Goal: Information Seeking & Learning: Learn about a topic

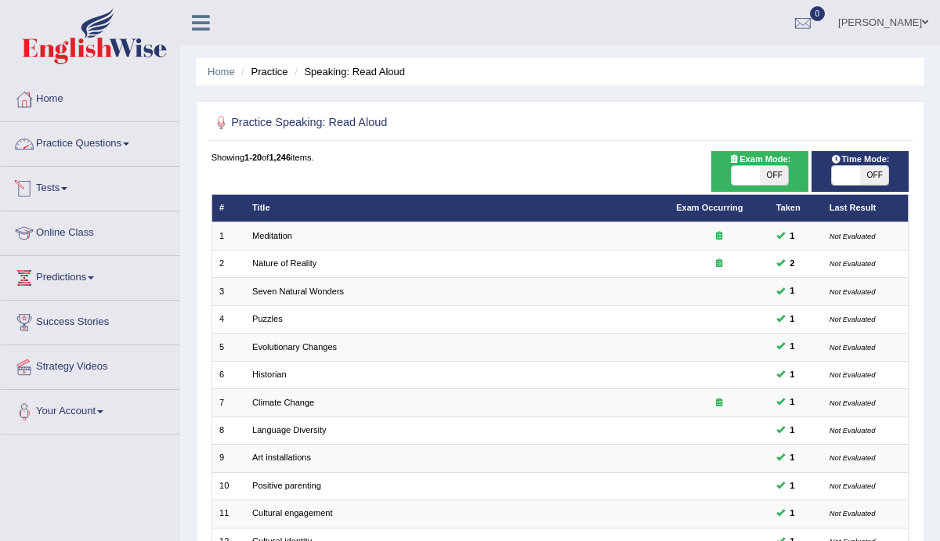
click at [125, 143] on link "Practice Questions" at bounding box center [90, 141] width 179 height 39
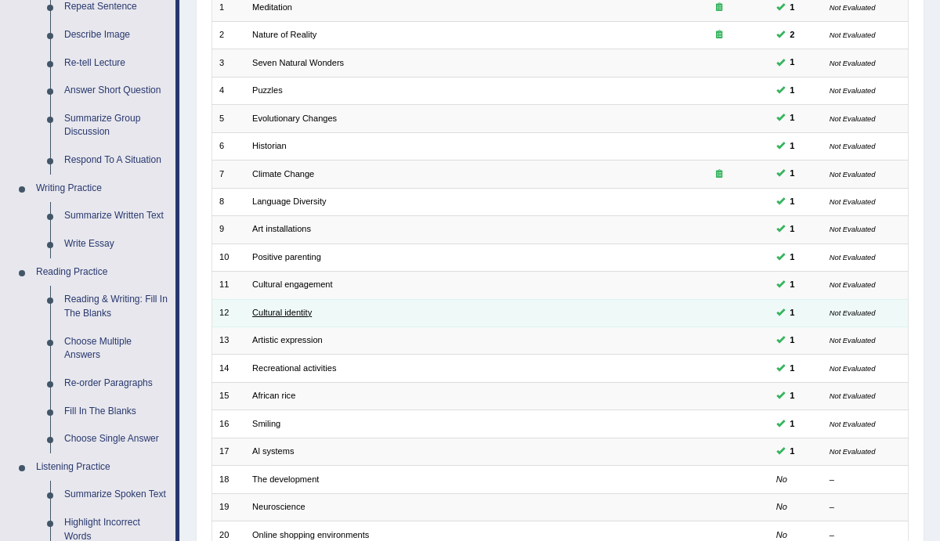
scroll to position [230, 0]
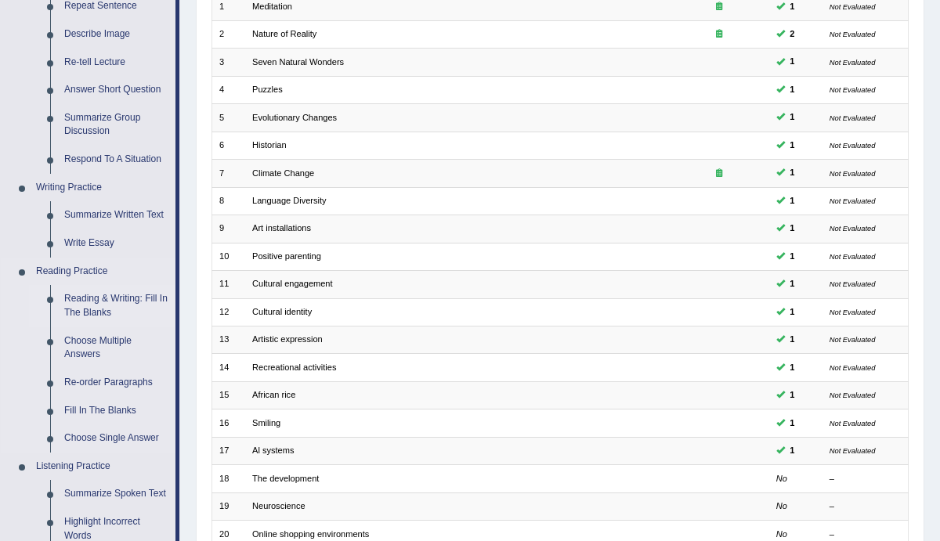
click at [116, 313] on link "Reading & Writing: Fill In The Blanks" at bounding box center [116, 306] width 118 height 42
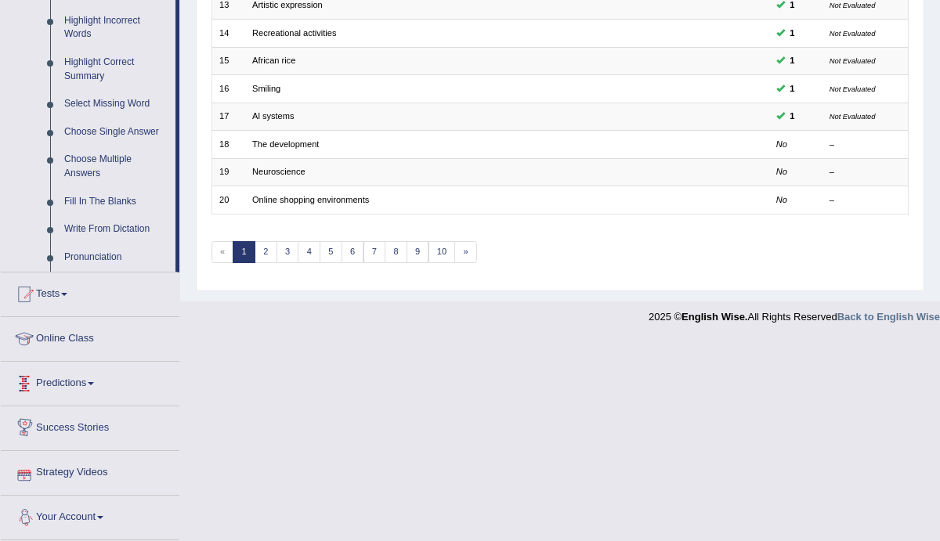
scroll to position [580, 0]
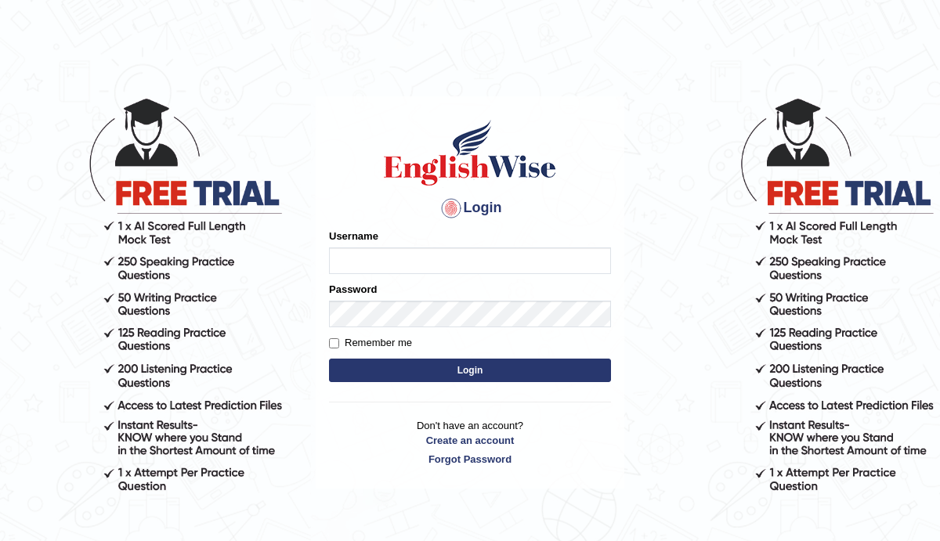
type input "Manee"
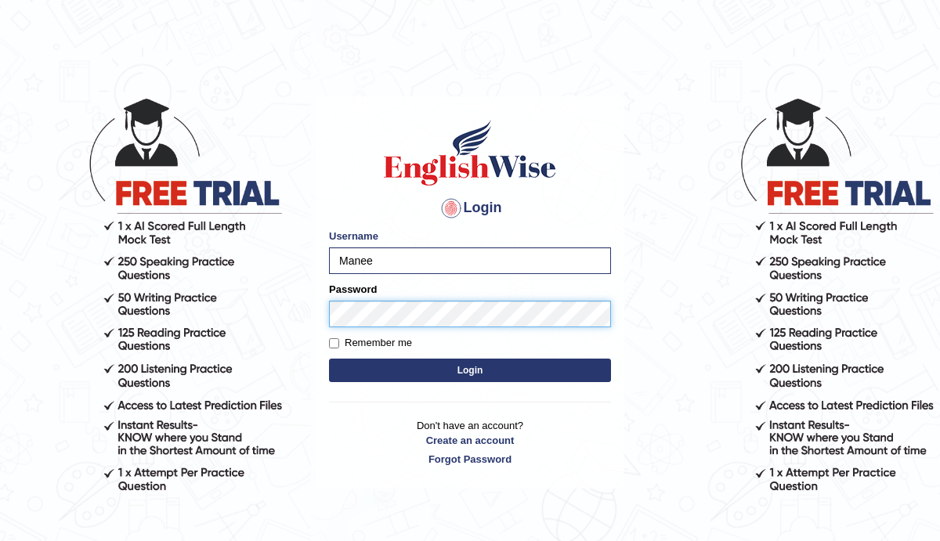
click at [329, 359] on button "Login" at bounding box center [470, 371] width 282 height 24
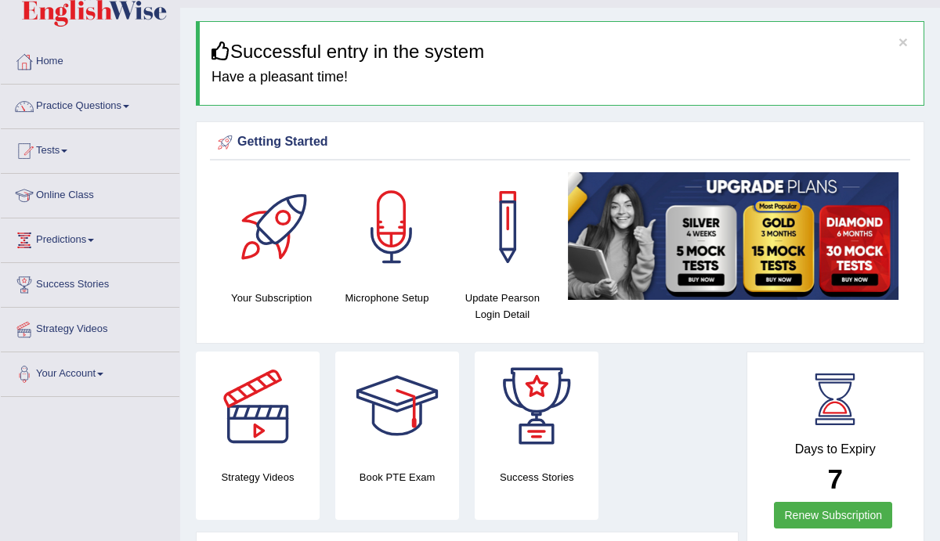
scroll to position [39, 0]
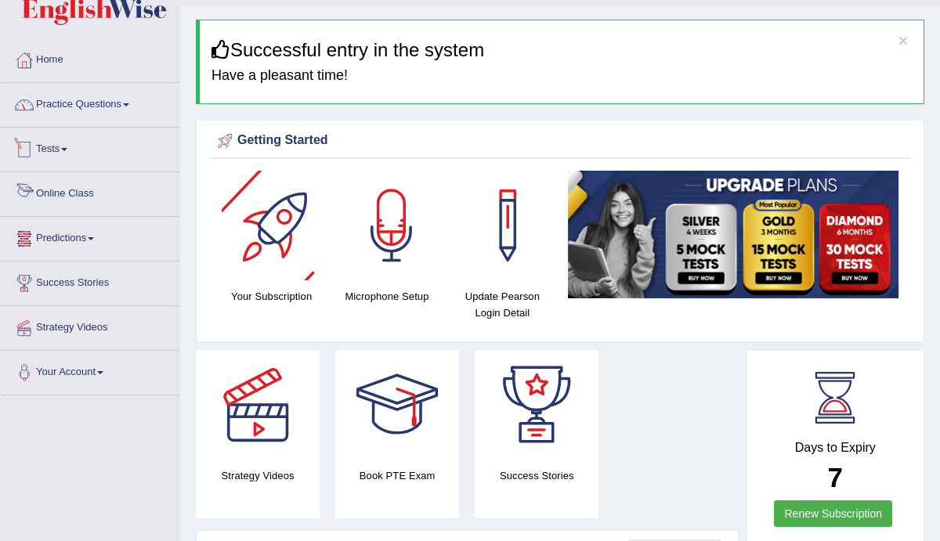
click at [135, 121] on link "Practice Questions" at bounding box center [90, 102] width 179 height 39
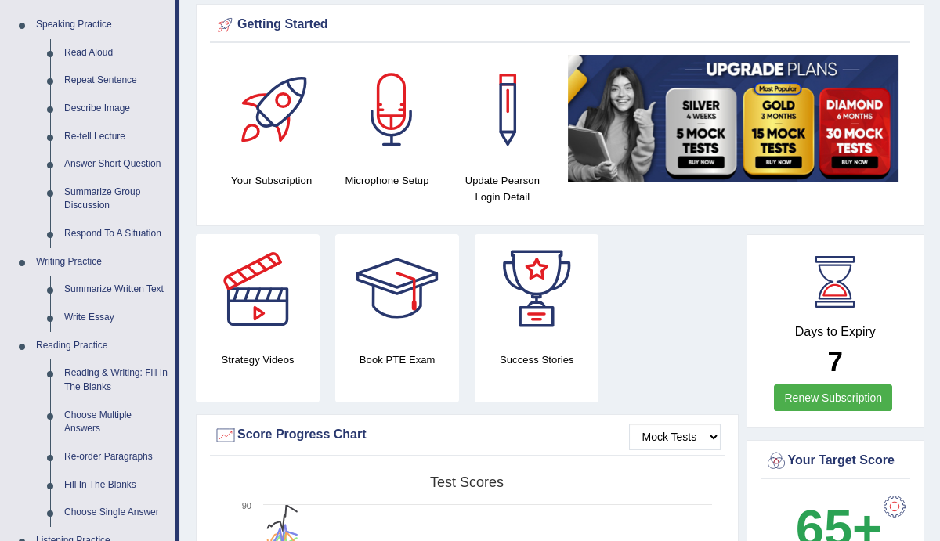
scroll to position [0, 0]
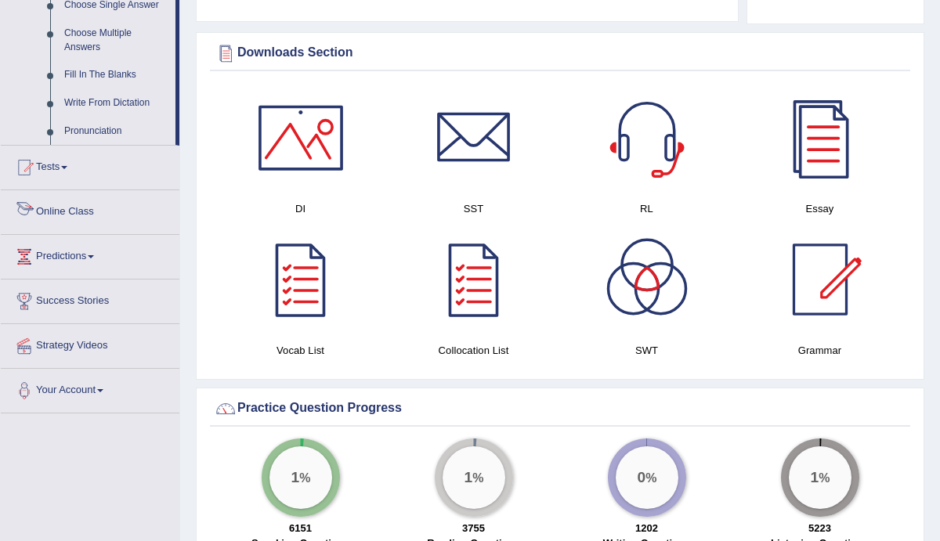
click at [67, 224] on link "Online Class" at bounding box center [90, 209] width 179 height 39
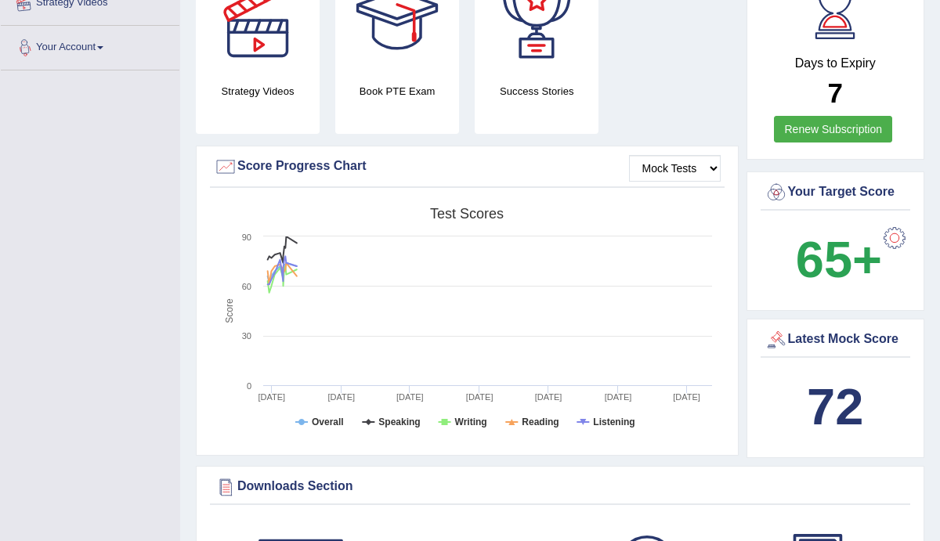
scroll to position [179, 0]
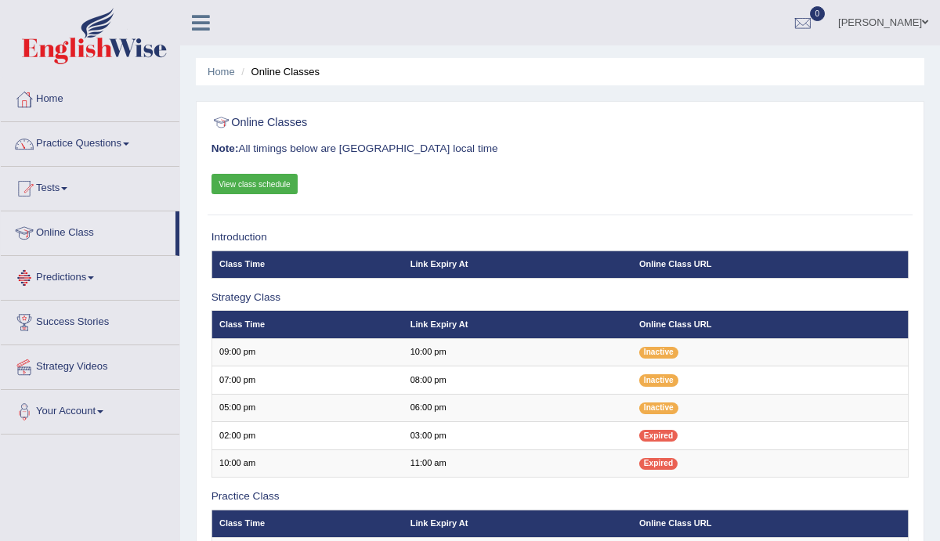
click at [266, 180] on link "View class schedule" at bounding box center [255, 184] width 87 height 20
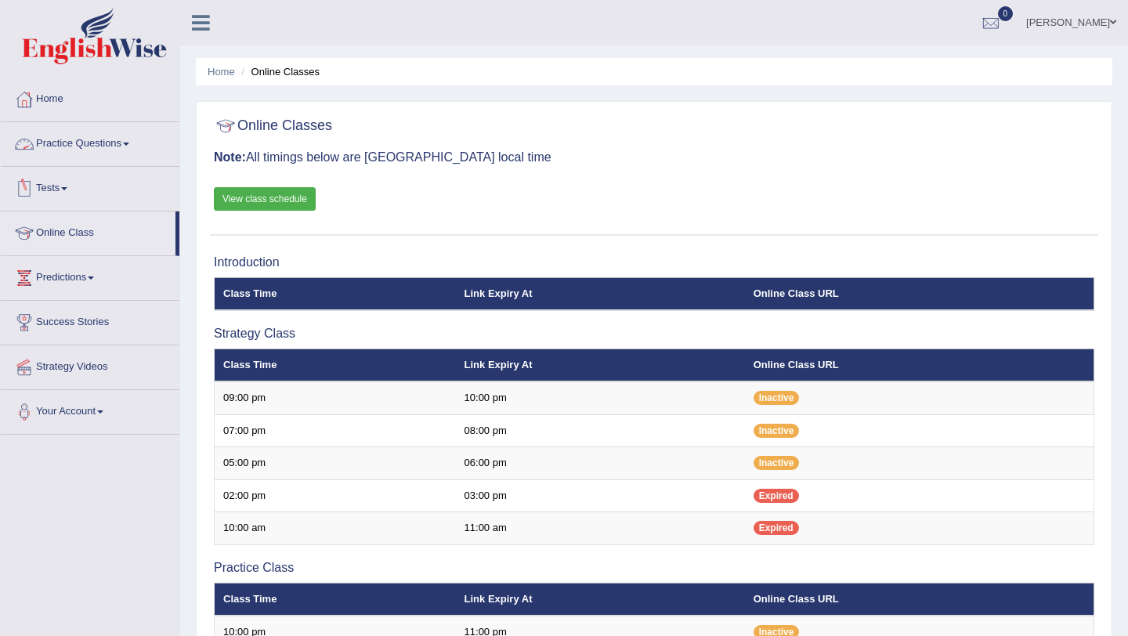
click at [88, 142] on link "Practice Questions" at bounding box center [90, 141] width 179 height 39
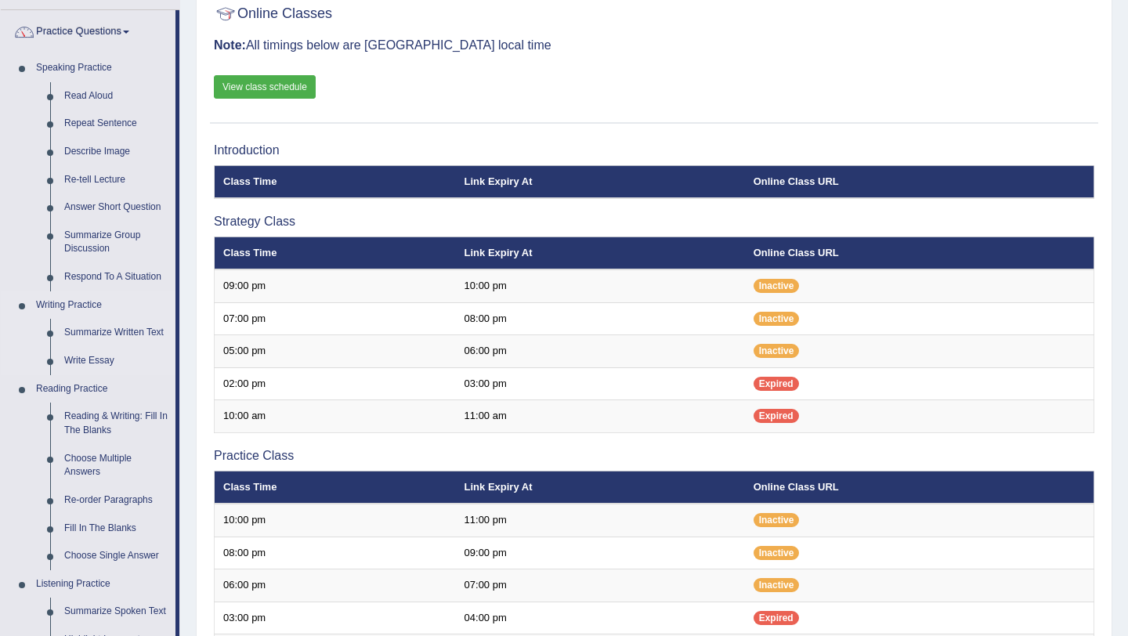
scroll to position [135, 0]
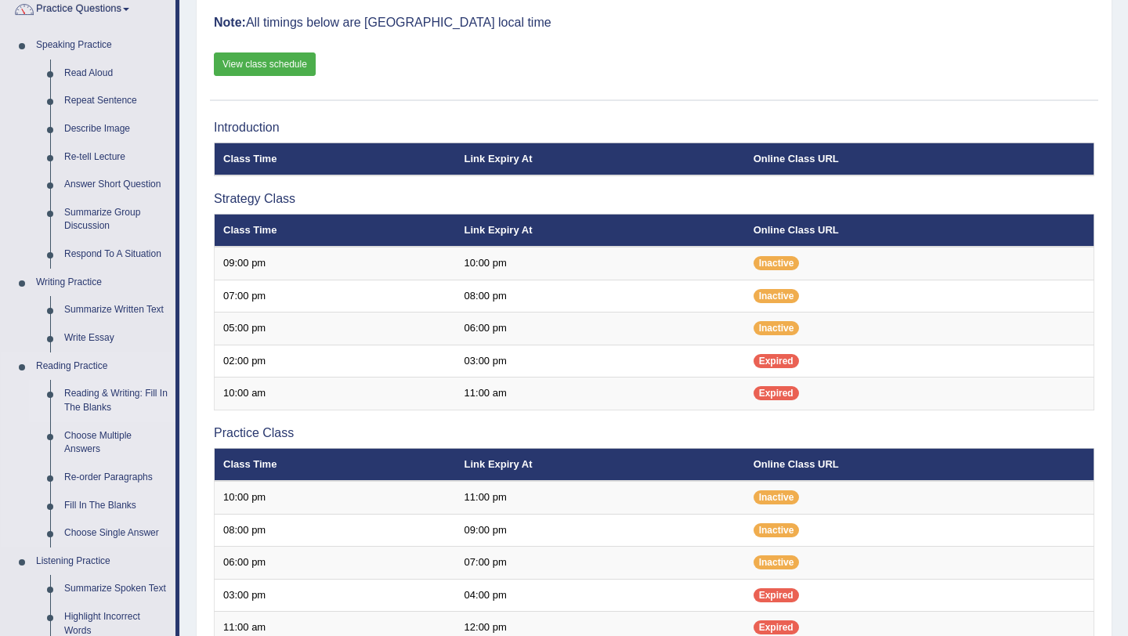
click at [88, 393] on link "Reading & Writing: Fill In The Blanks" at bounding box center [116, 401] width 118 height 42
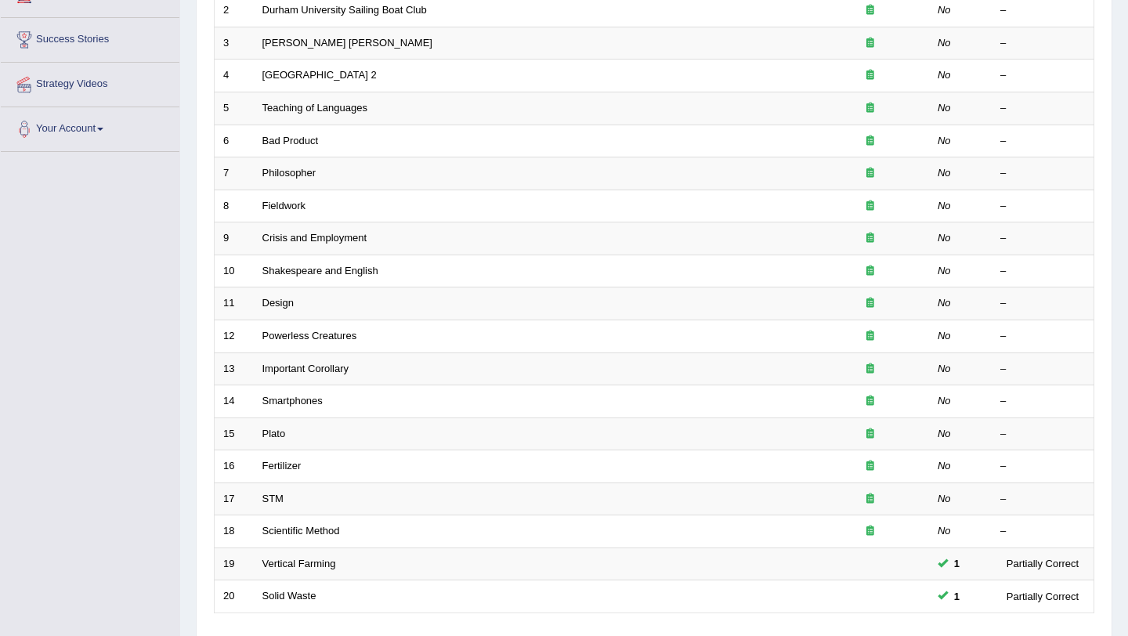
scroll to position [401, 0]
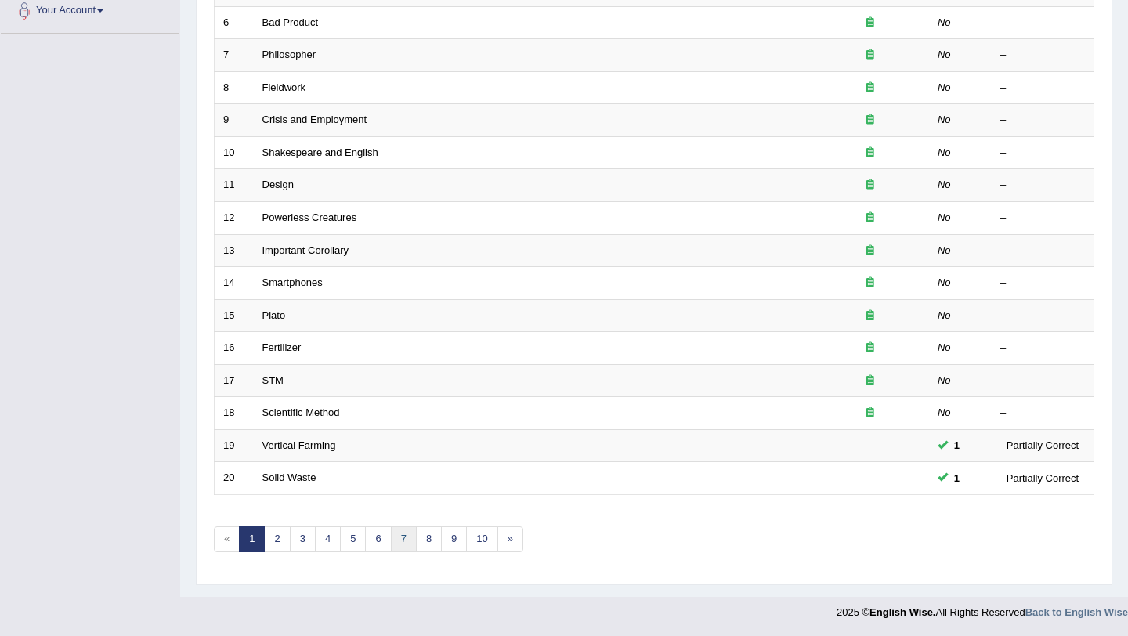
click at [396, 542] on link "7" at bounding box center [404, 539] width 26 height 26
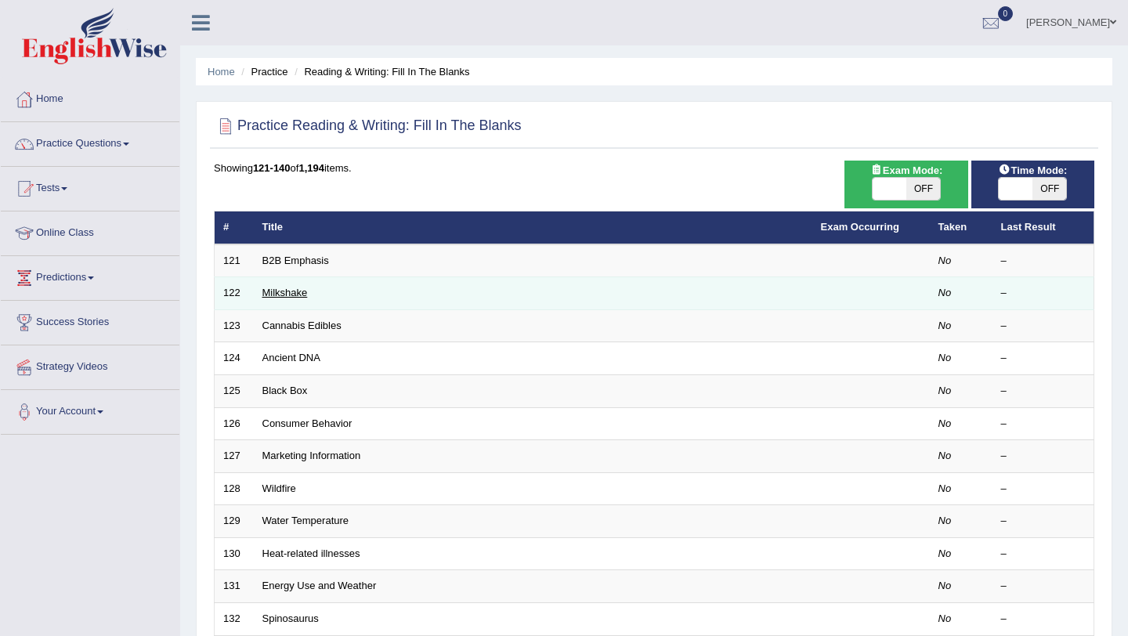
click at [281, 291] on link "Milkshake" at bounding box center [284, 293] width 45 height 12
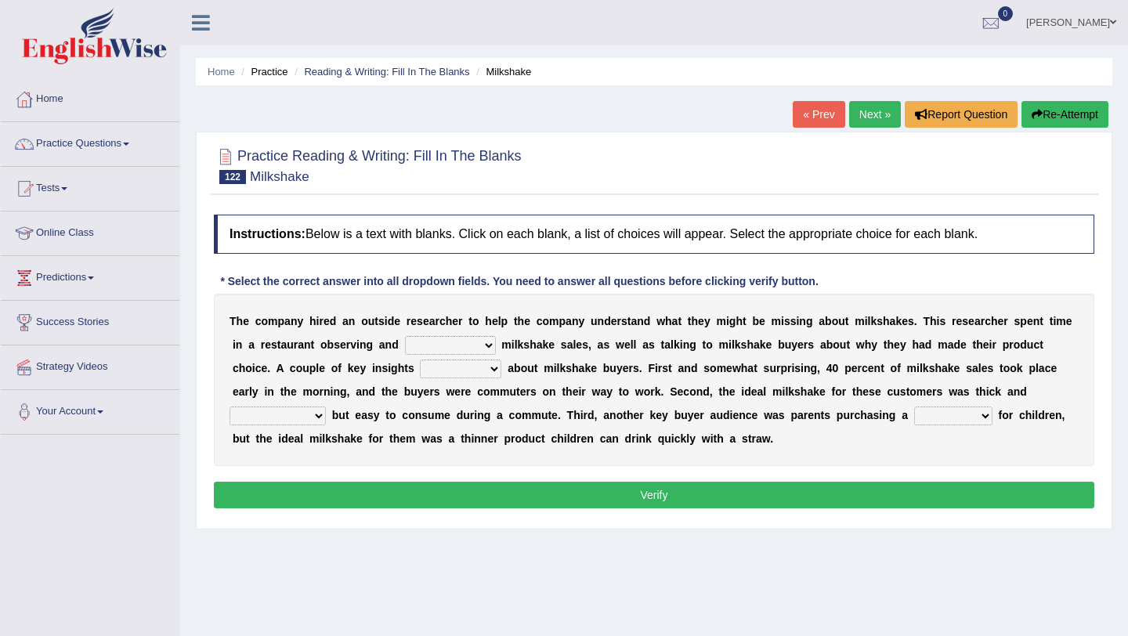
click at [489, 345] on select "documenting augmenting tormenting fermenting" at bounding box center [450, 345] width 91 height 19
click at [405, 336] on select "documenting augmenting tormenting fermenting" at bounding box center [450, 345] width 91 height 19
click at [488, 344] on select "documenting augmenting tormenting fermenting" at bounding box center [450, 345] width 91 height 19
click at [405, 336] on select "documenting augmenting tormenting fermenting" at bounding box center [450, 345] width 91 height 19
click at [488, 344] on select "documenting augmenting tormenting fermenting" at bounding box center [450, 345] width 91 height 19
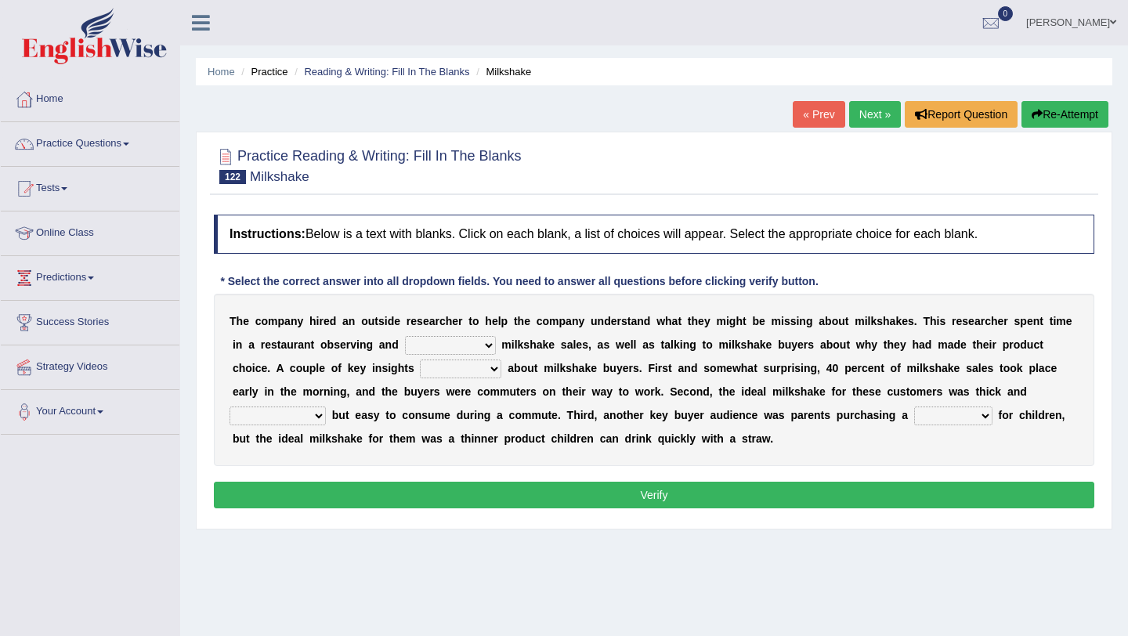
select select "documenting"
click at [405, 336] on select "documenting augmenting tormenting fermenting" at bounding box center [450, 345] width 91 height 19
click at [495, 368] on select "demerged merged submerged emerged" at bounding box center [460, 369] width 81 height 19
select select "submerged"
click at [420, 360] on select "demerged merged submerged emerged" at bounding box center [460, 369] width 81 height 19
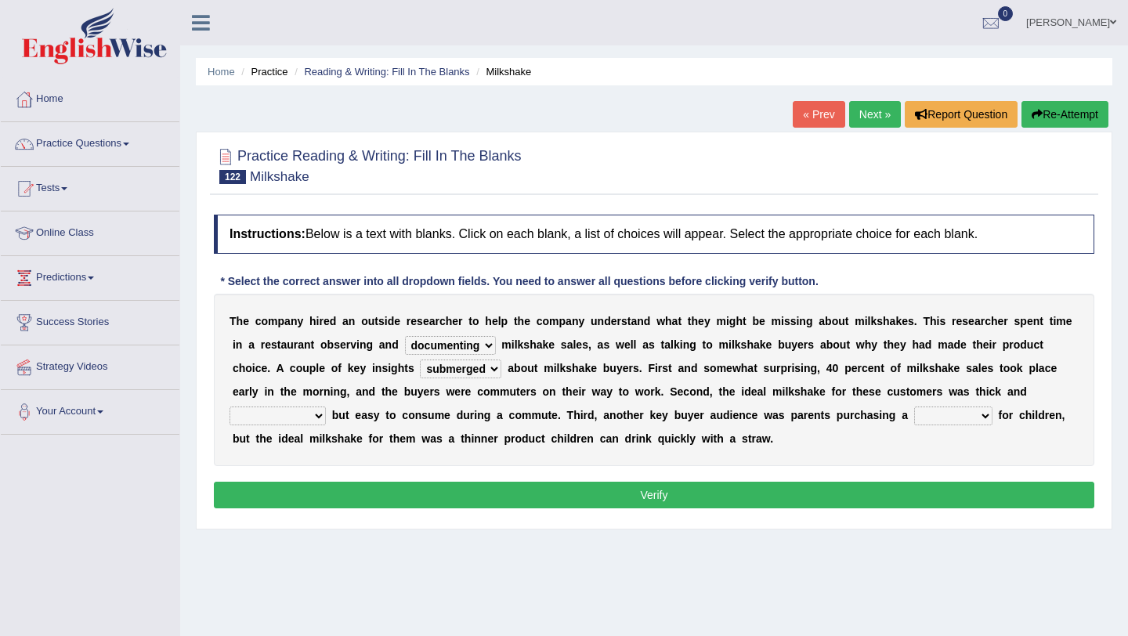
click at [321, 419] on select "consequential torrential substantial residential" at bounding box center [278, 416] width 96 height 19
select select "consequential"
click at [230, 407] on select "consequential torrential substantial residential" at bounding box center [278, 416] width 96 height 19
click at [318, 414] on select "consequential torrential substantial residential" at bounding box center [278, 416] width 96 height 19
click at [986, 419] on select "pleat treat cleat sweat" at bounding box center [953, 416] width 78 height 19
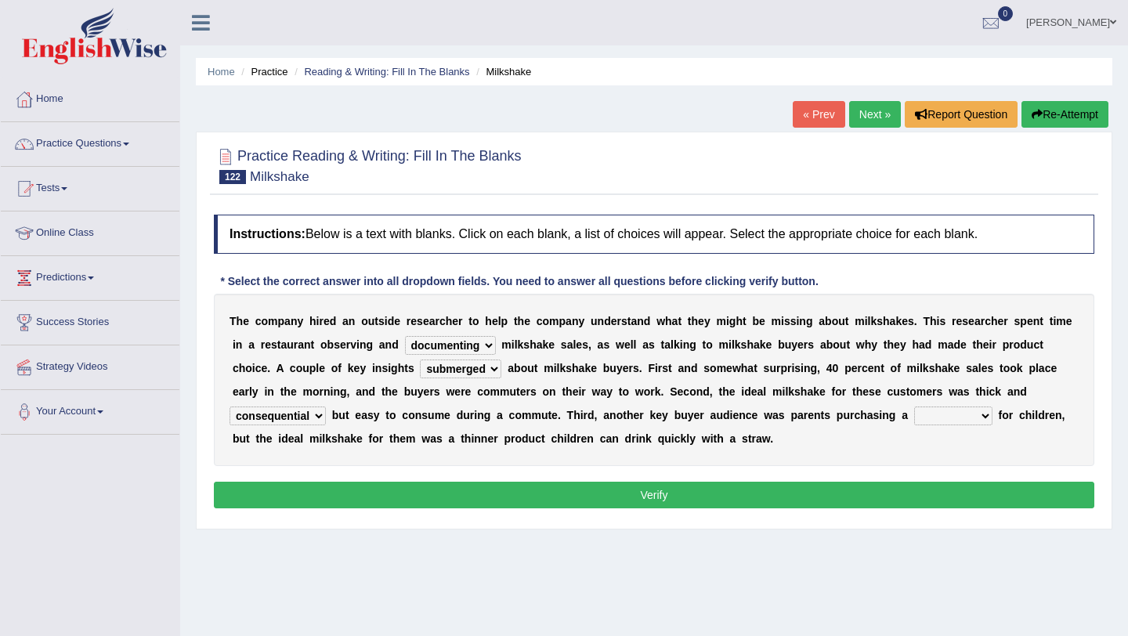
select select "treat"
click at [914, 407] on select "pleat treat cleat sweat" at bounding box center [953, 416] width 78 height 19
click at [982, 419] on select "pleat treat cleat sweat" at bounding box center [953, 416] width 78 height 19
click at [914, 407] on select "pleat treat cleat sweat" at bounding box center [953, 416] width 78 height 19
click at [915, 500] on button "Verify" at bounding box center [654, 495] width 881 height 27
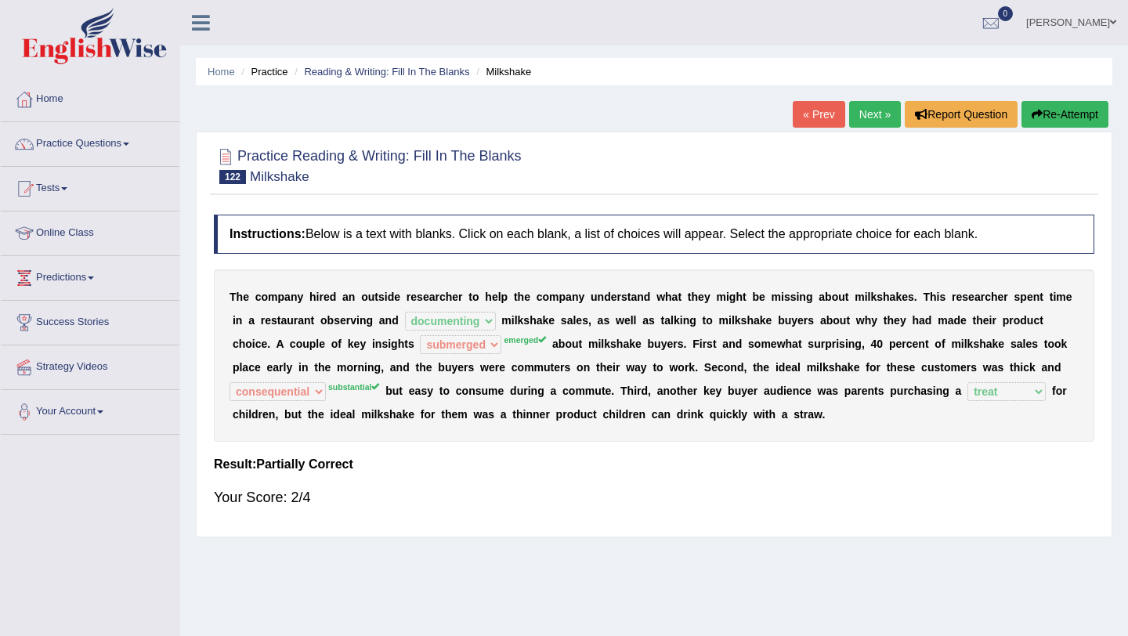
click at [870, 114] on link "Next »" at bounding box center [875, 114] width 52 height 27
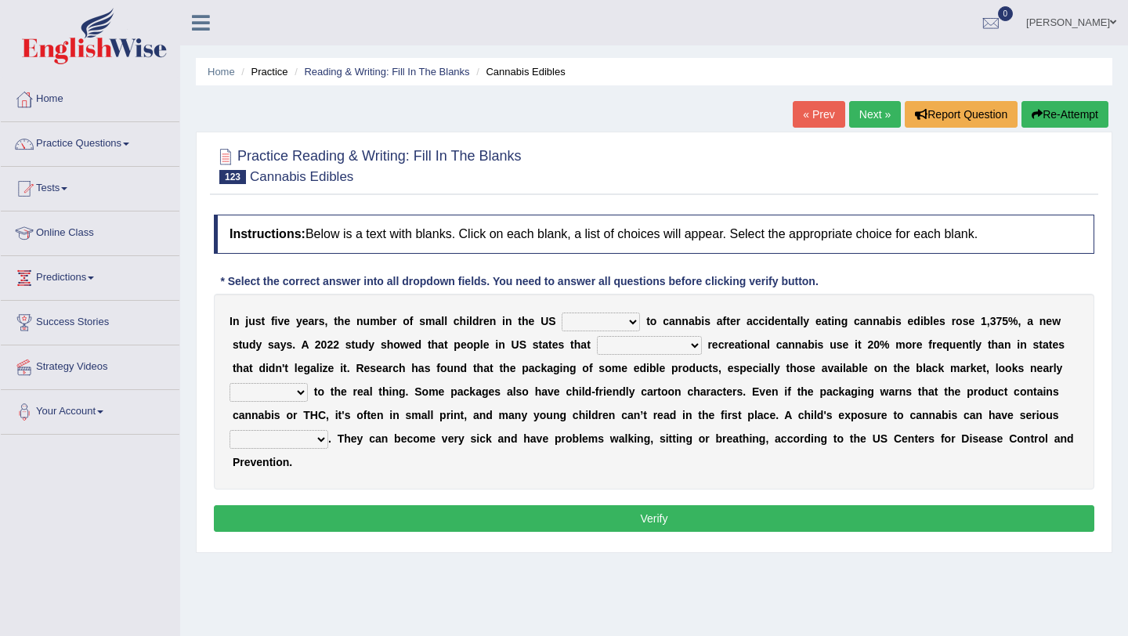
click at [631, 325] on select "appended rejected grounded exposed" at bounding box center [601, 322] width 78 height 19
select select "exposed"
click at [562, 313] on select "appended rejected grounded exposed" at bounding box center [601, 322] width 78 height 19
click at [698, 347] on select "vandalized commercialized legalized privatized" at bounding box center [649, 345] width 105 height 19
select select "commercialized"
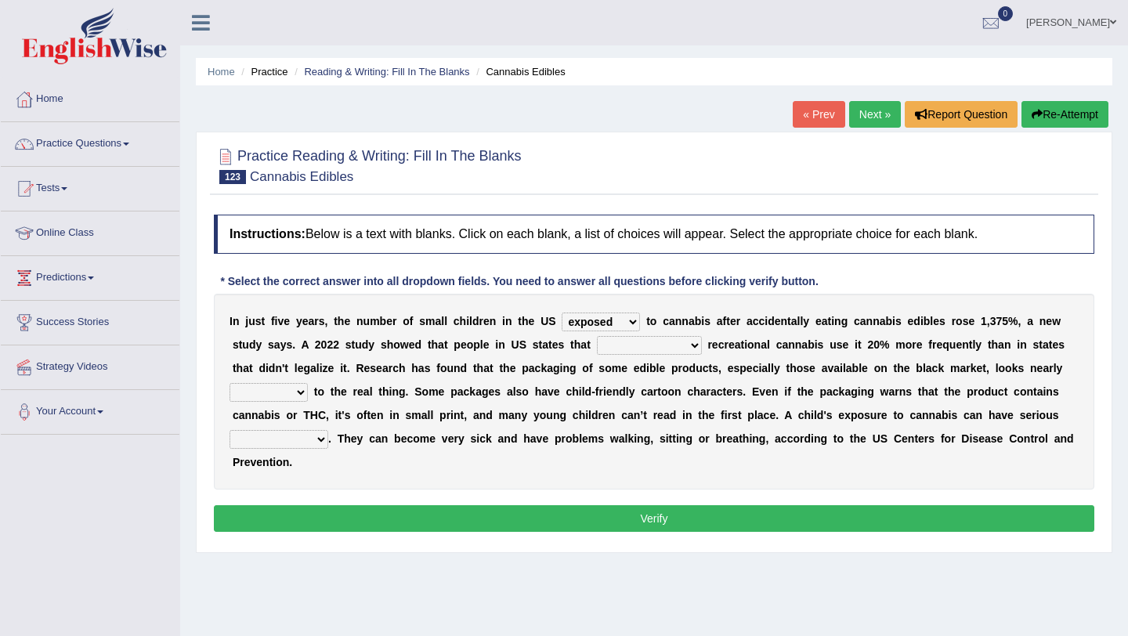
click at [597, 336] on select "vandalized commercialized legalized privatized" at bounding box center [649, 345] width 105 height 19
click at [298, 392] on select "critical nautical identical statistical" at bounding box center [269, 392] width 78 height 19
select select "critical"
click at [230, 383] on select "critical nautical identical statistical" at bounding box center [269, 392] width 78 height 19
click at [322, 443] on select "absences presences violations consequences" at bounding box center [279, 439] width 99 height 19
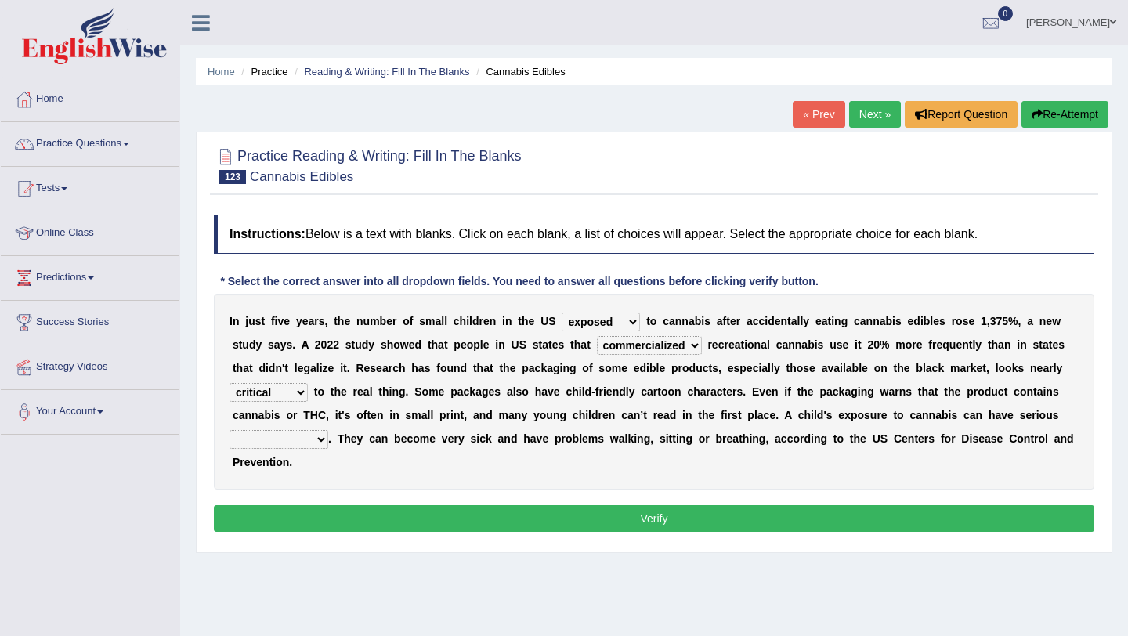
select select "violations"
click at [230, 430] on select "absences presences violations consequences" at bounding box center [279, 439] width 99 height 19
click at [692, 345] on select "vandalized commercialized legalized privatized" at bounding box center [649, 345] width 105 height 19
click at [597, 336] on select "vandalized commercialized legalized privatized" at bounding box center [649, 345] width 105 height 19
click at [396, 512] on button "Verify" at bounding box center [654, 518] width 881 height 27
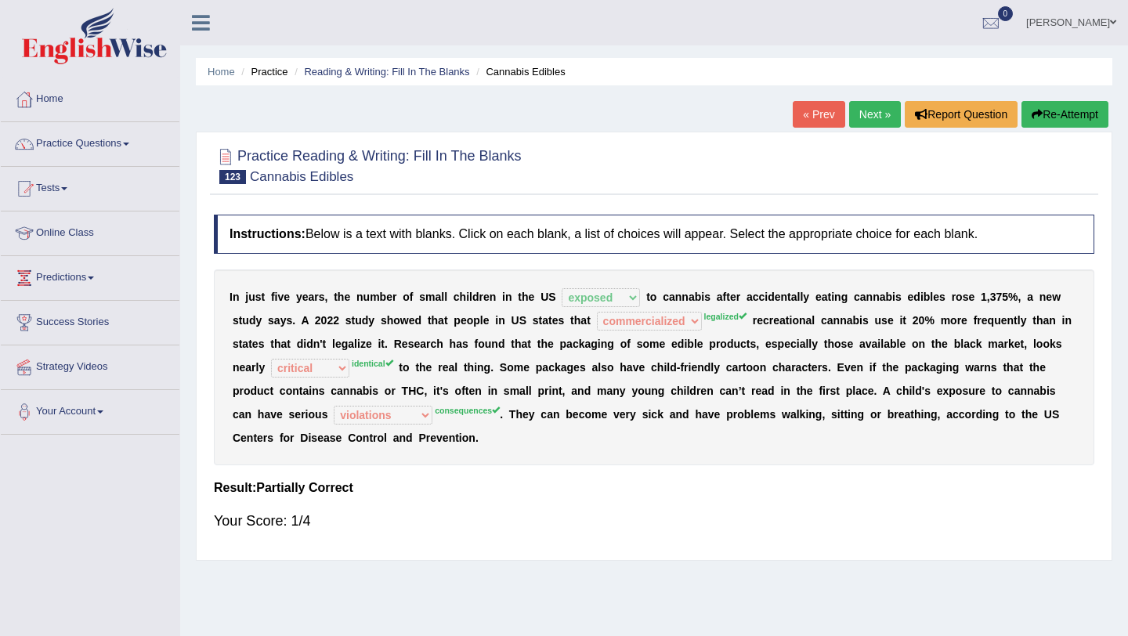
click at [860, 118] on link "Next »" at bounding box center [875, 114] width 52 height 27
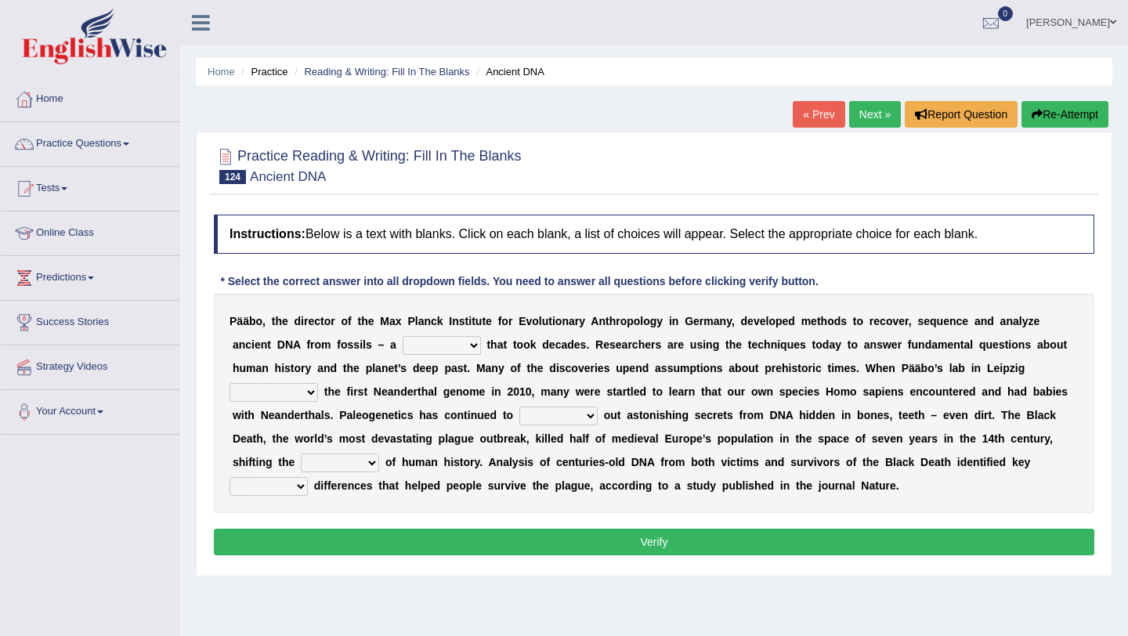
click at [476, 347] on select "feast feat feature faint" at bounding box center [442, 345] width 78 height 19
click at [477, 349] on select "feast feat feature faint" at bounding box center [442, 345] width 78 height 19
select select "feature"
click at [403, 336] on select "feast feat feature faint" at bounding box center [442, 345] width 78 height 19
click at [313, 389] on select "sympathized sequenced disturbed regulated" at bounding box center [274, 392] width 89 height 19
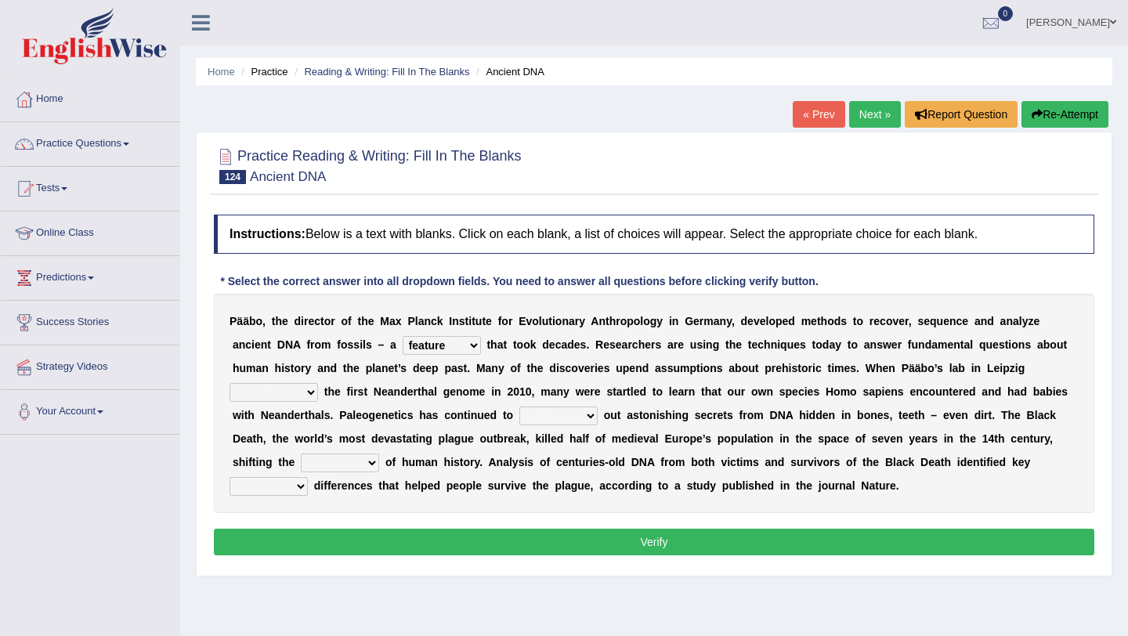
select select "regulated"
click at [230, 383] on select "sympathized sequenced disturbed regulated" at bounding box center [274, 392] width 89 height 19
click at [596, 418] on select "lease tease grease release" at bounding box center [558, 416] width 78 height 19
select select "release"
click at [519, 407] on select "lease tease grease release" at bounding box center [558, 416] width 78 height 19
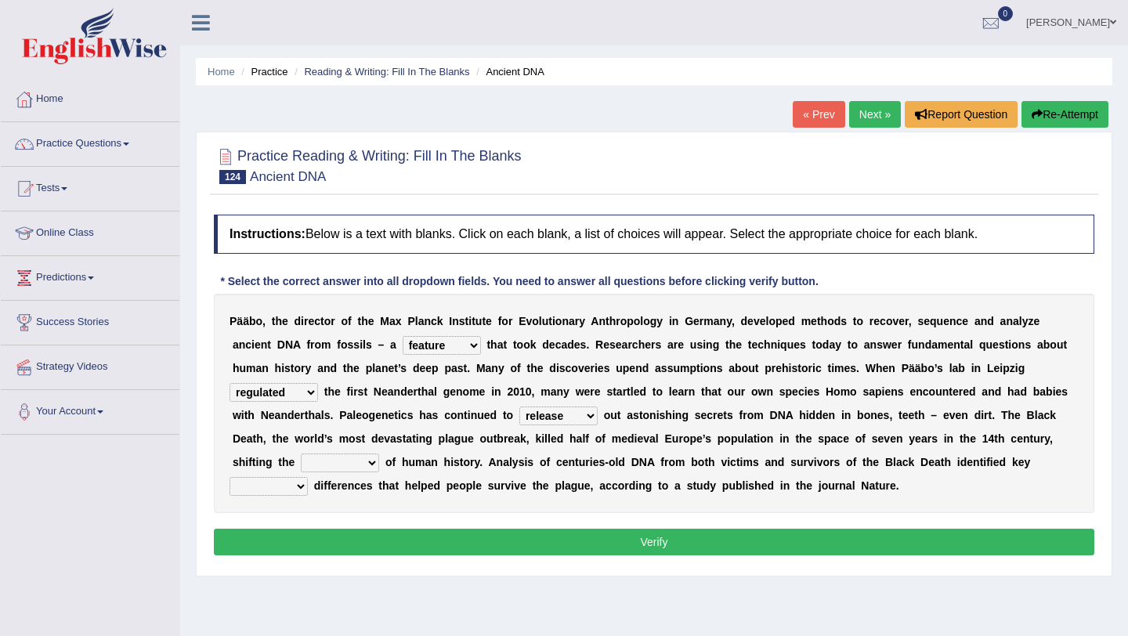
click at [373, 468] on select "geek course contour discourse" at bounding box center [340, 463] width 78 height 19
click at [301, 454] on select "geek course contour discourse" at bounding box center [340, 463] width 78 height 19
click at [372, 467] on select "geek course contour discourse" at bounding box center [340, 463] width 78 height 19
select select "course"
click at [301, 454] on select "geek course contour discourse" at bounding box center [340, 463] width 78 height 19
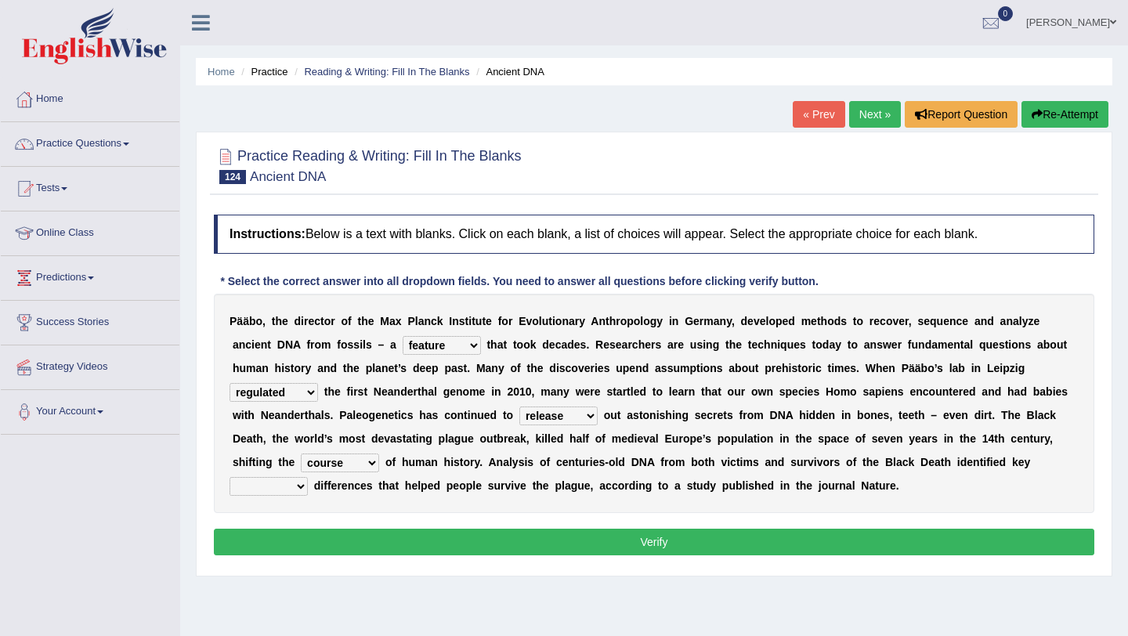
click at [303, 491] on select "physical social genetic mental" at bounding box center [269, 486] width 78 height 19
select select "genetic"
click at [230, 477] on select "physical social genetic mental" at bounding box center [269, 486] width 78 height 19
click at [296, 544] on button "Verify" at bounding box center [654, 542] width 881 height 27
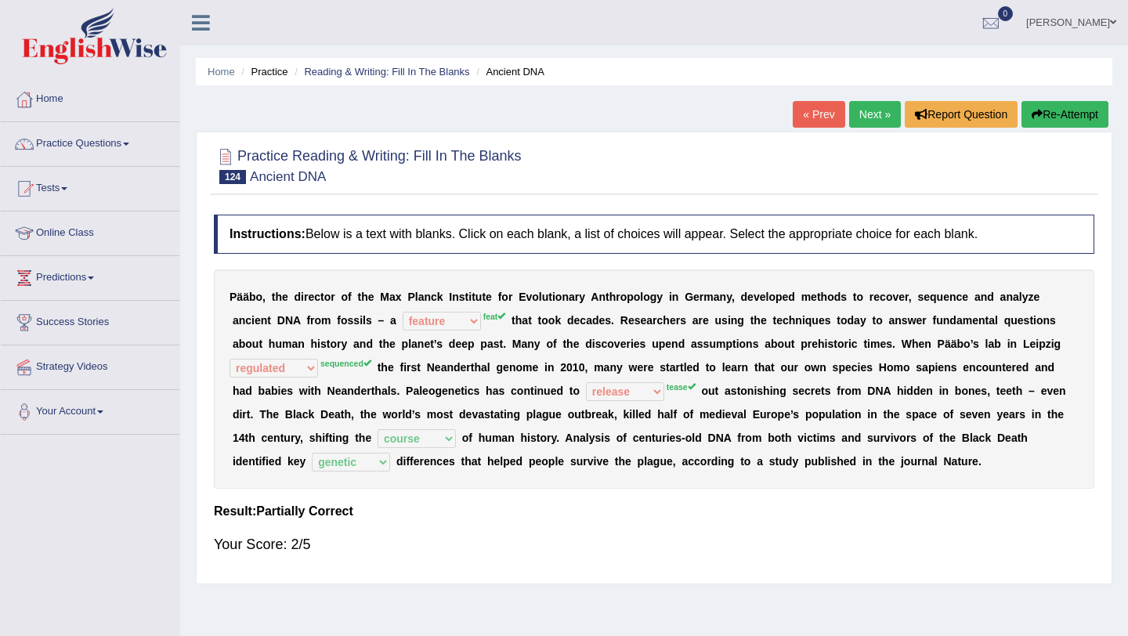
click at [855, 119] on link "Next »" at bounding box center [875, 114] width 52 height 27
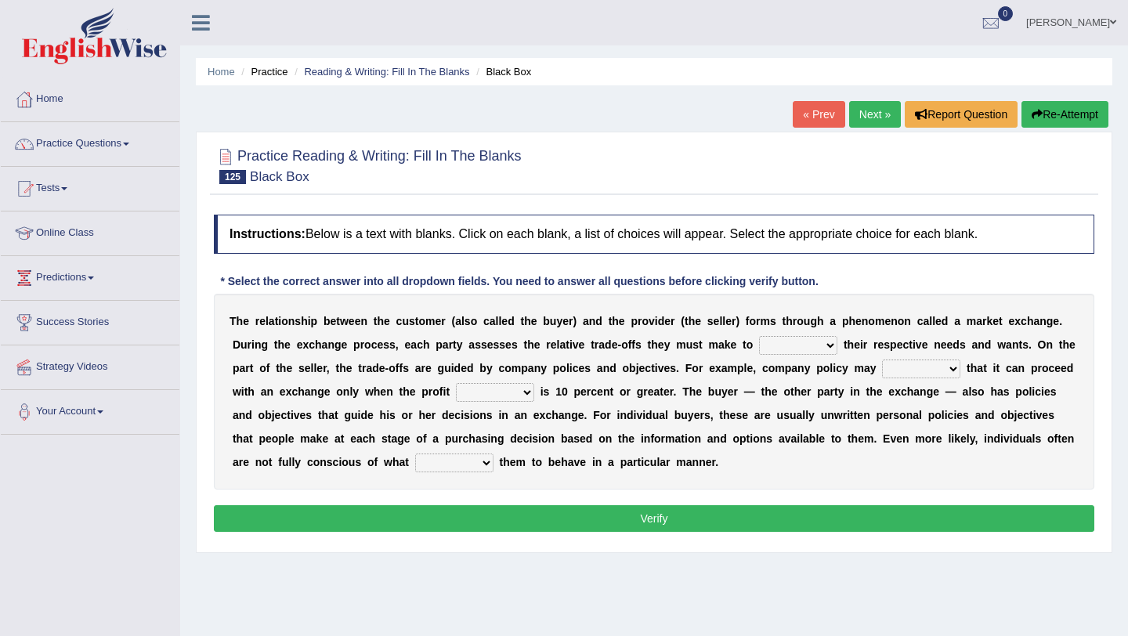
click at [831, 342] on select "classify satisfy intensify clarify" at bounding box center [798, 345] width 78 height 19
select select "classify"
click at [760, 336] on select "classify satisfy intensify clarify" at bounding box center [798, 345] width 78 height 19
click at [951, 367] on select "rotate deliberate dilate dictate" at bounding box center [921, 369] width 78 height 19
select select "deliberate"
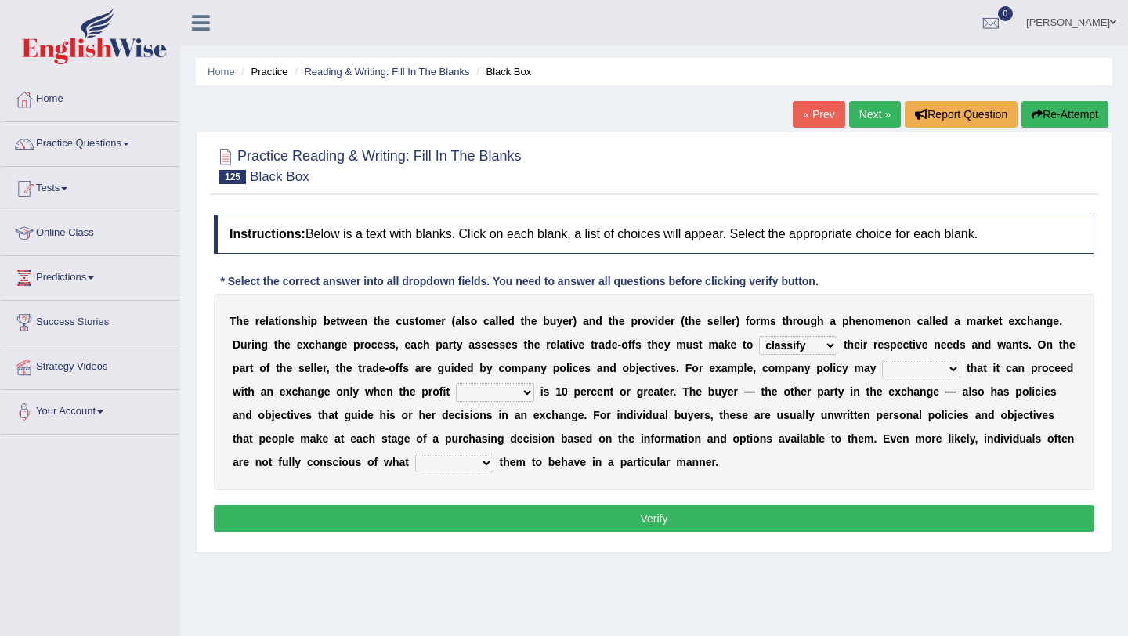
click at [882, 360] on select "rotate deliberate dilate dictate" at bounding box center [921, 369] width 78 height 19
click at [957, 367] on select "rotate deliberate dilate dictate" at bounding box center [921, 369] width 78 height 19
click at [882, 360] on select "rotate deliberate dilate dictate" at bounding box center [921, 369] width 78 height 19
click at [529, 394] on select "origin pidgin margin bulletin" at bounding box center [495, 392] width 78 height 19
select select "origin"
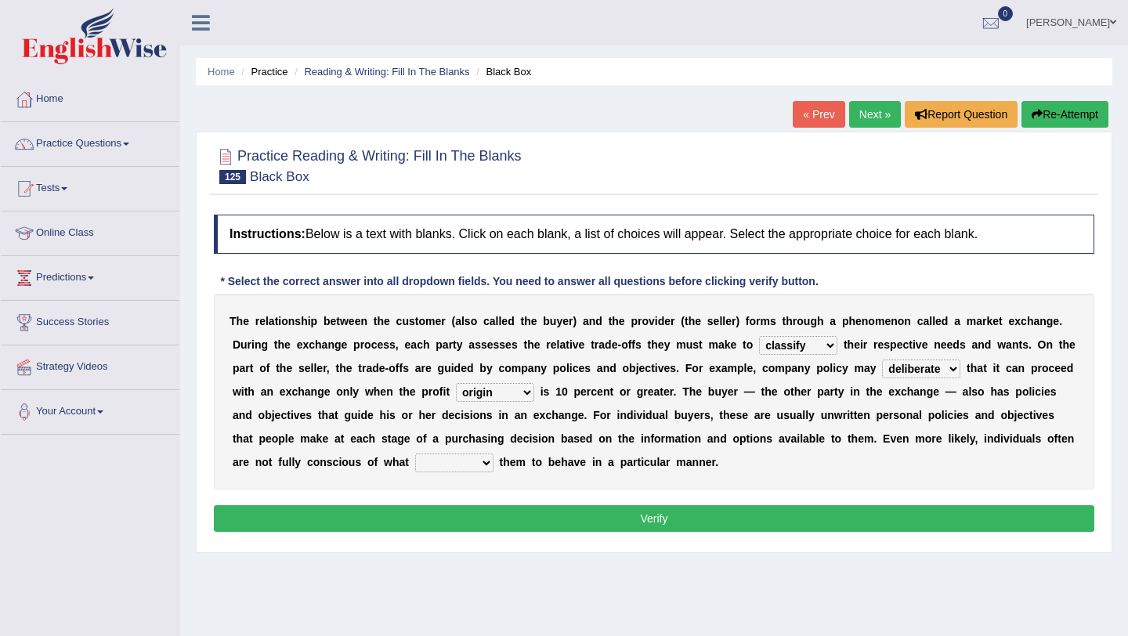
click at [456, 383] on select "origin pidgin margin bulletin" at bounding box center [495, 392] width 78 height 19
click at [529, 392] on select "origin pidgin margin bulletin" at bounding box center [495, 392] width 78 height 19
click at [463, 465] on select "attempts exempts prompts levers" at bounding box center [454, 463] width 78 height 19
select select "attempts"
click at [415, 454] on select "attempts exempts prompts levers" at bounding box center [454, 463] width 78 height 19
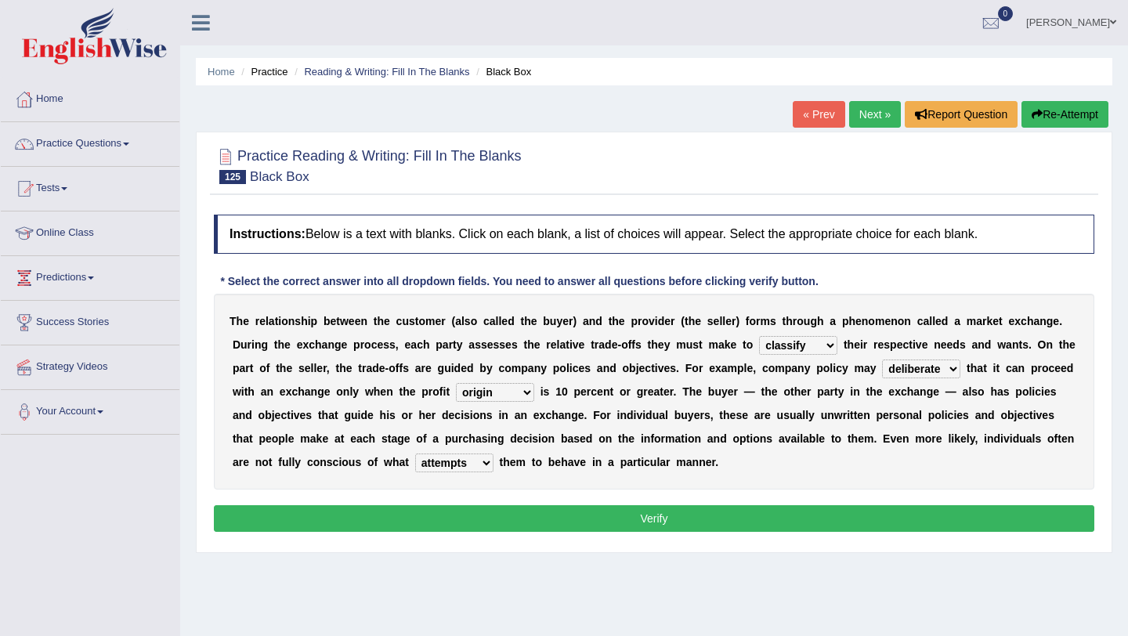
click at [515, 512] on button "Verify" at bounding box center [654, 518] width 881 height 27
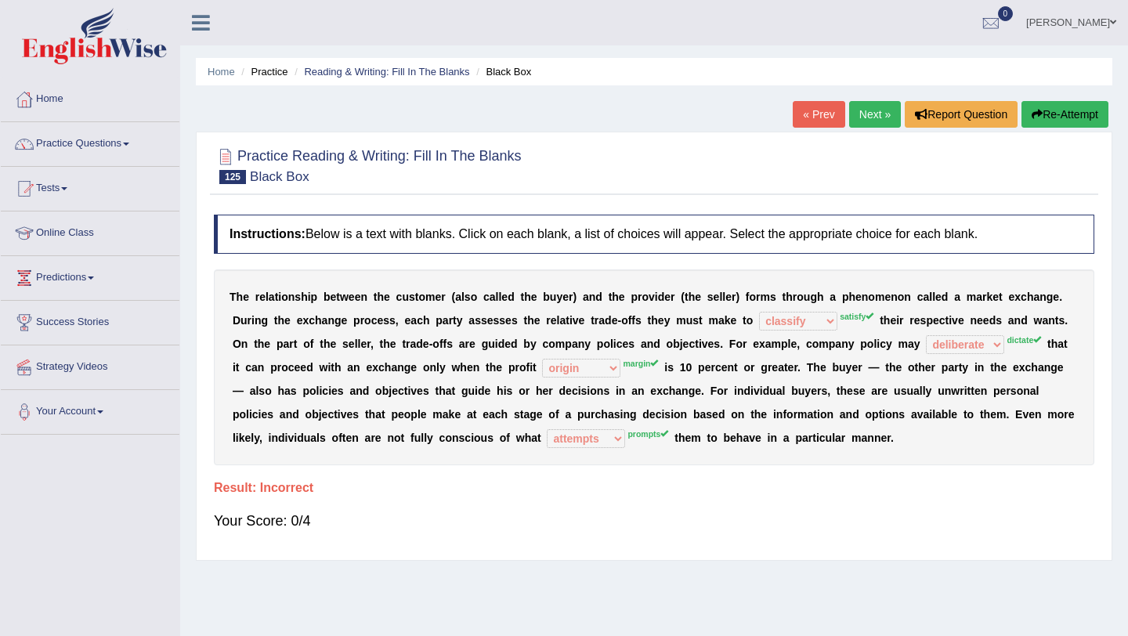
click at [871, 120] on link "Next »" at bounding box center [875, 114] width 52 height 27
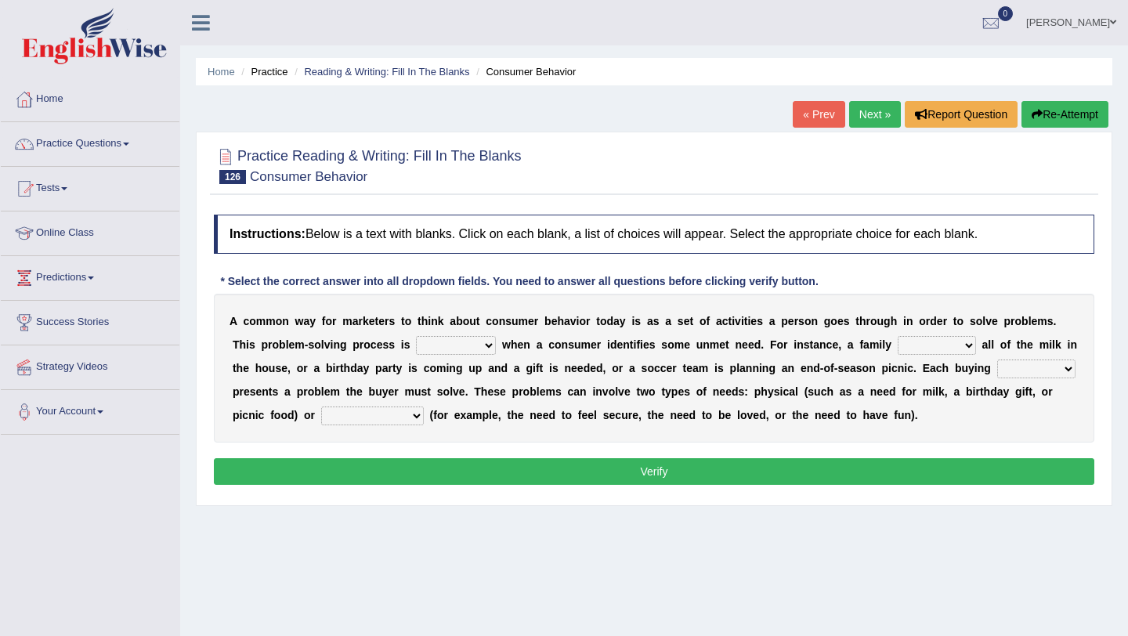
click at [487, 344] on select "staggered swaggered sniggered triggered" at bounding box center [456, 345] width 80 height 19
select select "sniggered"
click at [416, 336] on select "staggered swaggered sniggered triggered" at bounding box center [456, 345] width 80 height 19
click at [967, 345] on select "presumes donates consumes sells" at bounding box center [937, 345] width 78 height 19
select select "sells"
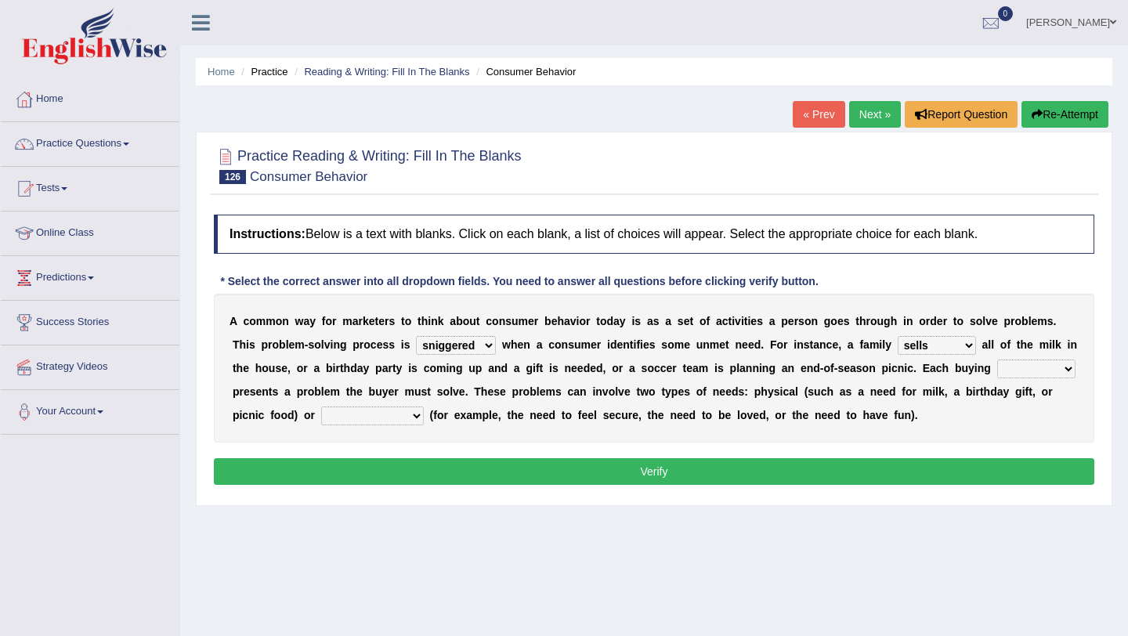
click at [898, 336] on select "presumes donates consumes sells" at bounding box center [937, 345] width 78 height 19
click at [1068, 370] on select "aspiration ratio scenario trio" at bounding box center [1036, 369] width 78 height 19
select select "scenario"
click at [997, 360] on select "aspiration ratio scenario trio" at bounding box center [1036, 369] width 78 height 19
click at [418, 419] on select "biological pharmaceutical technological psychological" at bounding box center [372, 416] width 103 height 19
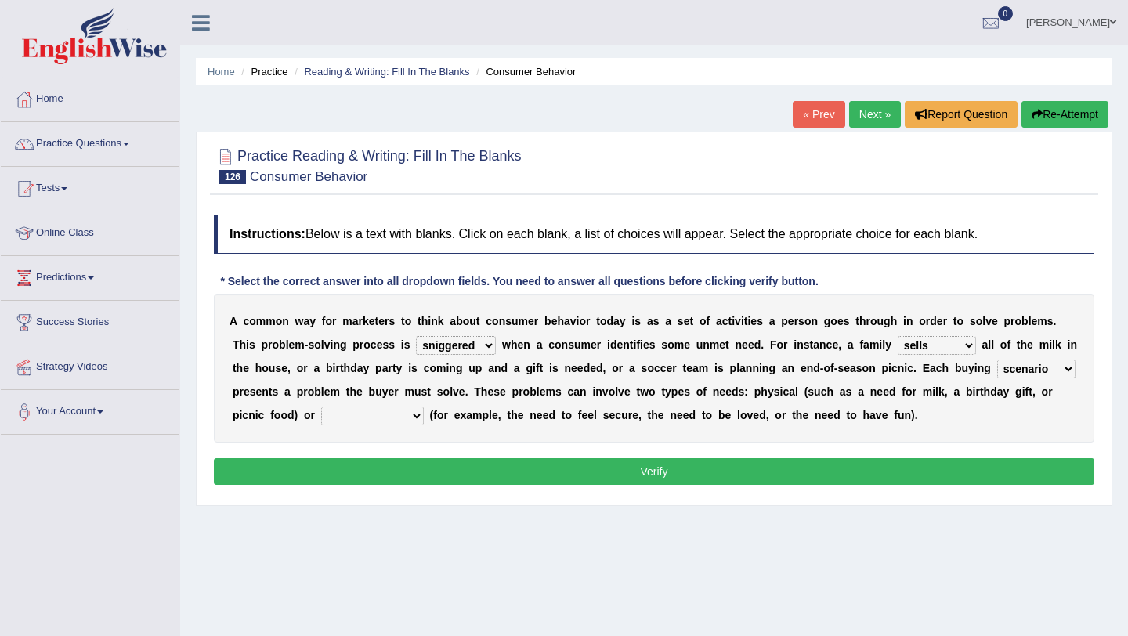
select select "psychological"
click at [321, 407] on select "biological pharmaceutical technological psychological" at bounding box center [372, 416] width 103 height 19
click at [435, 461] on button "Verify" at bounding box center [654, 471] width 881 height 27
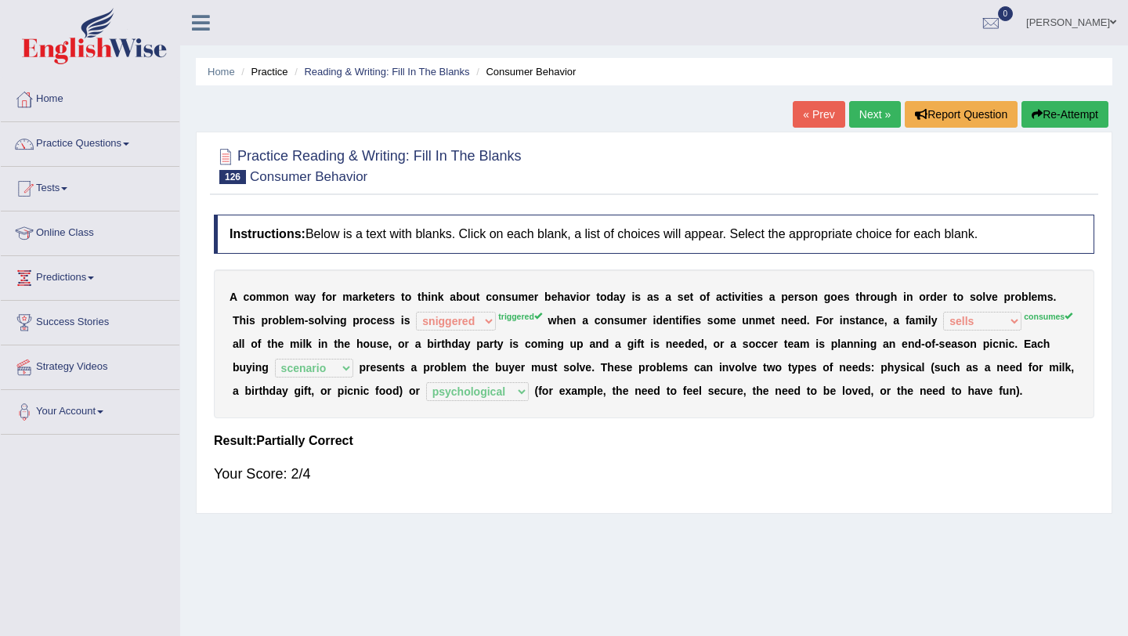
click at [866, 122] on link "Next »" at bounding box center [875, 114] width 52 height 27
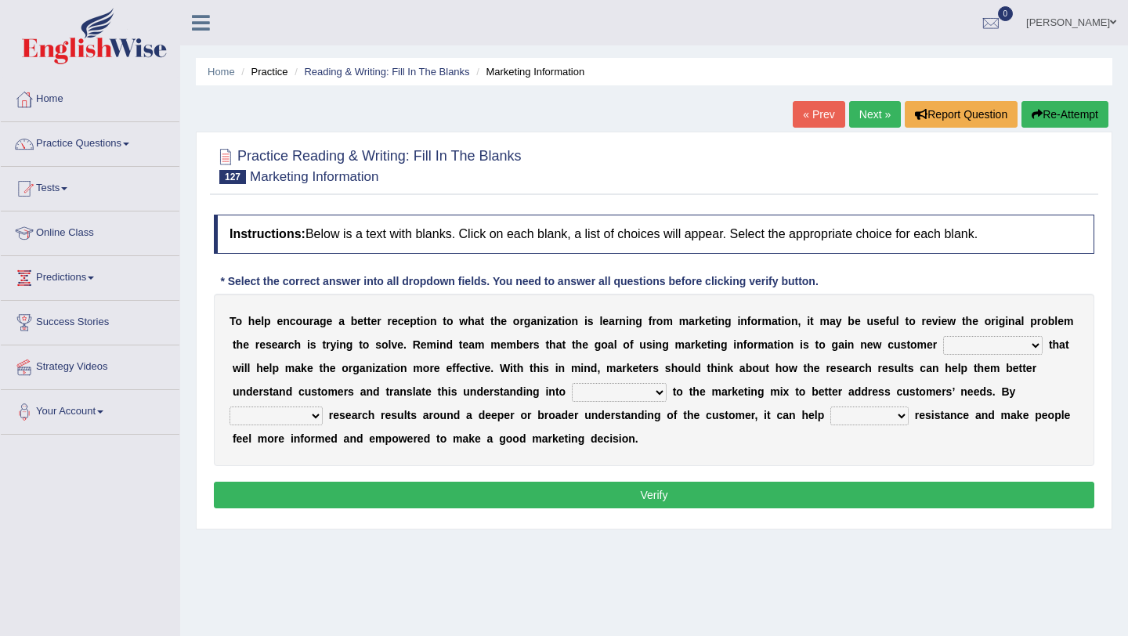
click at [1038, 346] on select "ingeniousness invertebrate insights inspiration" at bounding box center [992, 345] width 99 height 19
select select "inspiration"
click at [943, 336] on select "ingeniousness invertebrate insights inspiration" at bounding box center [992, 345] width 99 height 19
click at [657, 391] on select "arrangements adjustments amusements testaments" at bounding box center [619, 392] width 95 height 19
select select "adjustments"
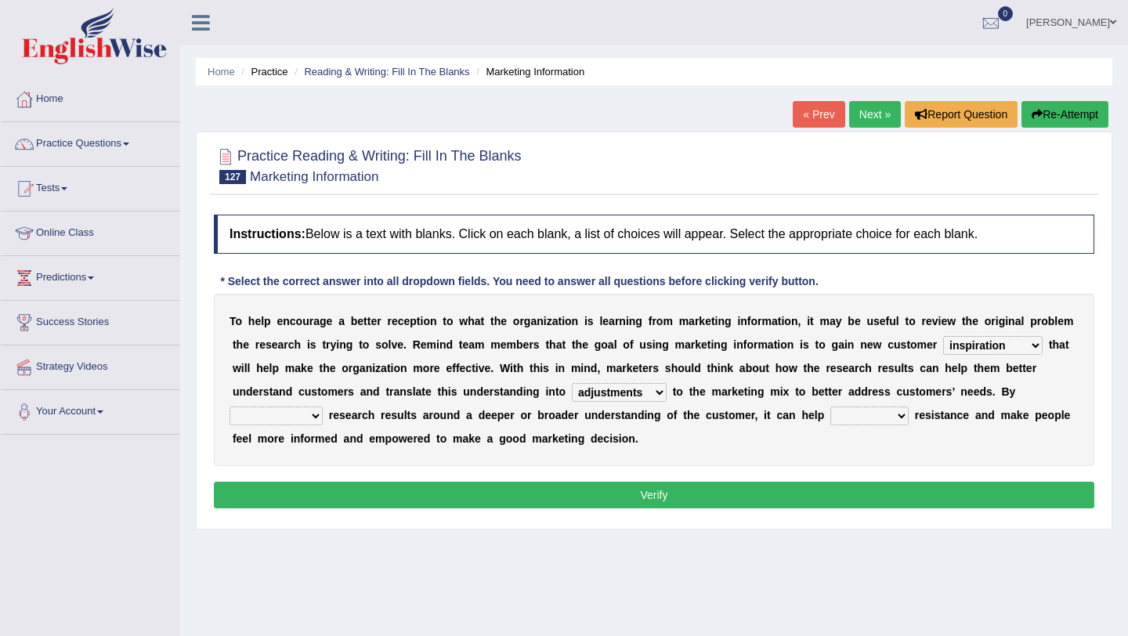
click at [572, 383] on select "arrangements adjustments amusements testaments" at bounding box center [619, 392] width 95 height 19
click at [316, 418] on select "transforming programming consuming framing" at bounding box center [276, 416] width 93 height 19
select select "framing"
click at [230, 407] on select "transforming programming consuming framing" at bounding box center [276, 416] width 93 height 19
click at [896, 421] on select "defuse refuse confuse fuse" at bounding box center [869, 416] width 78 height 19
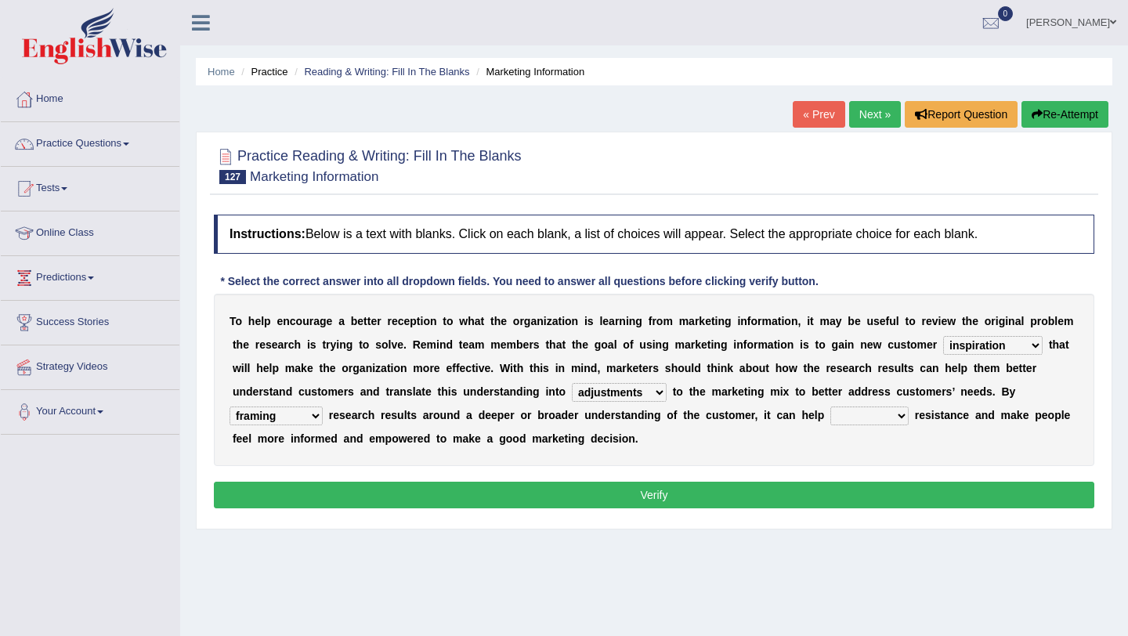
select select "confuse"
click at [830, 407] on select "defuse refuse confuse fuse" at bounding box center [869, 416] width 78 height 19
click at [864, 499] on button "Verify" at bounding box center [654, 495] width 881 height 27
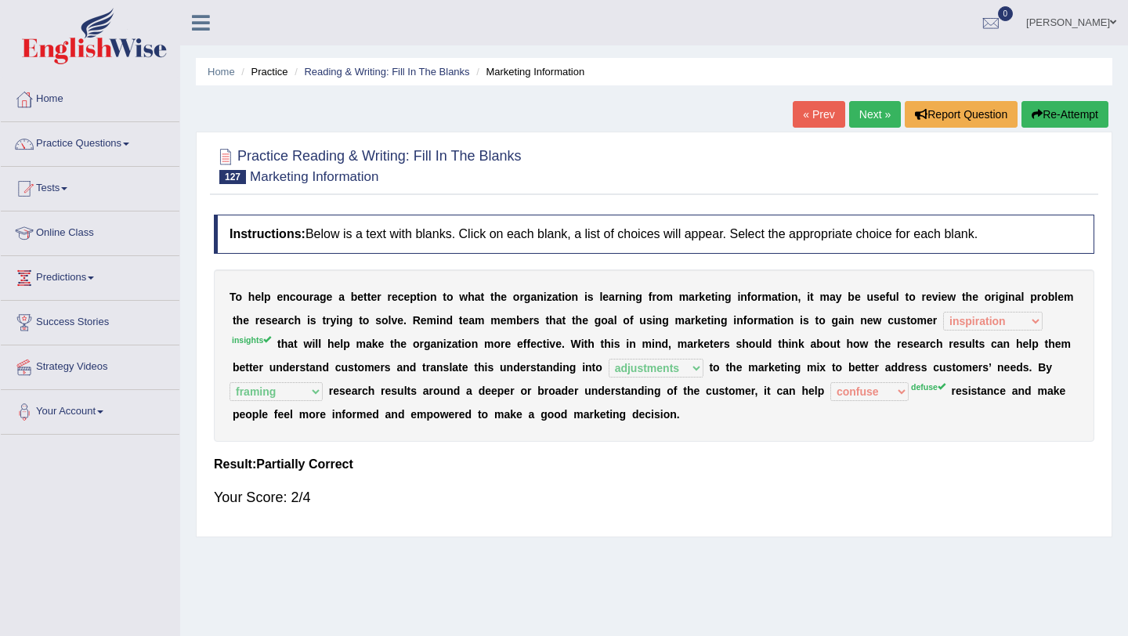
click at [865, 121] on link "Next »" at bounding box center [875, 114] width 52 height 27
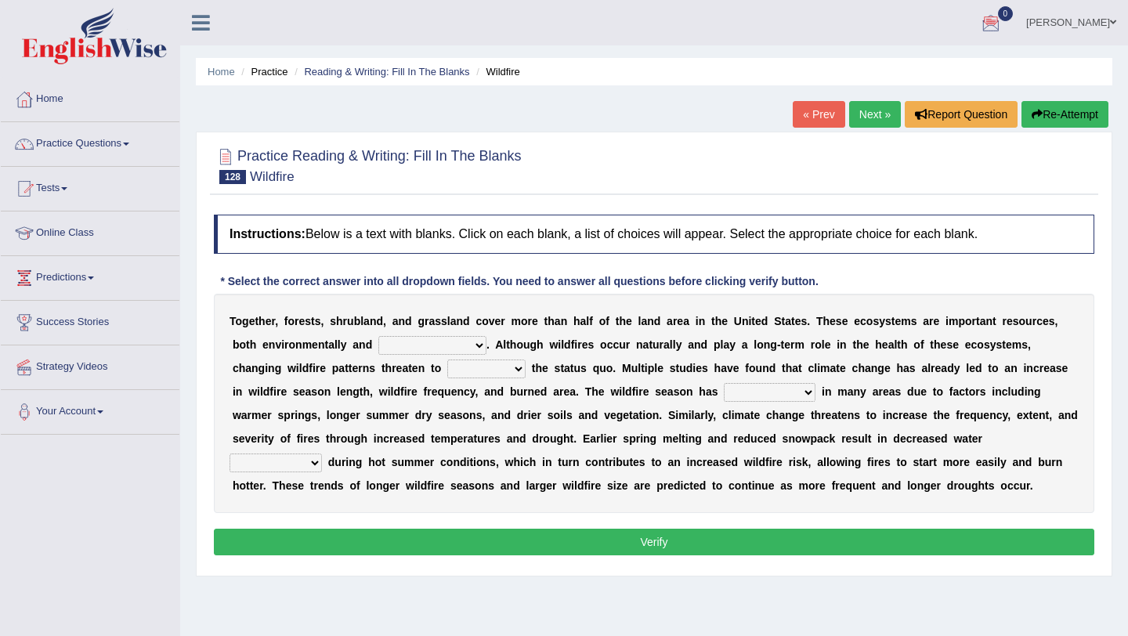
click at [479, 349] on select "archaeologically psychologically chronologically economically" at bounding box center [432, 345] width 108 height 19
select select "economically"
click at [378, 336] on select "archaeologically psychologically chronologically economically" at bounding box center [432, 345] width 108 height 19
click at [478, 342] on select "archaeologically psychologically chronologically economically" at bounding box center [432, 345] width 108 height 19
click at [378, 336] on select "archaeologically psychologically chronologically economically" at bounding box center [432, 345] width 108 height 19
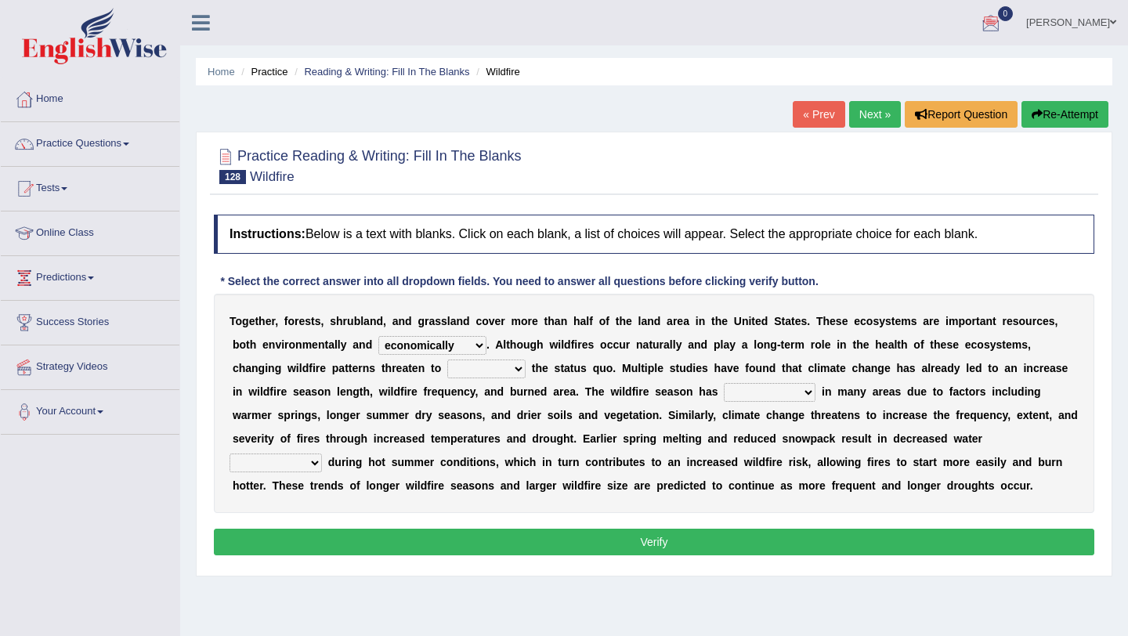
click at [479, 341] on select "archaeologically psychologically chronologically economically" at bounding box center [432, 345] width 108 height 19
click at [517, 370] on select "upset posset set reset" at bounding box center [486, 369] width 78 height 19
select select "upset"
click at [447, 360] on select "upset posset set reset" at bounding box center [486, 369] width 78 height 19
click at [808, 396] on select "freshened hyphened lengthened strengthened" at bounding box center [770, 392] width 92 height 19
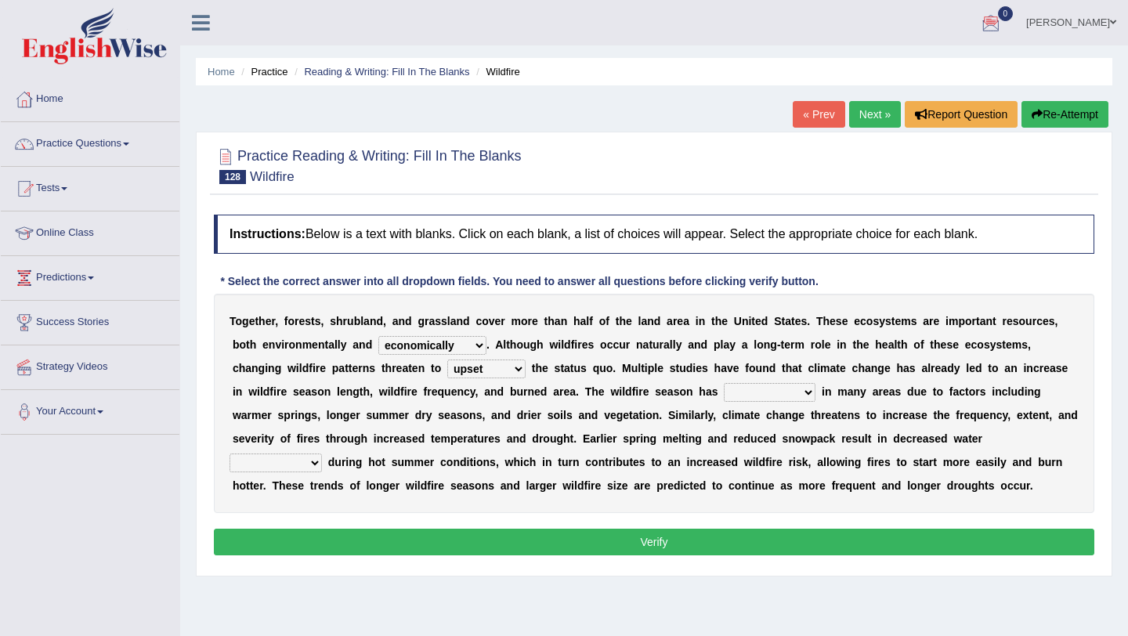
select select "strengthened"
click at [724, 383] on select "freshened hyphened lengthened strengthened" at bounding box center [770, 392] width 92 height 19
click at [314, 464] on select "susceptibility availability spirituality compatibility" at bounding box center [276, 463] width 92 height 19
select select "availability"
click at [230, 454] on select "susceptibility availability spirituality compatibility" at bounding box center [276, 463] width 92 height 19
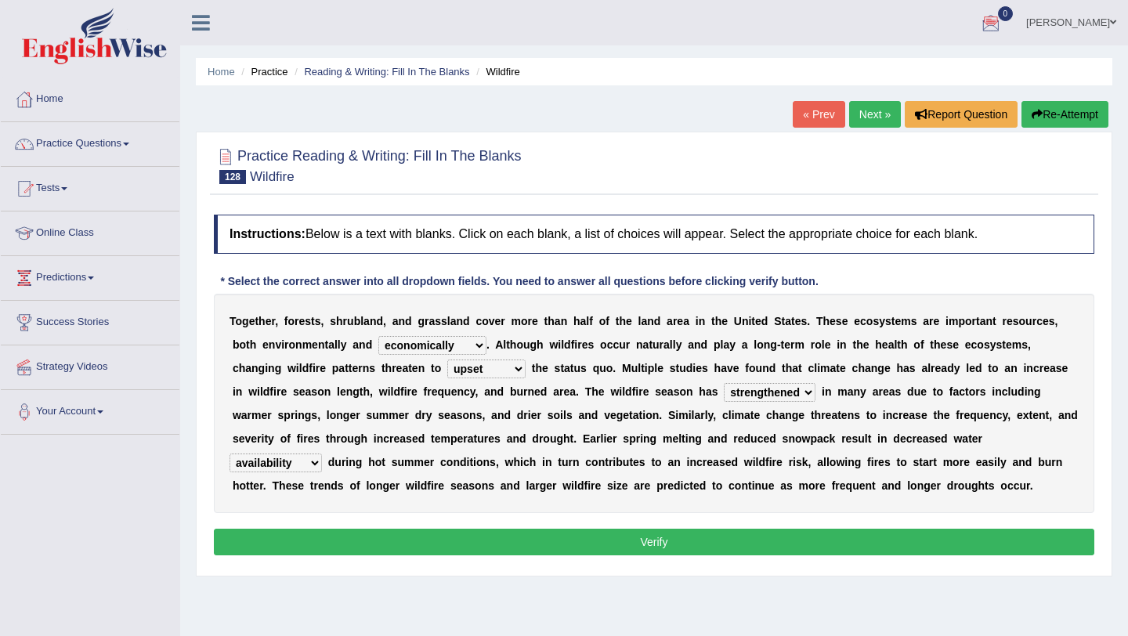
click at [309, 533] on button "Verify" at bounding box center [654, 542] width 881 height 27
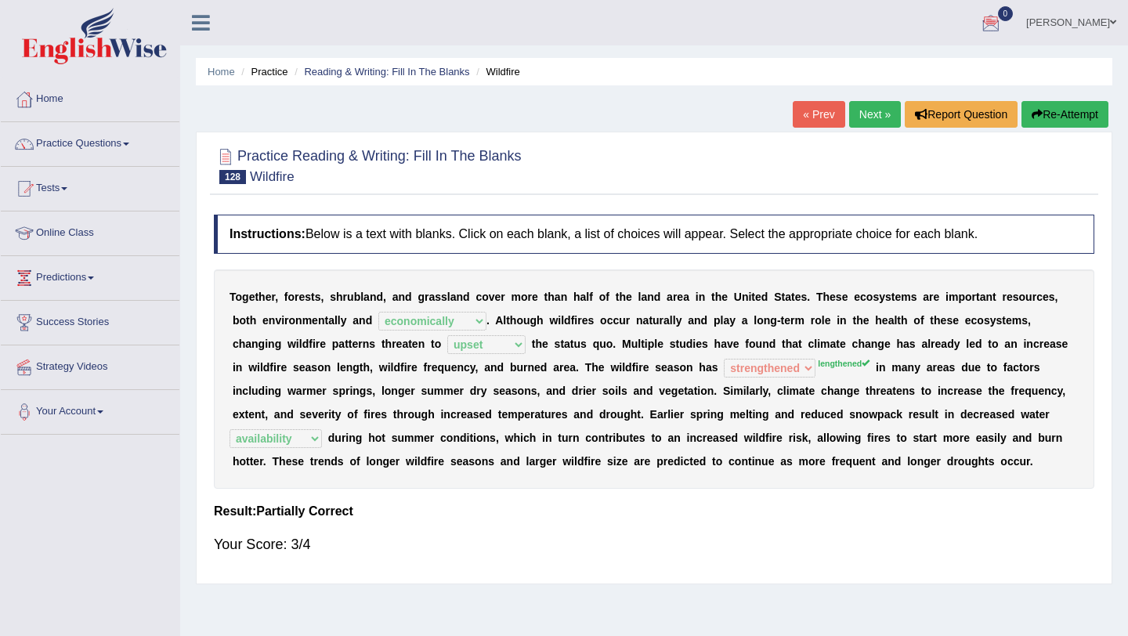
click at [863, 118] on link "Next »" at bounding box center [875, 114] width 52 height 27
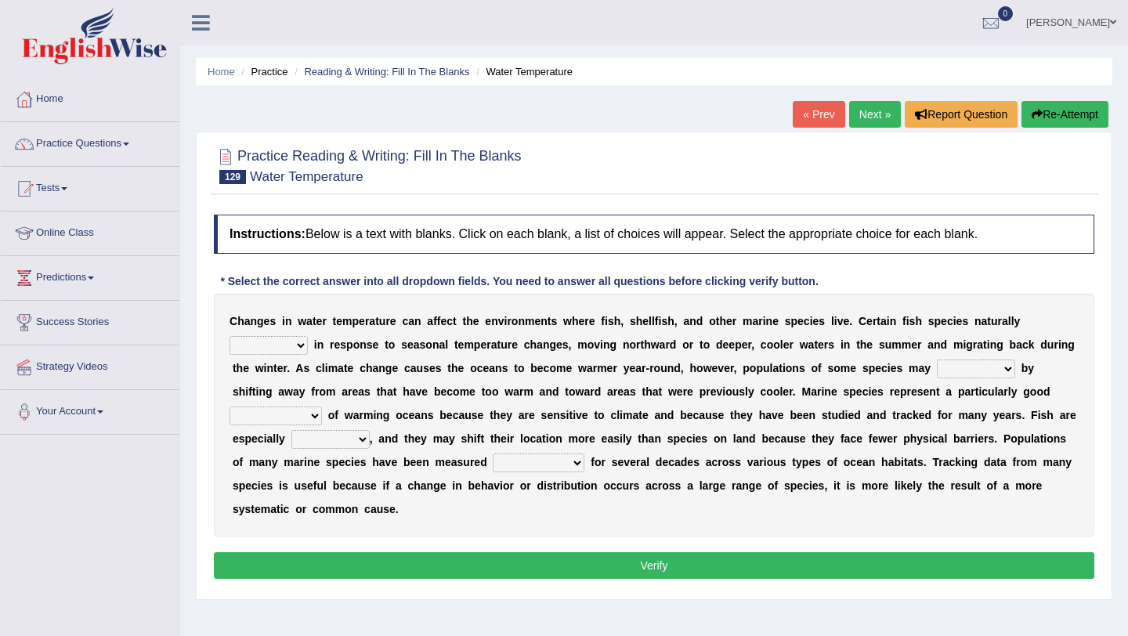
click at [304, 348] on select "migrate emigrate immigrate ingrate" at bounding box center [269, 345] width 78 height 19
click at [230, 336] on select "migrate emigrate immigrate ingrate" at bounding box center [269, 345] width 78 height 19
click at [304, 342] on select "migrate emigrate immigrate ingrate" at bounding box center [269, 345] width 78 height 19
select select "migrate"
click at [230, 336] on select "migrate emigrate immigrate ingrate" at bounding box center [269, 345] width 78 height 19
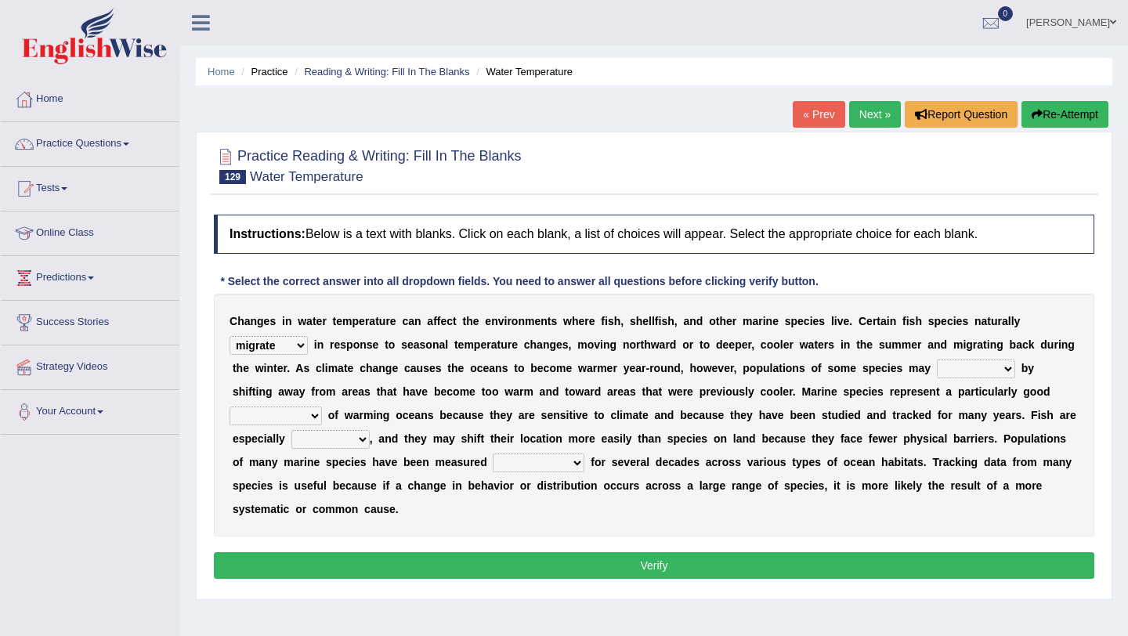
click at [1012, 374] on select "prompt adapt adopt adept" at bounding box center [976, 369] width 78 height 19
select select "adopt"
click at [938, 360] on select "prompt adapt adopt adept" at bounding box center [976, 369] width 78 height 19
click at [313, 414] on select "administrator emancipator indicator infiltrator" at bounding box center [276, 416] width 92 height 19
select select "indicator"
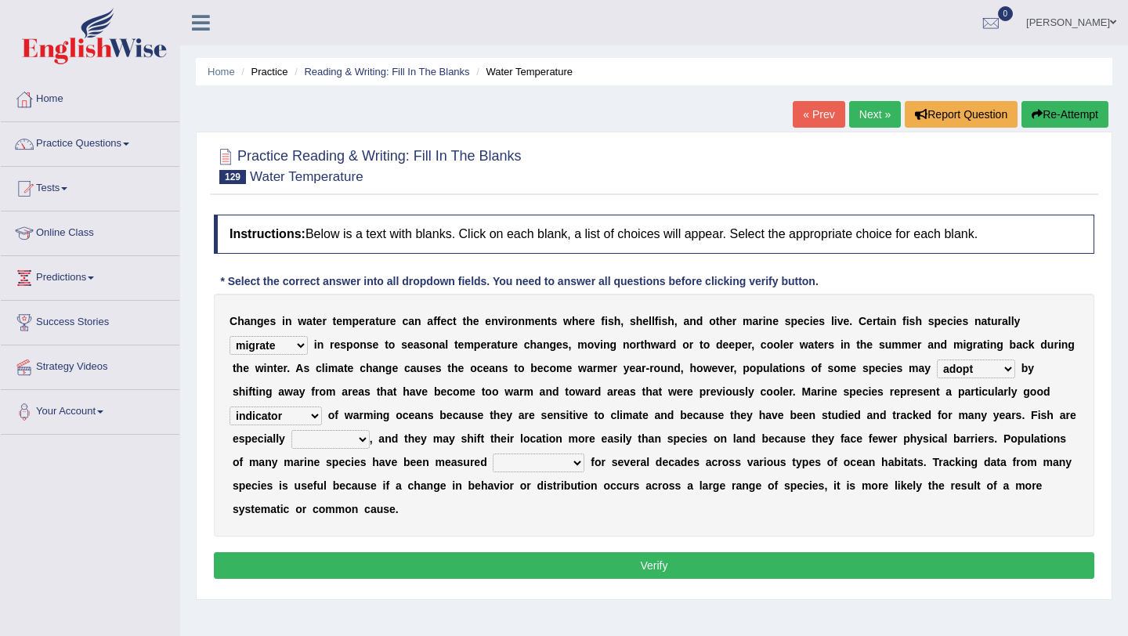
click at [230, 407] on select "administrator emancipator indicator infiltrator" at bounding box center [276, 416] width 92 height 19
click at [364, 439] on select "fragile juvenile hostile mobile" at bounding box center [330, 439] width 78 height 19
click at [291, 430] on select "fragile juvenile hostile mobile" at bounding box center [330, 439] width 78 height 19
click at [361, 441] on select "fragile juvenile hostile mobile" at bounding box center [330, 439] width 78 height 19
select select "hostile"
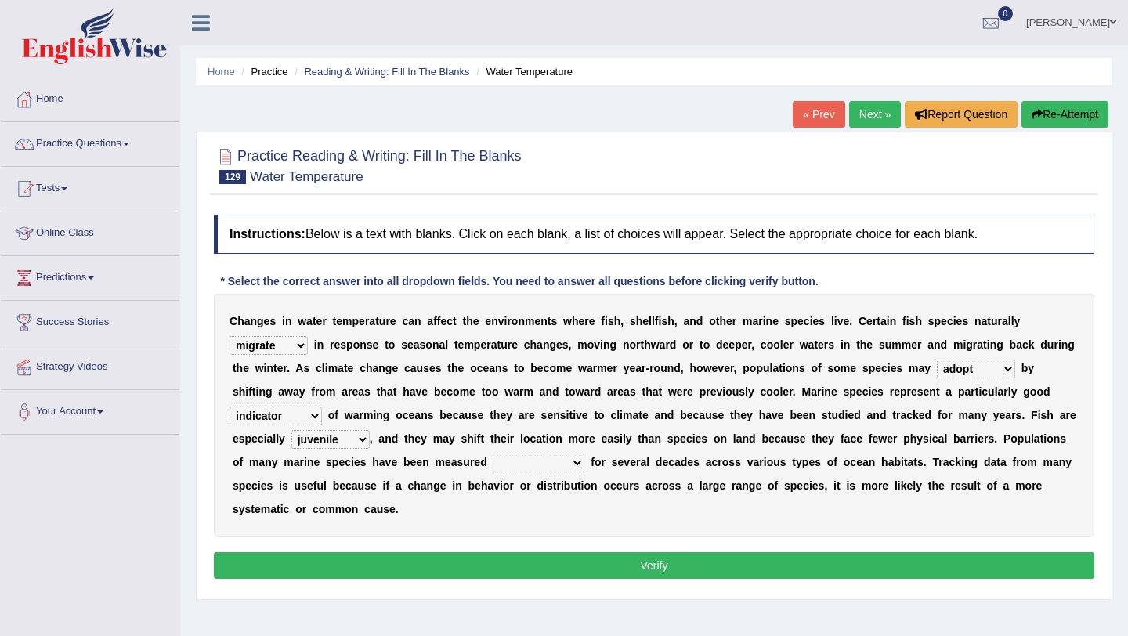
click at [291, 430] on select "fragile juvenile hostile mobile" at bounding box center [330, 439] width 78 height 19
click at [580, 466] on select "competently consistently potently intermittently" at bounding box center [539, 463] width 92 height 19
select select "competently"
click at [493, 454] on select "competently consistently potently intermittently" at bounding box center [539, 463] width 92 height 19
click at [586, 566] on button "Verify" at bounding box center [654, 565] width 881 height 27
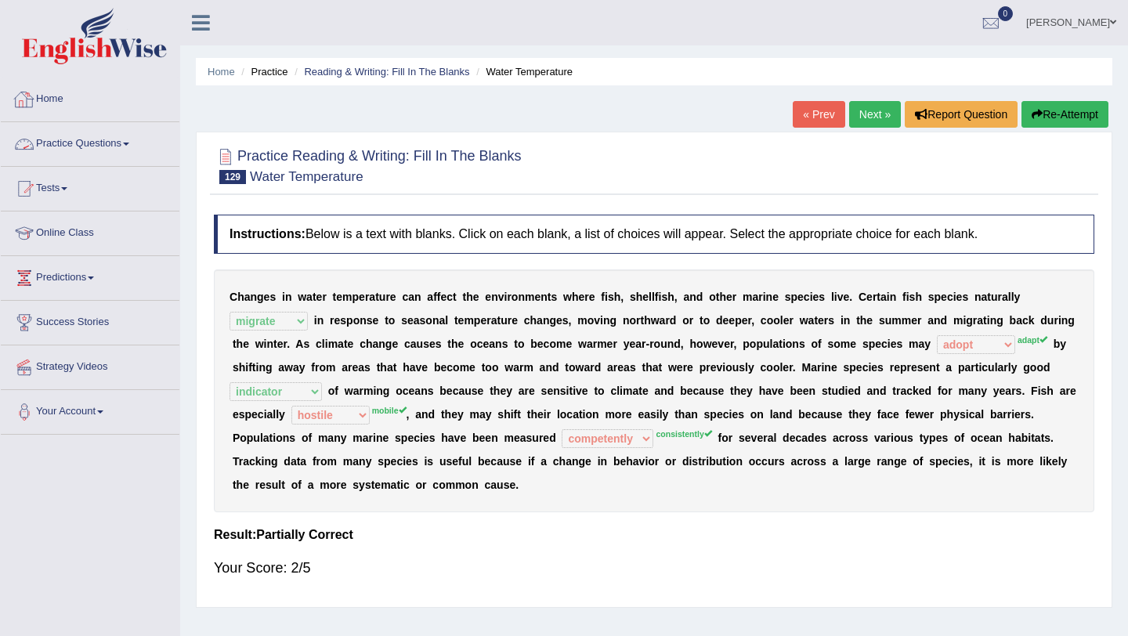
click at [62, 145] on link "Practice Questions" at bounding box center [90, 141] width 179 height 39
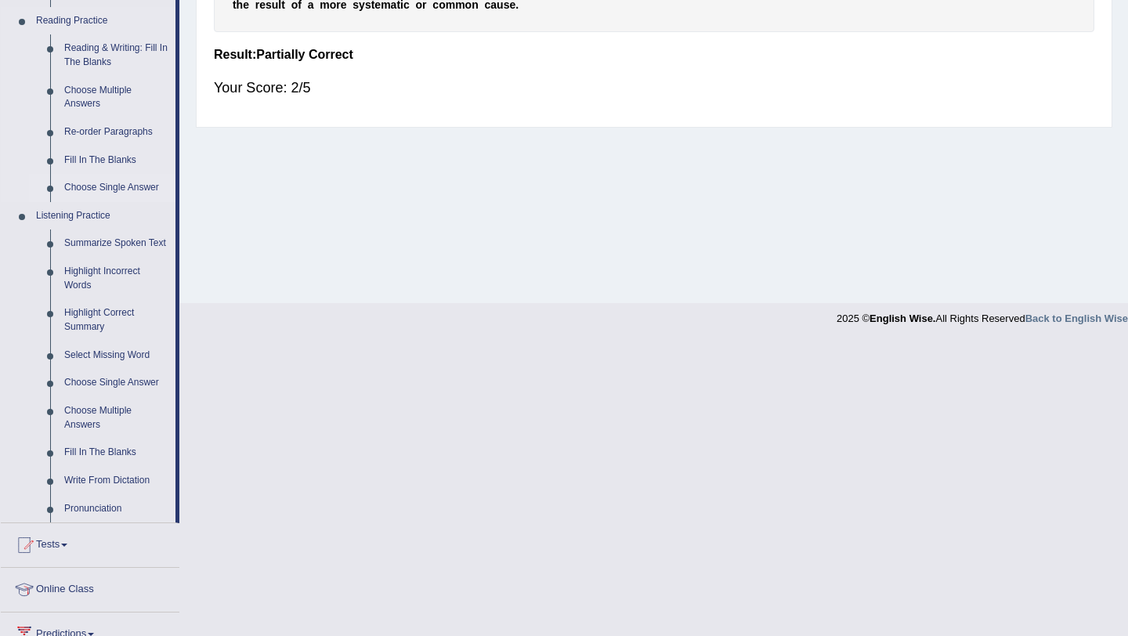
scroll to position [485, 0]
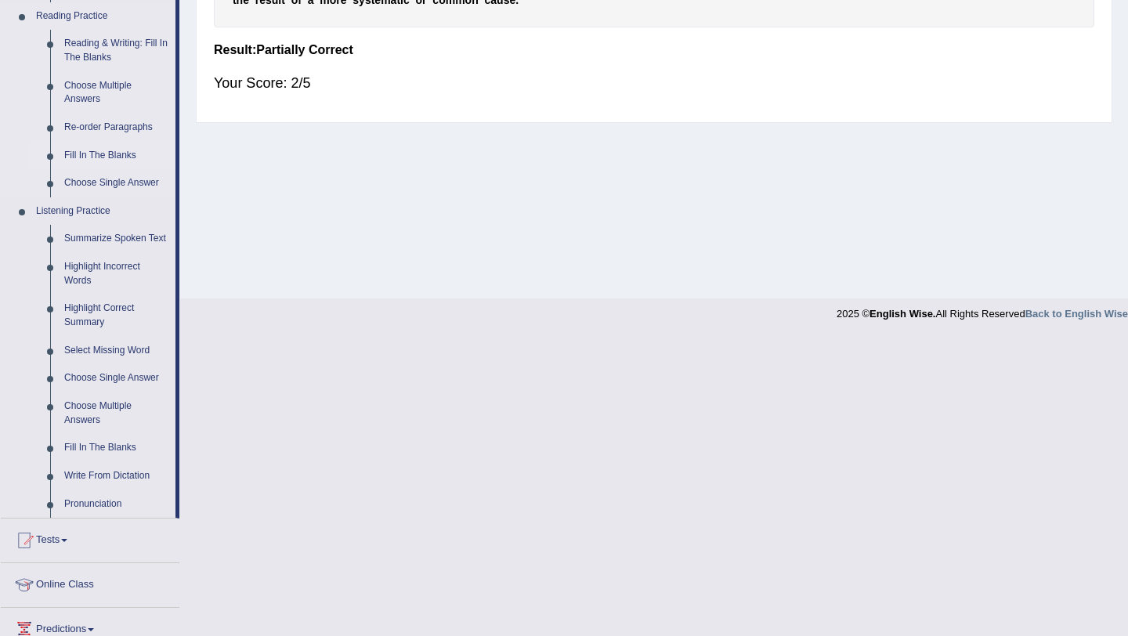
click at [121, 156] on link "Fill In The Blanks" at bounding box center [116, 156] width 118 height 28
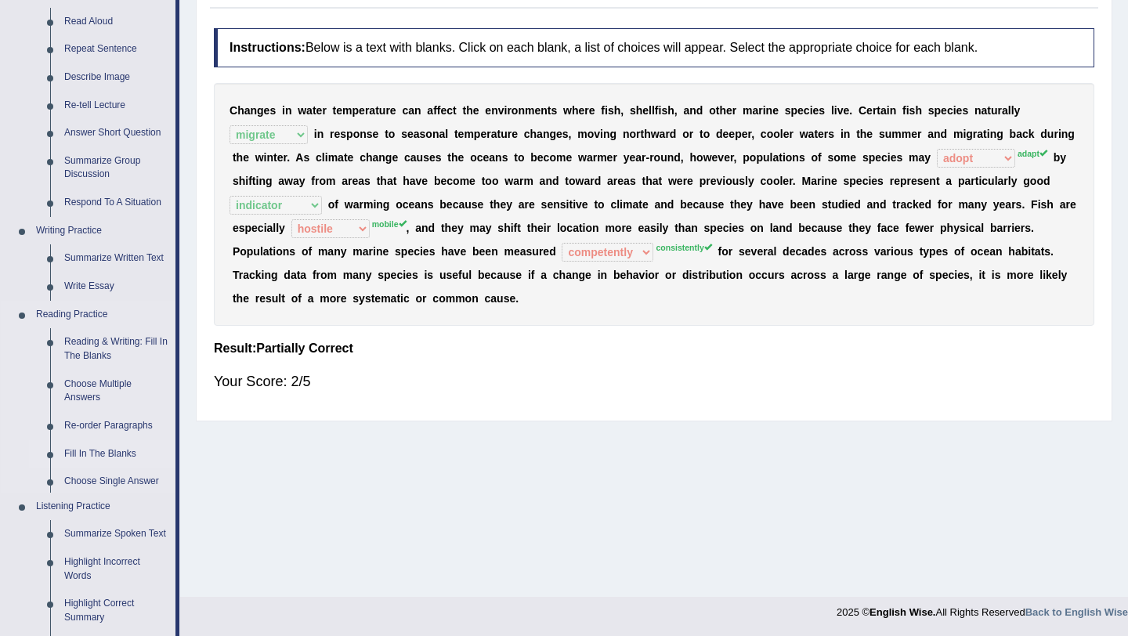
scroll to position [631, 0]
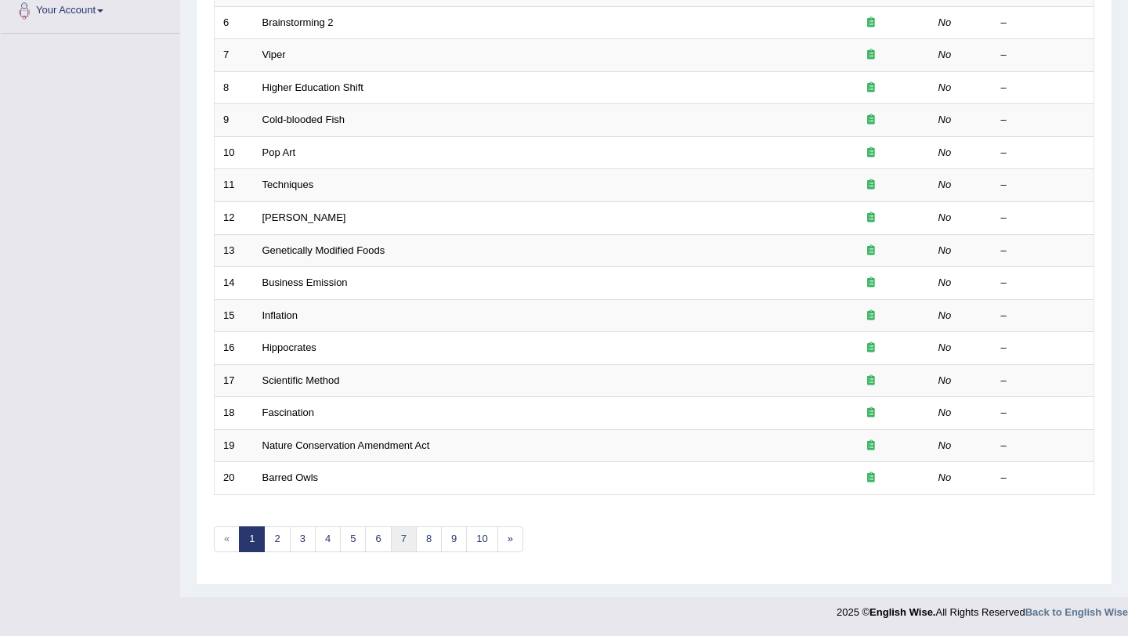
click at [405, 542] on link "7" at bounding box center [404, 539] width 26 height 26
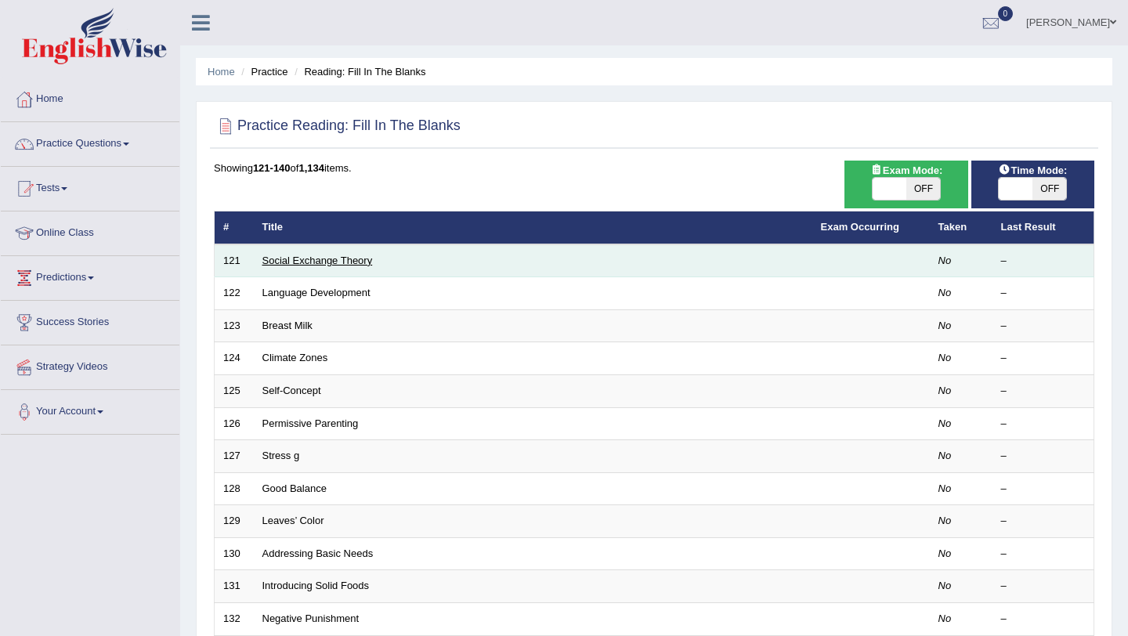
click at [353, 259] on link "Social Exchange Theory" at bounding box center [317, 261] width 110 height 12
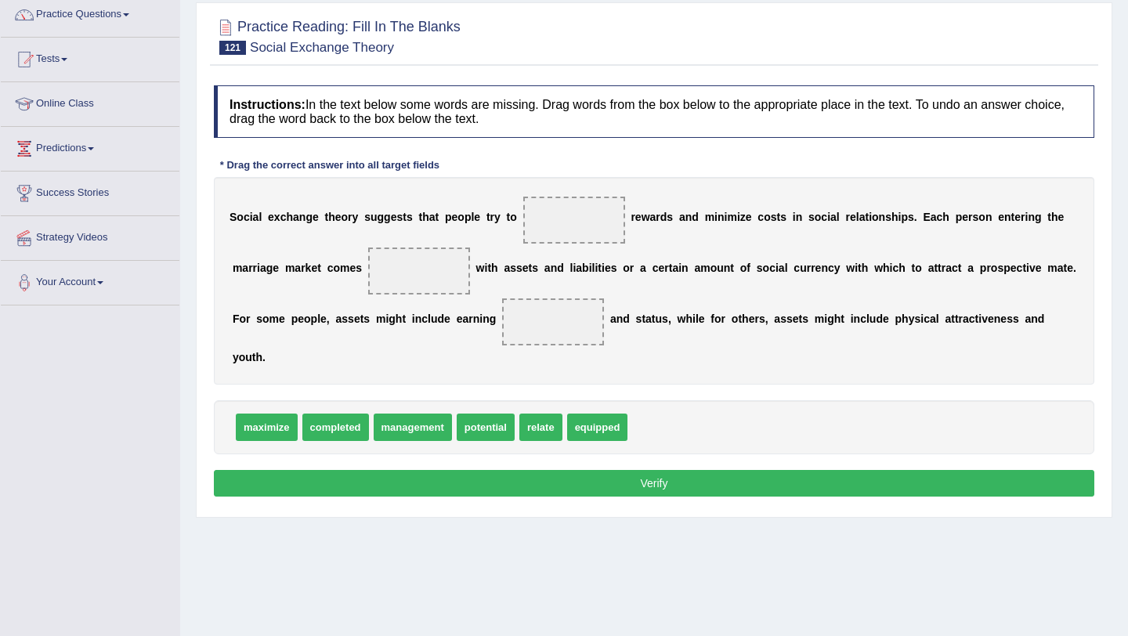
scroll to position [132, 0]
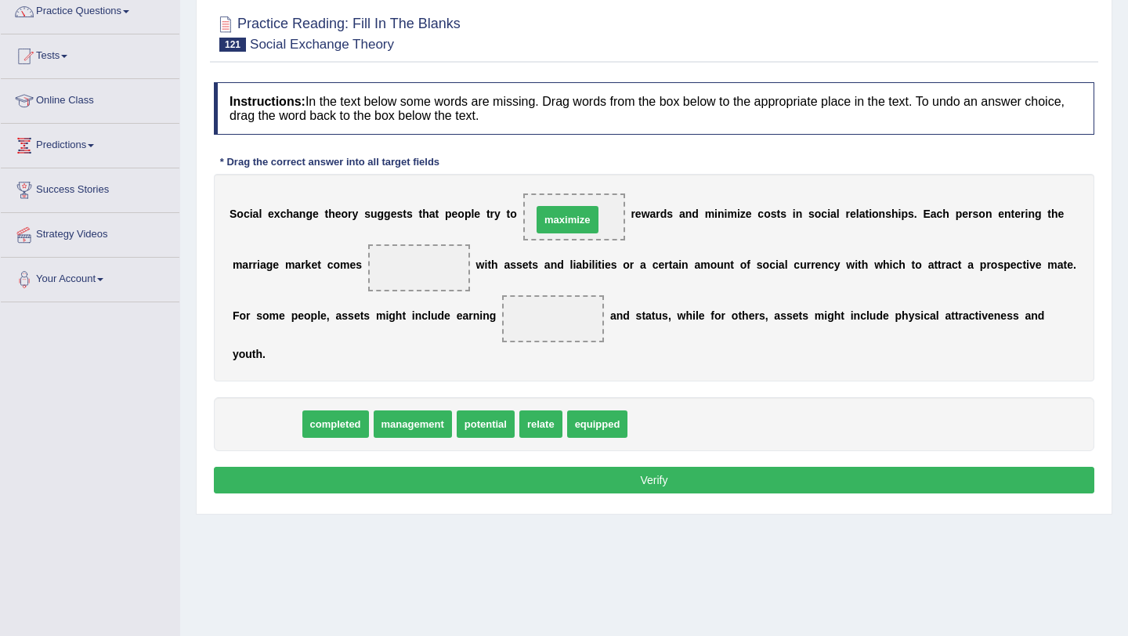
drag, startPoint x: 268, startPoint y: 429, endPoint x: 573, endPoint y: 221, distance: 369.8
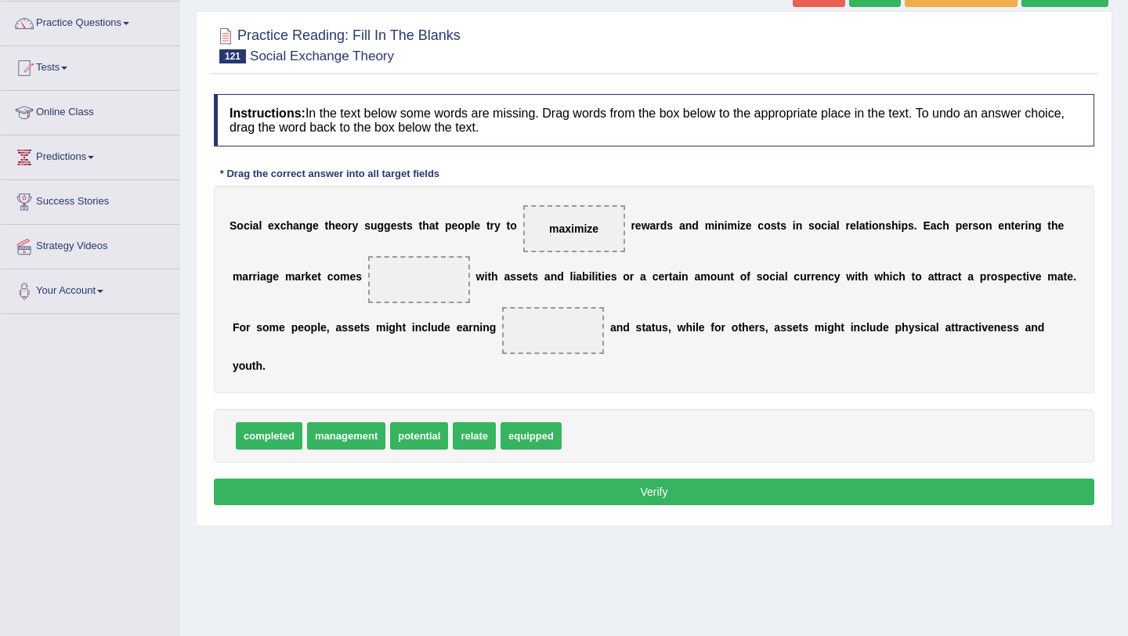
scroll to position [121, 0]
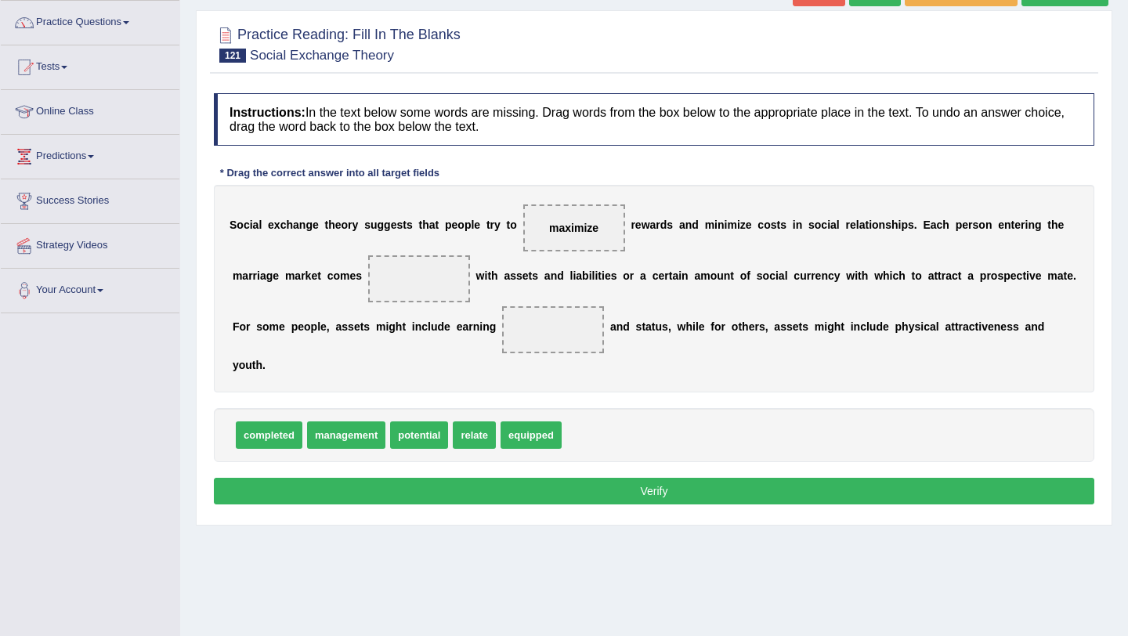
drag, startPoint x: 531, startPoint y: 443, endPoint x: 451, endPoint y: 324, distance: 143.4
click at [451, 324] on div "Instructions: In the text below some words are missing. Drag words from the box…" at bounding box center [654, 301] width 888 height 432
drag, startPoint x: 529, startPoint y: 435, endPoint x: 414, endPoint y: 277, distance: 195.1
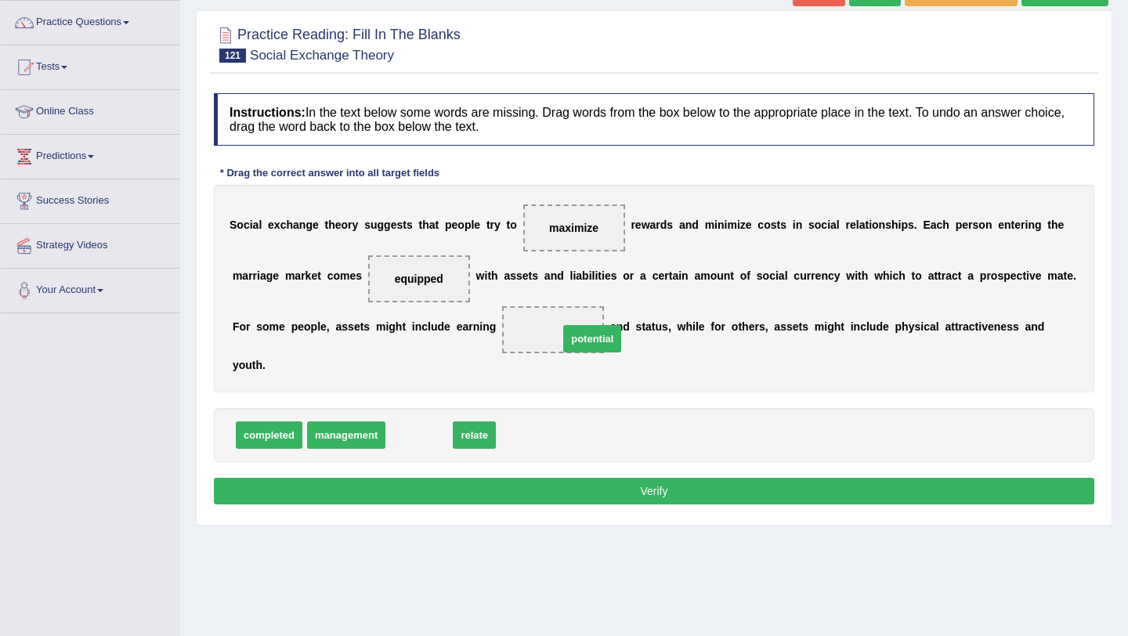
drag, startPoint x: 425, startPoint y: 442, endPoint x: 602, endPoint y: 344, distance: 201.6
click at [642, 486] on button "Verify" at bounding box center [654, 491] width 881 height 27
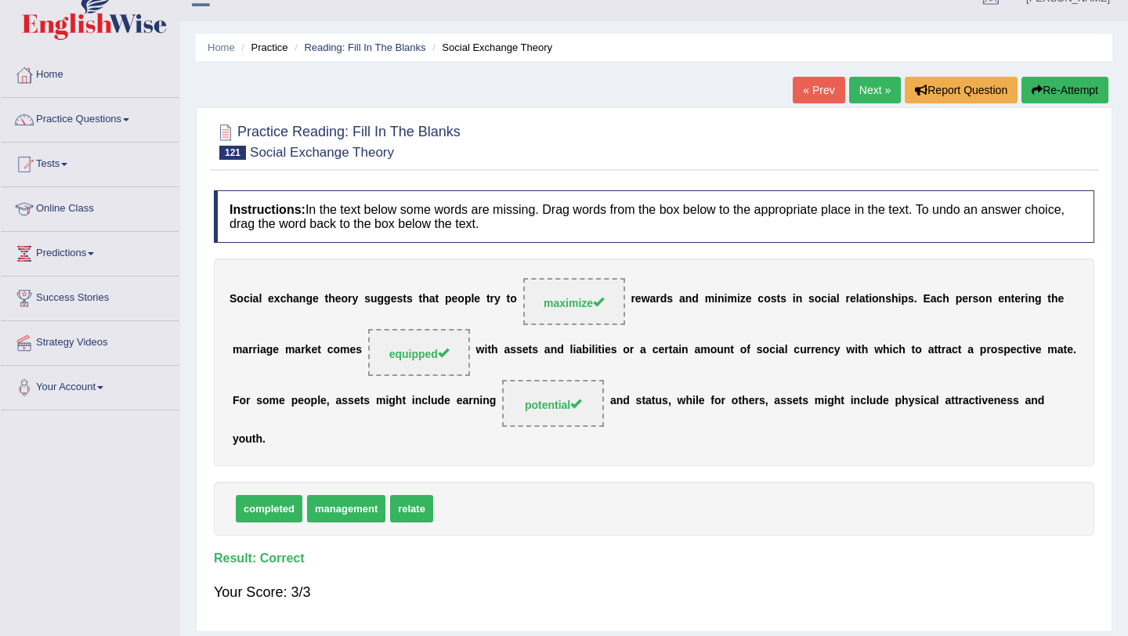
scroll to position [0, 0]
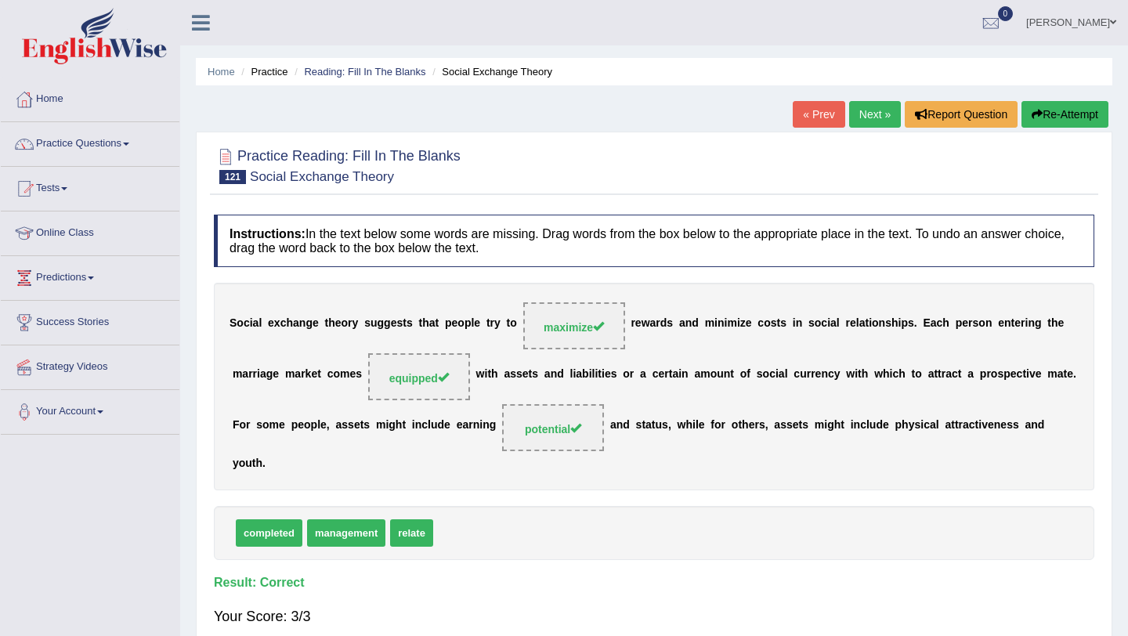
click at [870, 120] on link "Next »" at bounding box center [875, 114] width 52 height 27
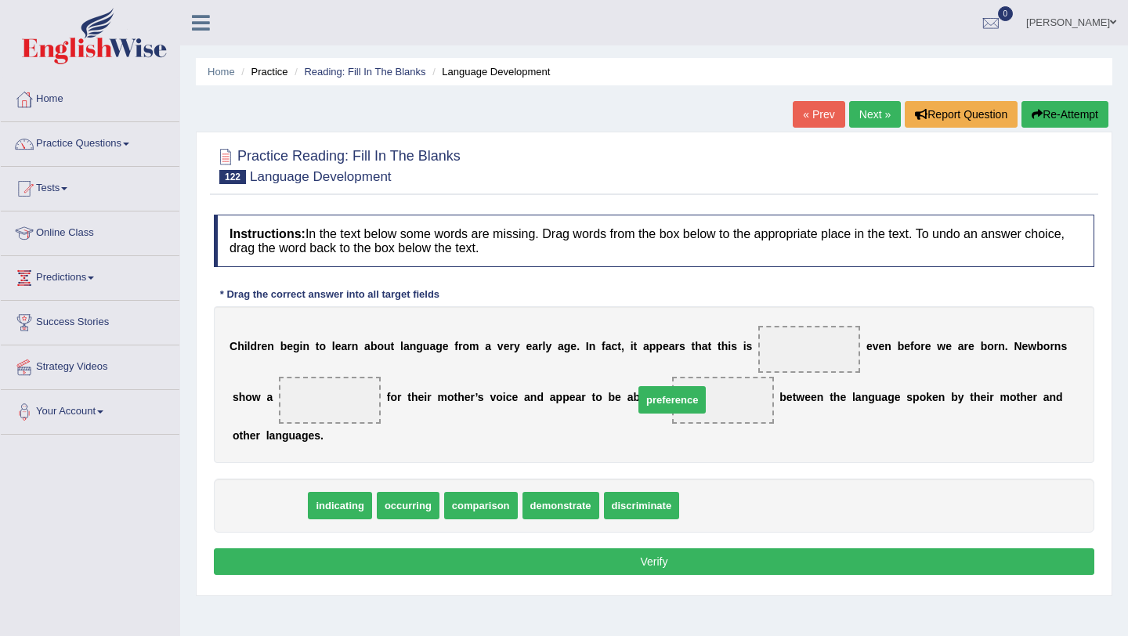
drag, startPoint x: 287, startPoint y: 515, endPoint x: 690, endPoint y: 405, distance: 418.1
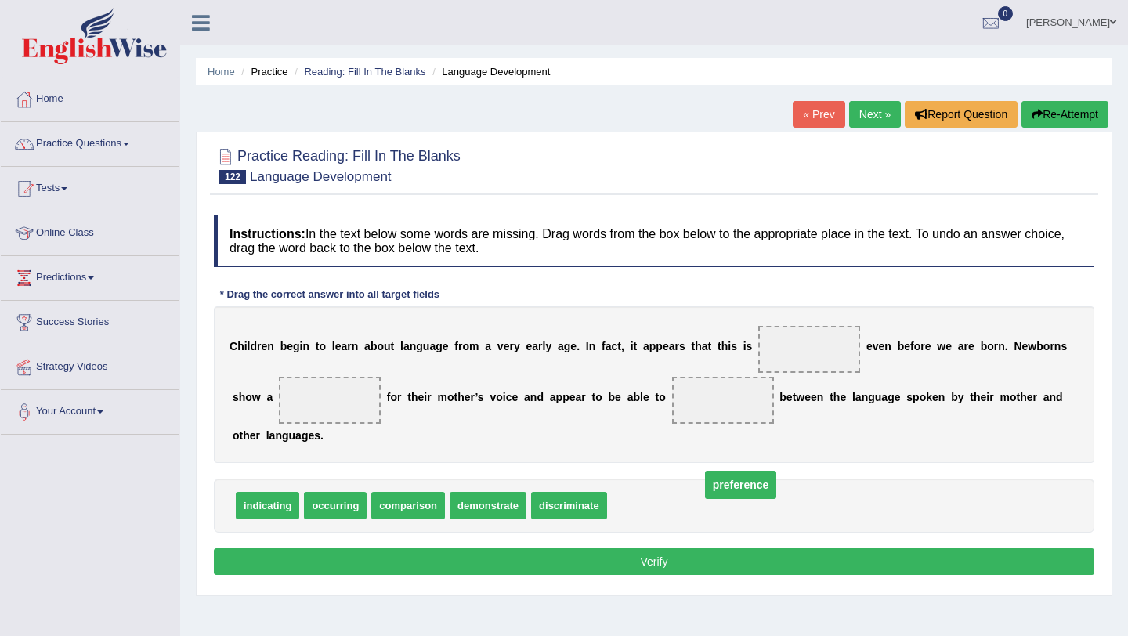
drag, startPoint x: 707, startPoint y: 403, endPoint x: 711, endPoint y: 494, distance: 91.0
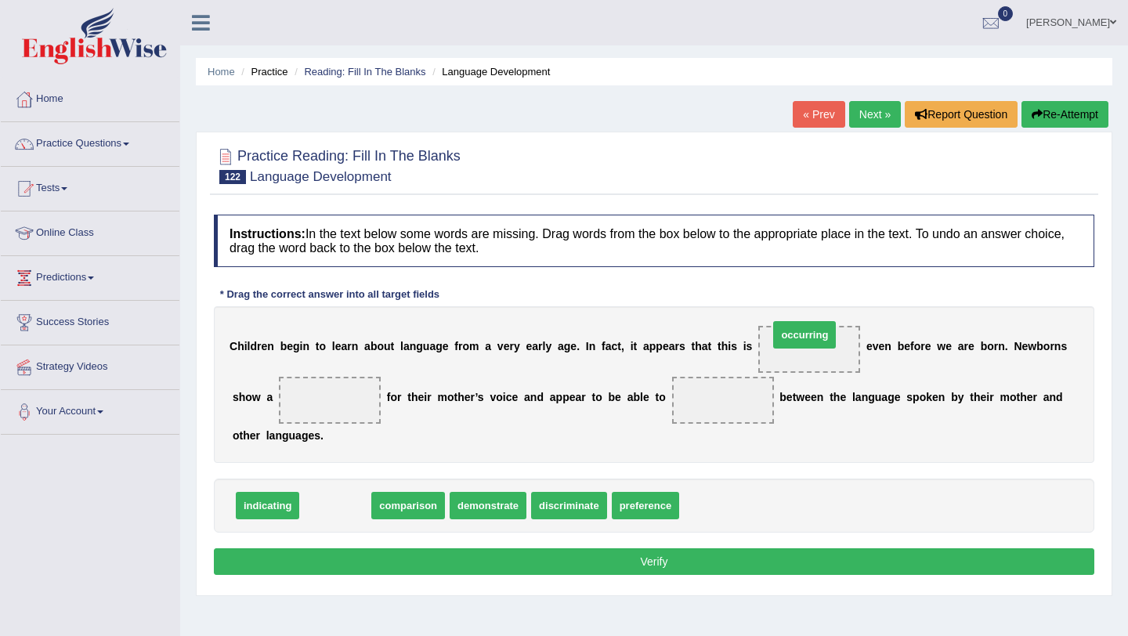
drag, startPoint x: 329, startPoint y: 510, endPoint x: 798, endPoint y: 339, distance: 499.4
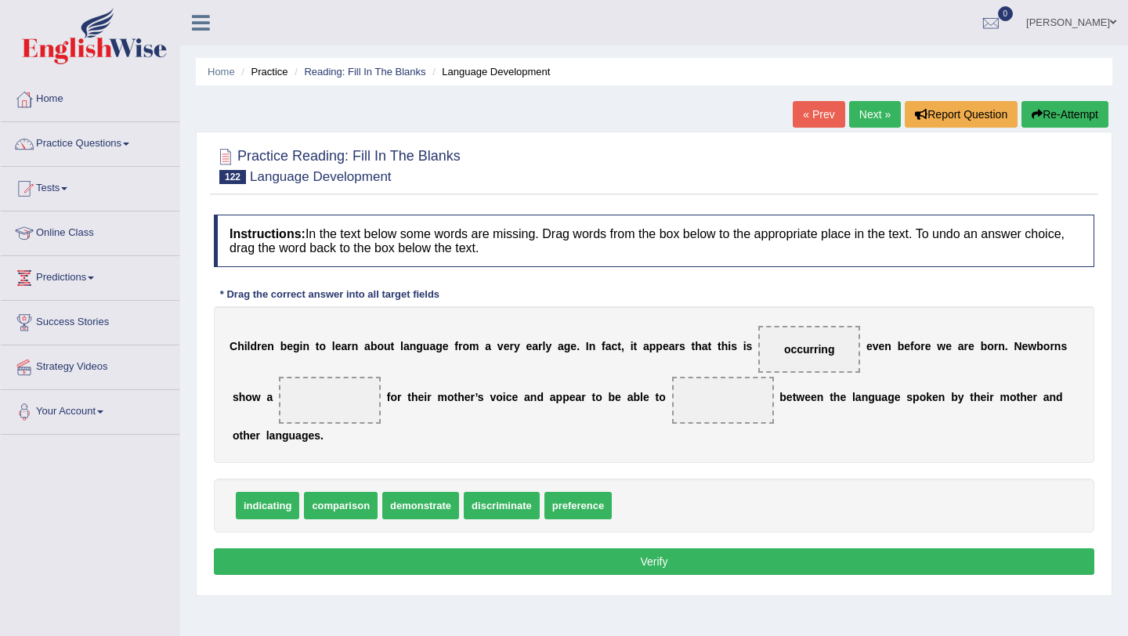
scroll to position [4, 0]
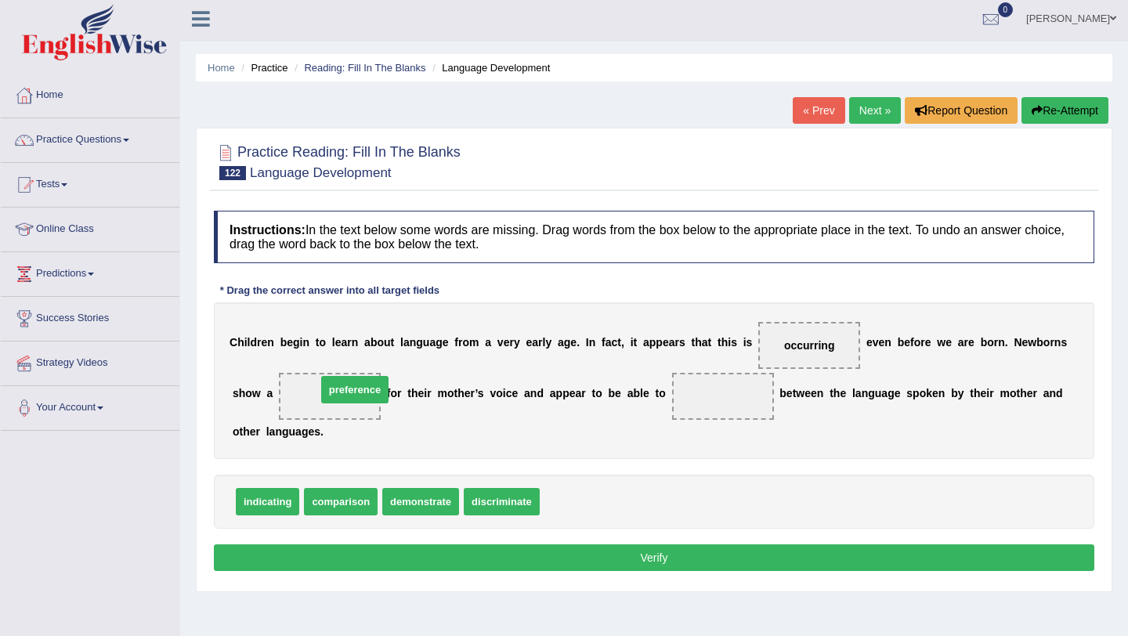
drag, startPoint x: 602, startPoint y: 508, endPoint x: 379, endPoint y: 397, distance: 249.4
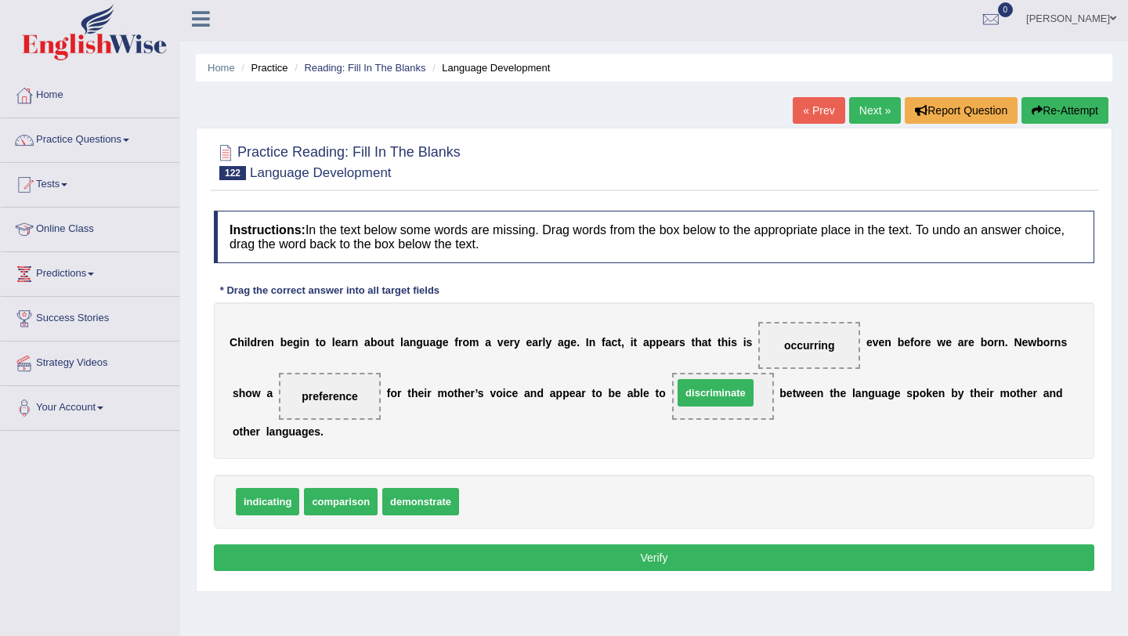
drag, startPoint x: 518, startPoint y: 501, endPoint x: 735, endPoint y: 391, distance: 243.5
click at [729, 567] on button "Verify" at bounding box center [654, 557] width 881 height 27
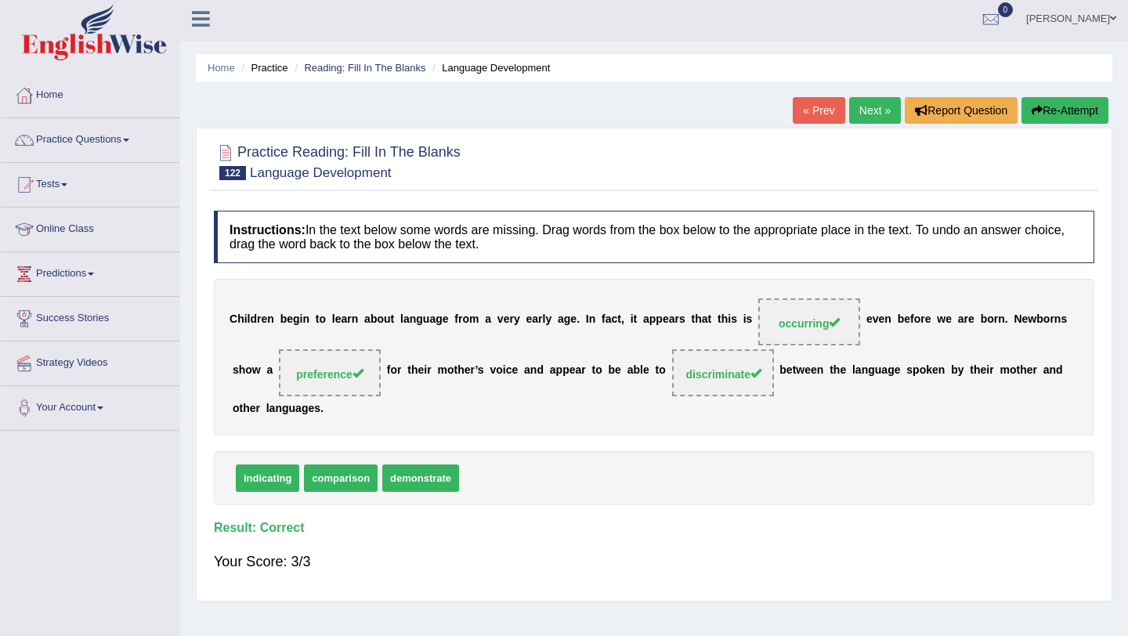
click at [868, 116] on link "Next »" at bounding box center [875, 110] width 52 height 27
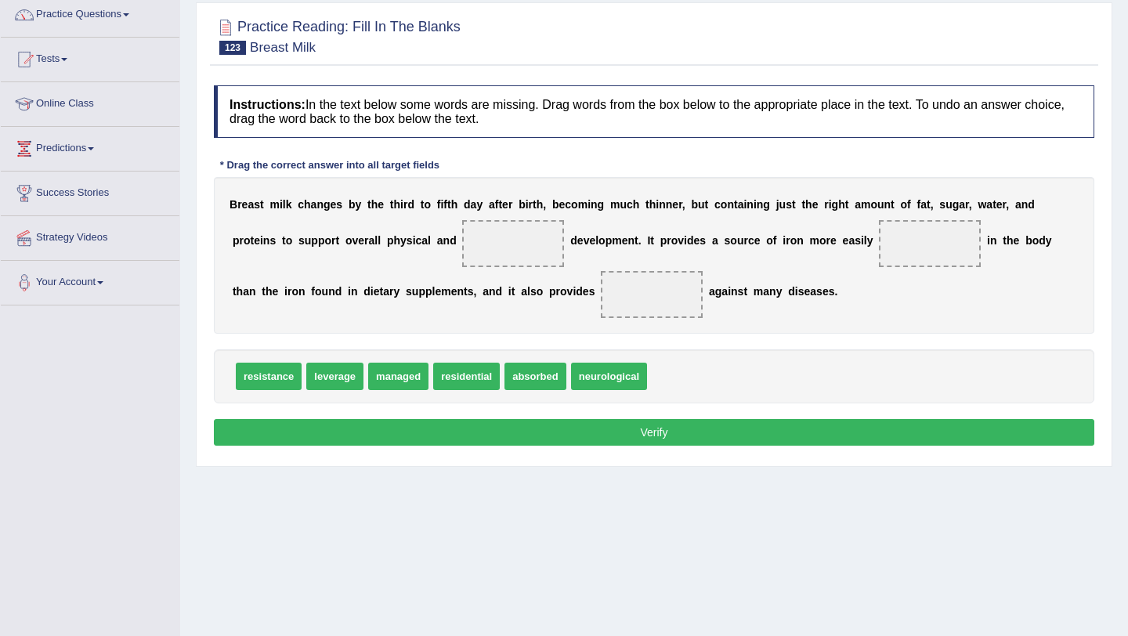
scroll to position [143, 0]
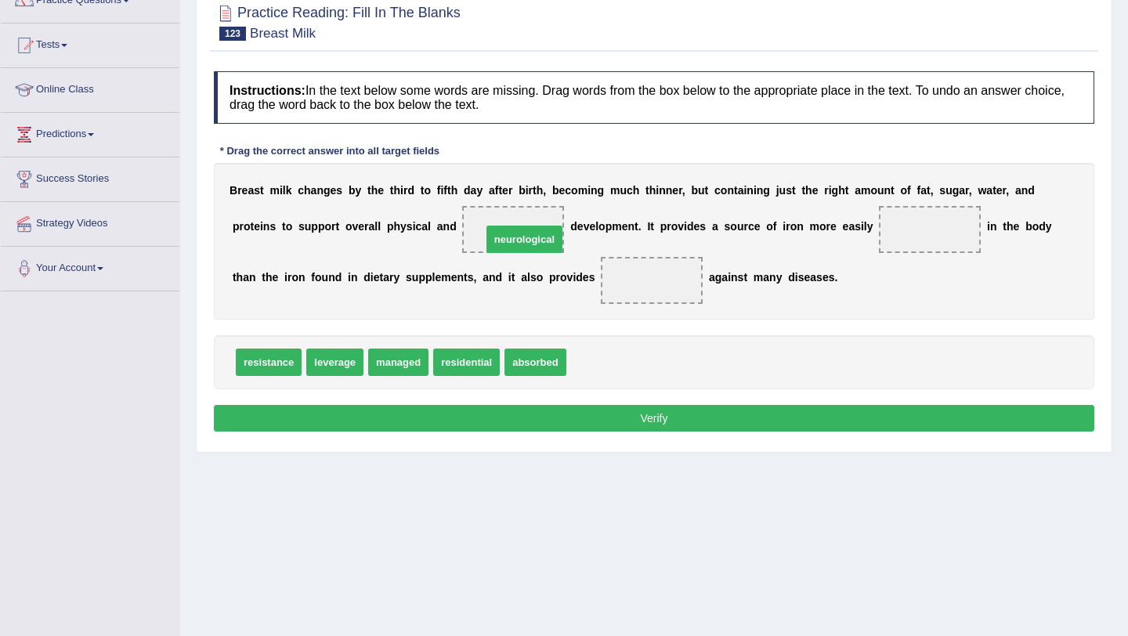
drag, startPoint x: 621, startPoint y: 360, endPoint x: 536, endPoint y: 238, distance: 149.1
drag, startPoint x: 541, startPoint y: 360, endPoint x: 934, endPoint y: 239, distance: 411.3
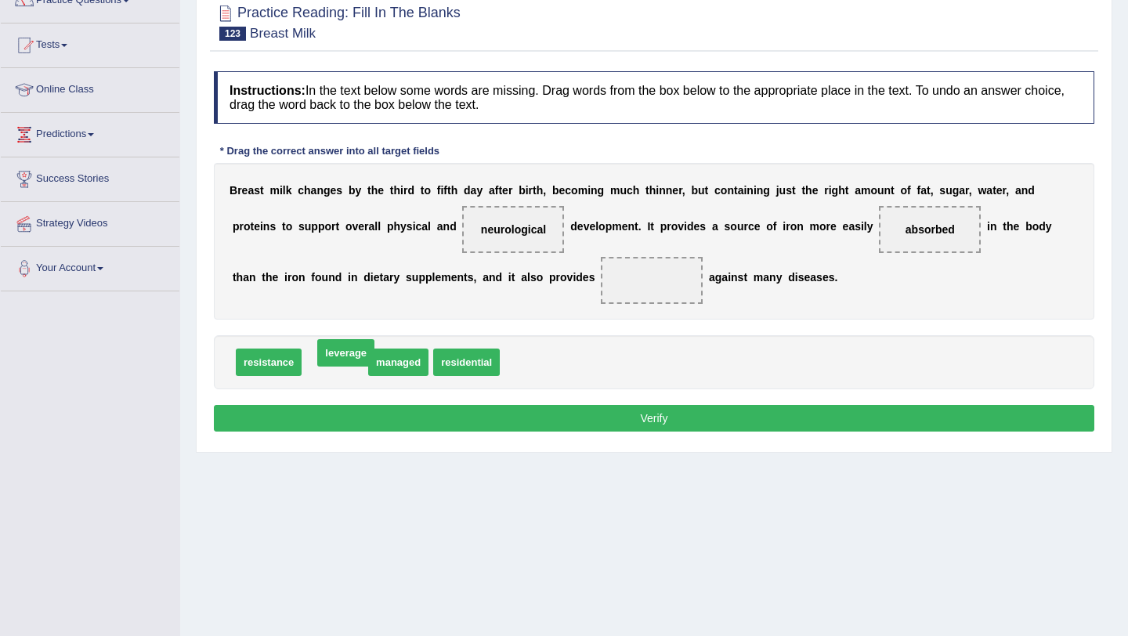
drag, startPoint x: 338, startPoint y: 361, endPoint x: 348, endPoint y: 353, distance: 12.2
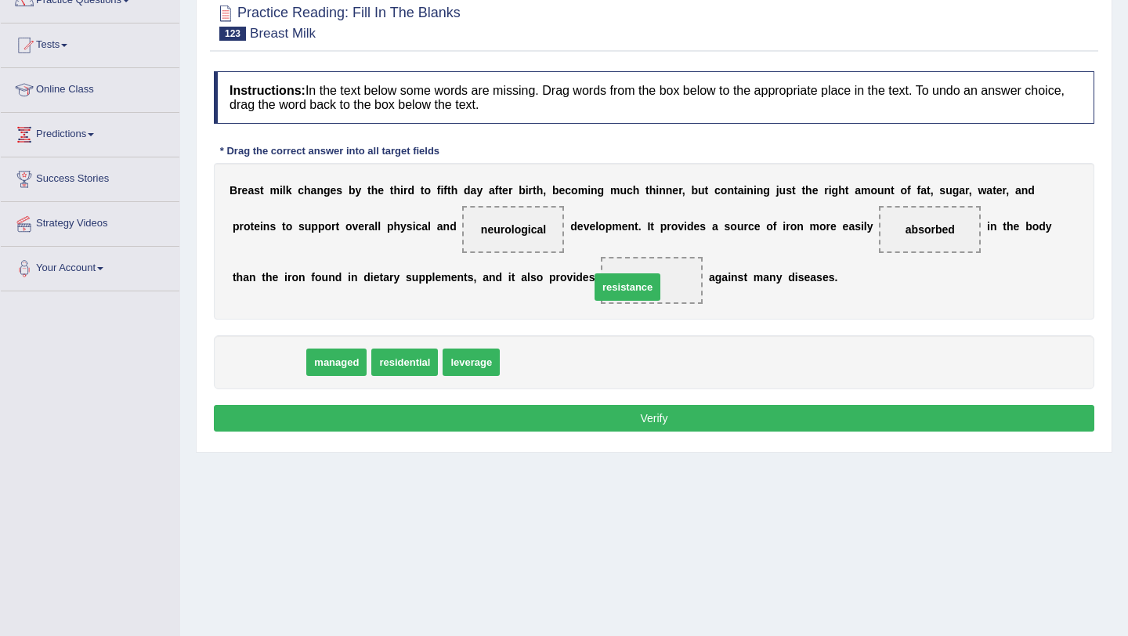
drag, startPoint x: 273, startPoint y: 368, endPoint x: 634, endPoint y: 289, distance: 368.9
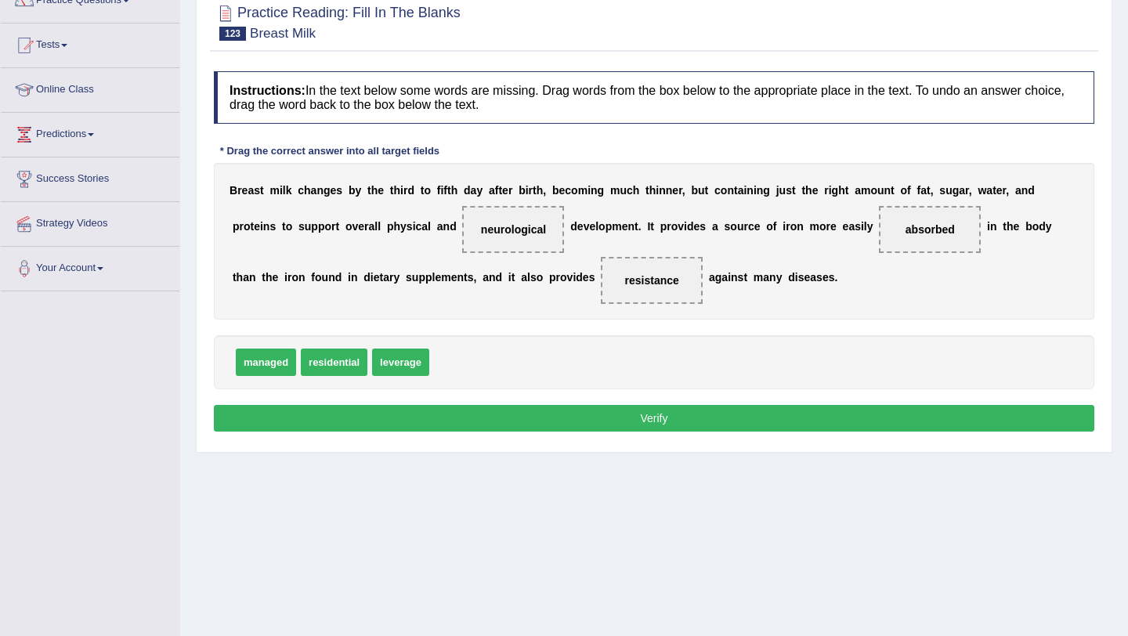
click at [647, 415] on button "Verify" at bounding box center [654, 418] width 881 height 27
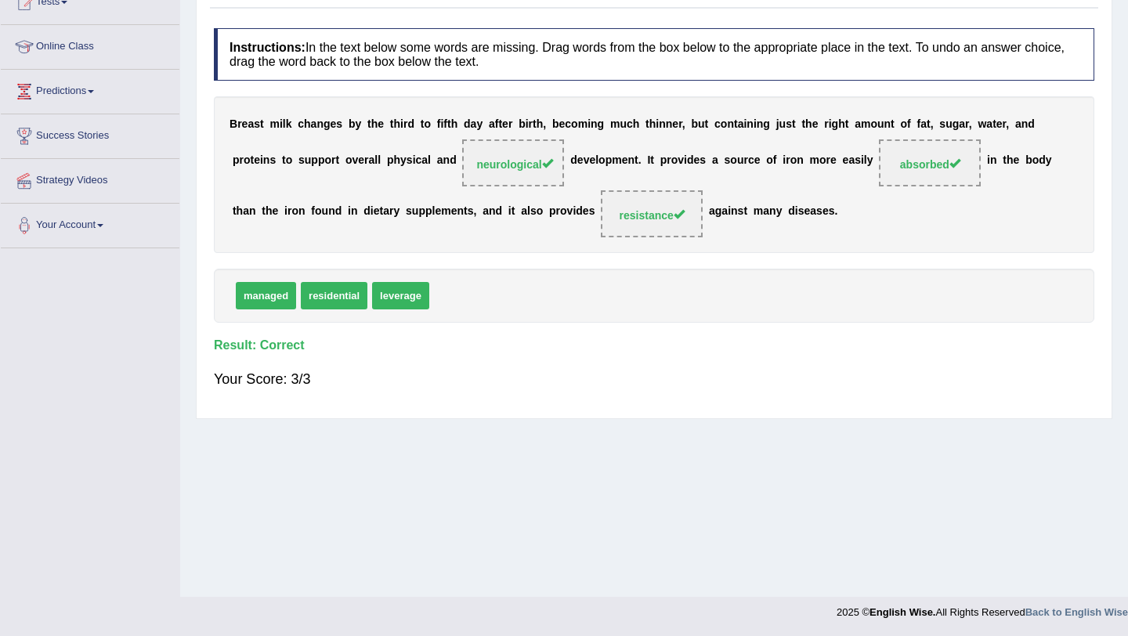
scroll to position [0, 0]
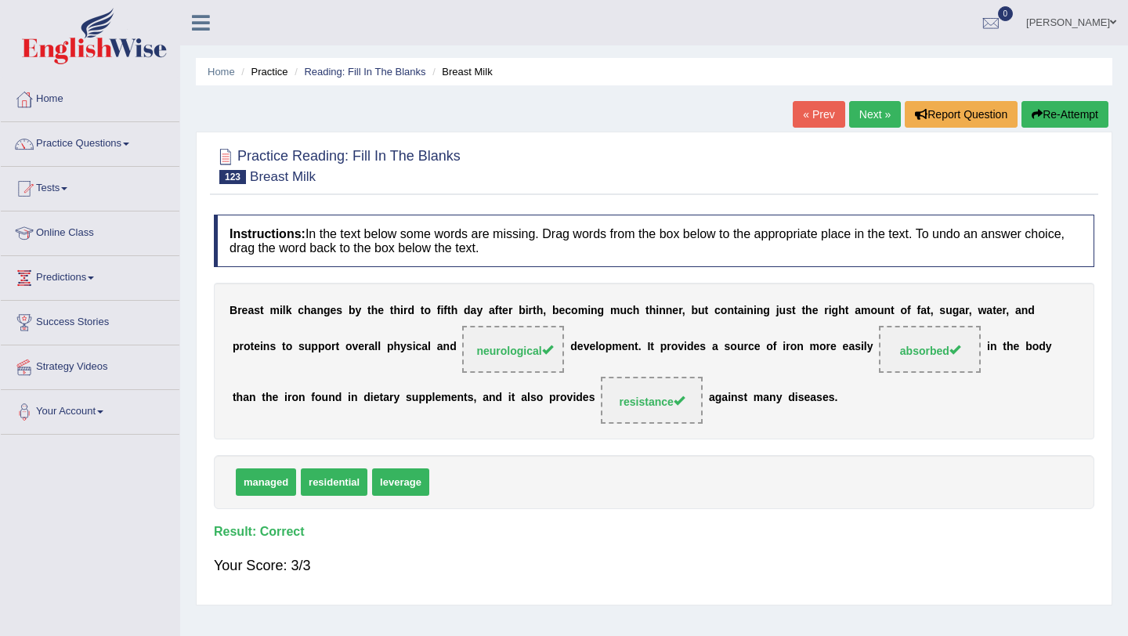
click at [863, 118] on link "Next »" at bounding box center [875, 114] width 52 height 27
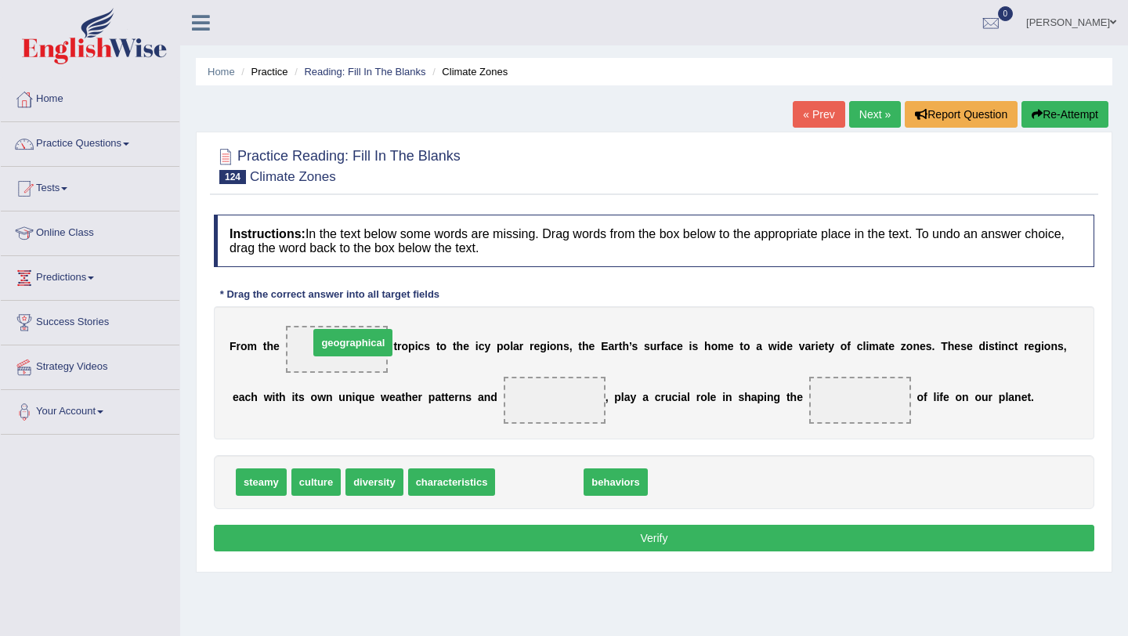
drag, startPoint x: 541, startPoint y: 490, endPoint x: 355, endPoint y: 351, distance: 232.8
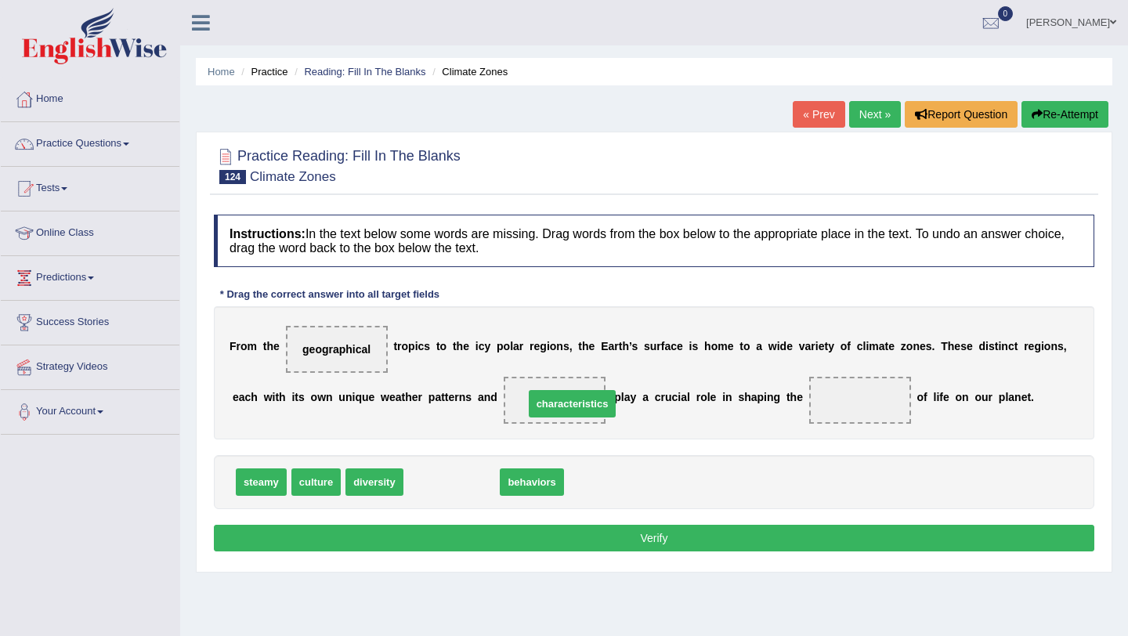
drag, startPoint x: 434, startPoint y: 490, endPoint x: 554, endPoint y: 411, distance: 143.2
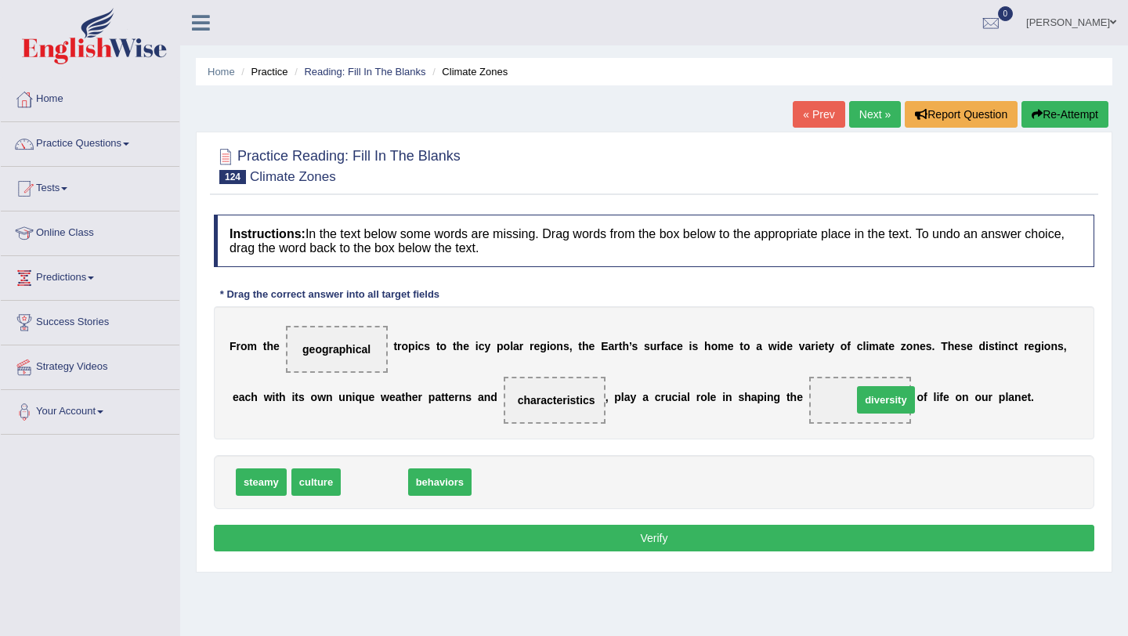
drag, startPoint x: 386, startPoint y: 489, endPoint x: 898, endPoint y: 407, distance: 518.1
click at [771, 545] on button "Verify" at bounding box center [654, 538] width 881 height 27
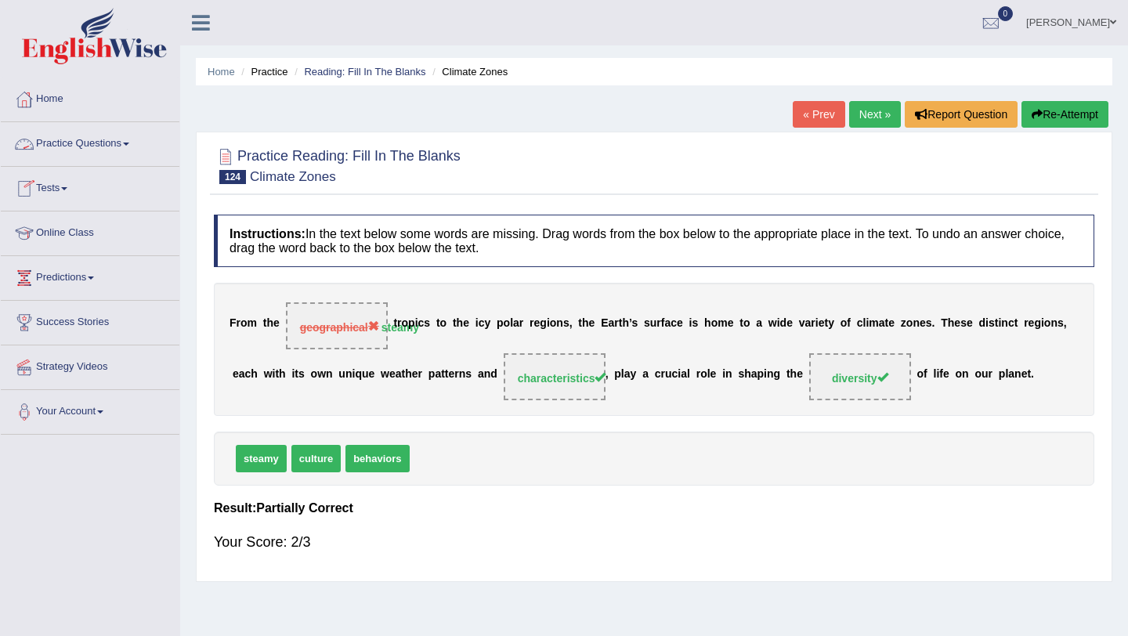
click at [129, 143] on link "Practice Questions" at bounding box center [90, 141] width 179 height 39
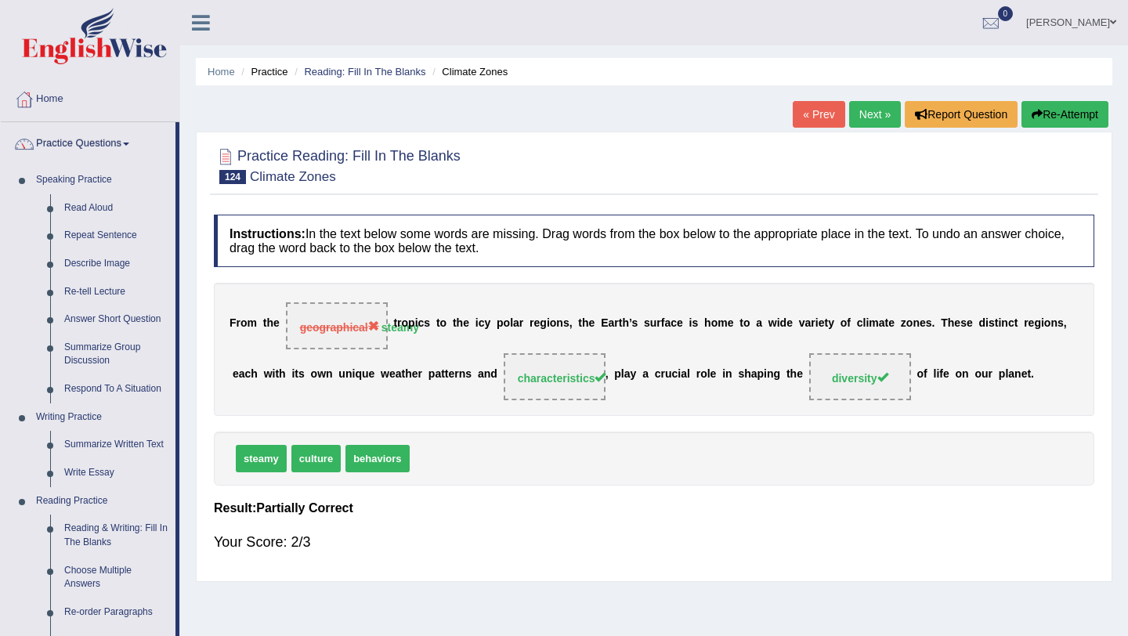
click at [129, 143] on link "Practice Questions" at bounding box center [88, 141] width 175 height 39
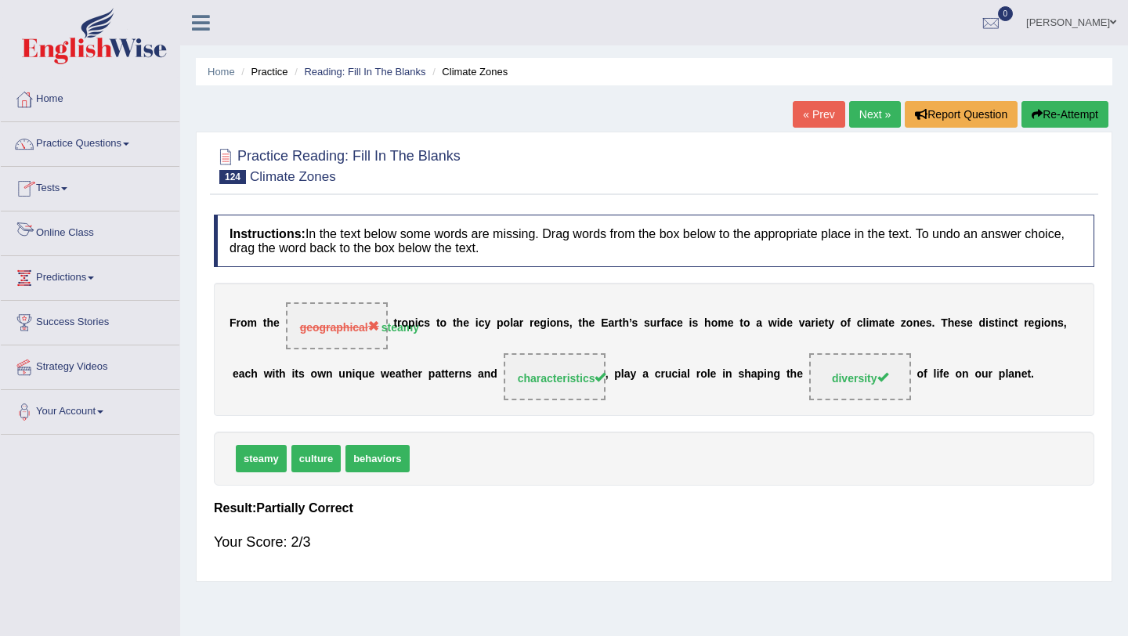
click at [73, 234] on link "Online Class" at bounding box center [90, 231] width 179 height 39
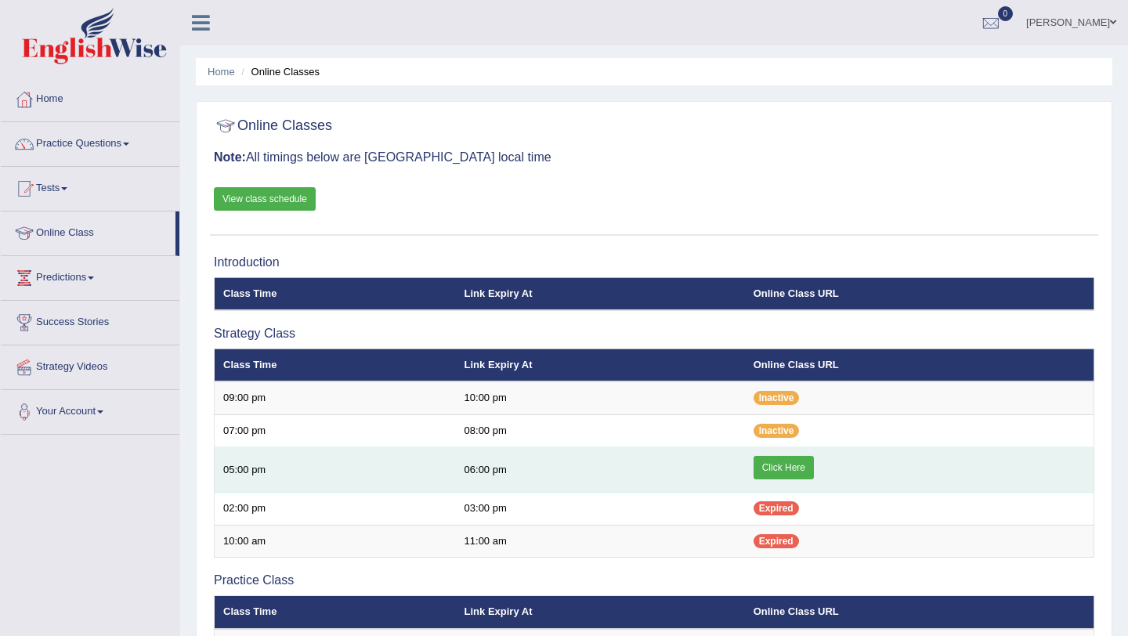
click at [785, 468] on link "Click Here" at bounding box center [784, 468] width 60 height 24
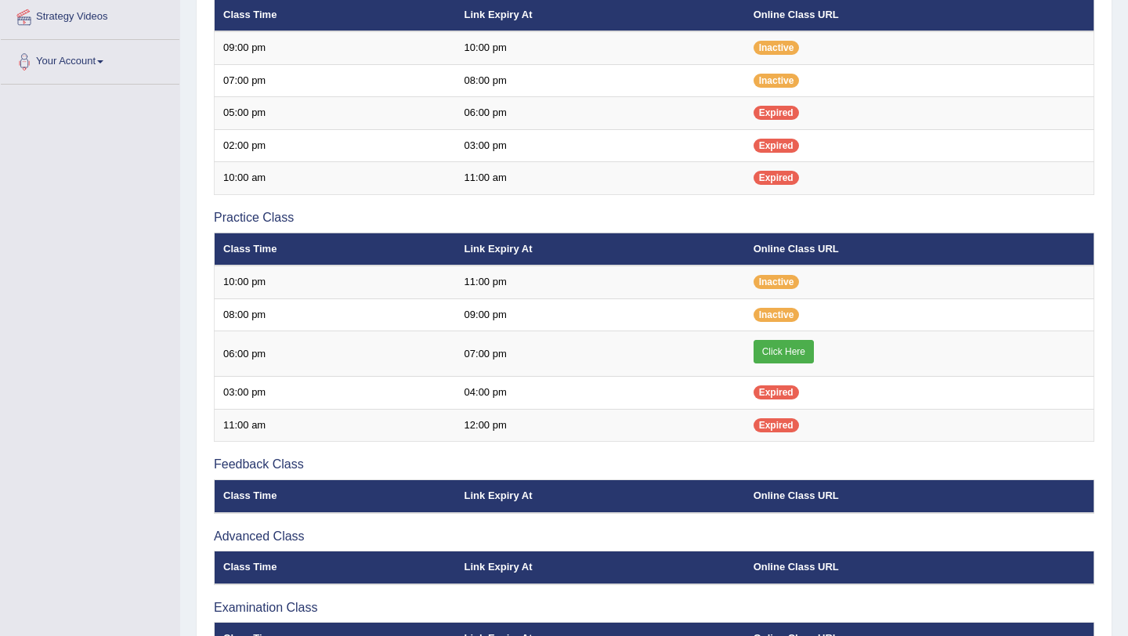
scroll to position [353, 0]
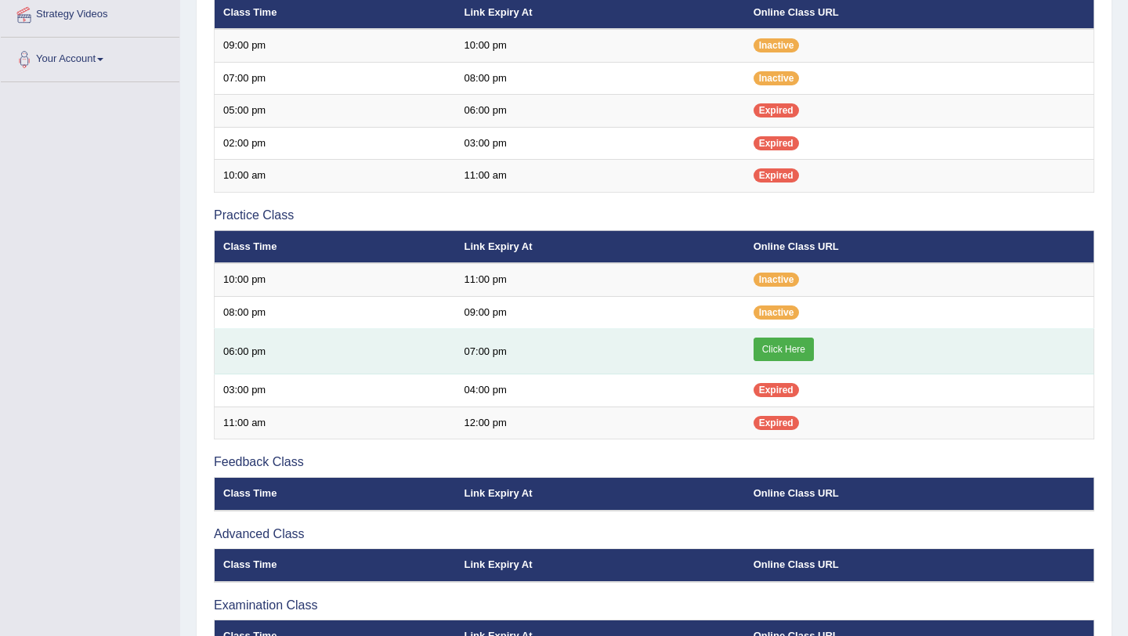
click at [785, 347] on link "Click Here" at bounding box center [784, 350] width 60 height 24
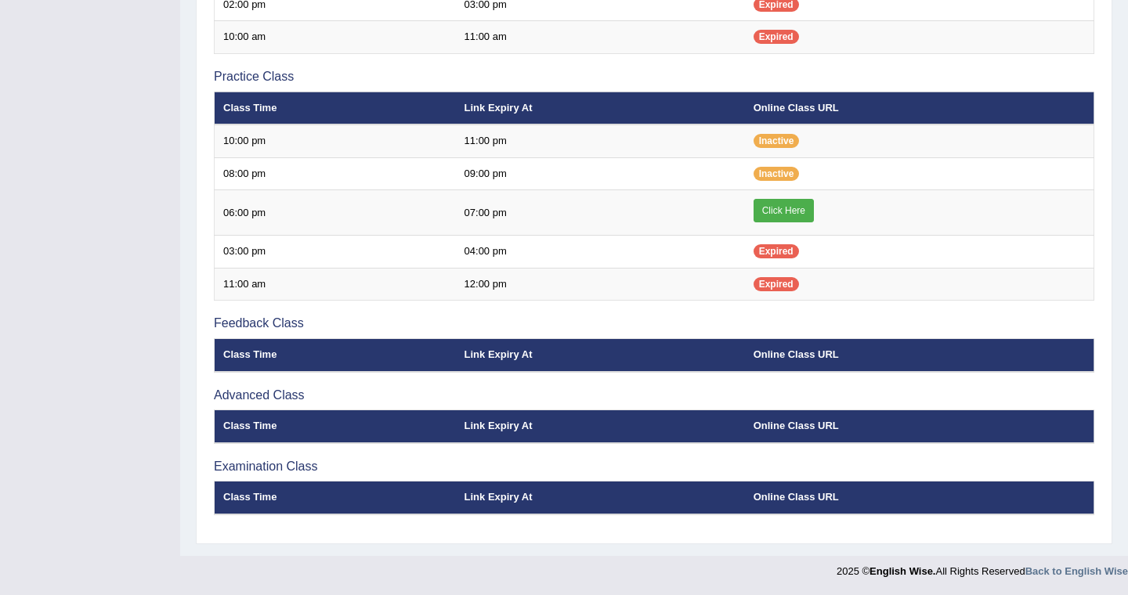
scroll to position [443, 0]
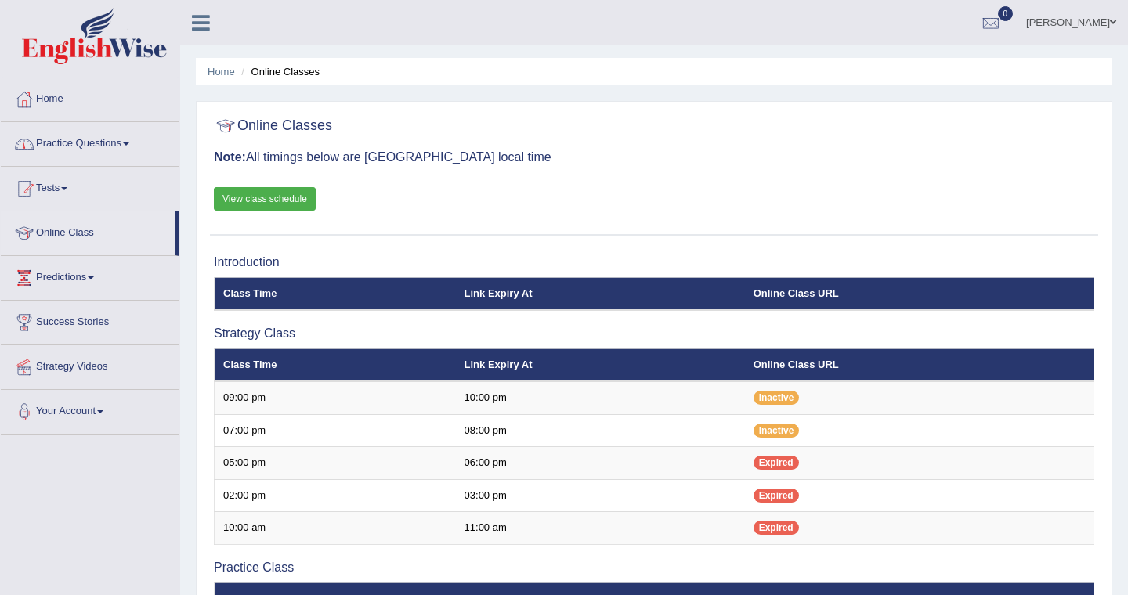
click at [113, 140] on link "Practice Questions" at bounding box center [90, 141] width 179 height 39
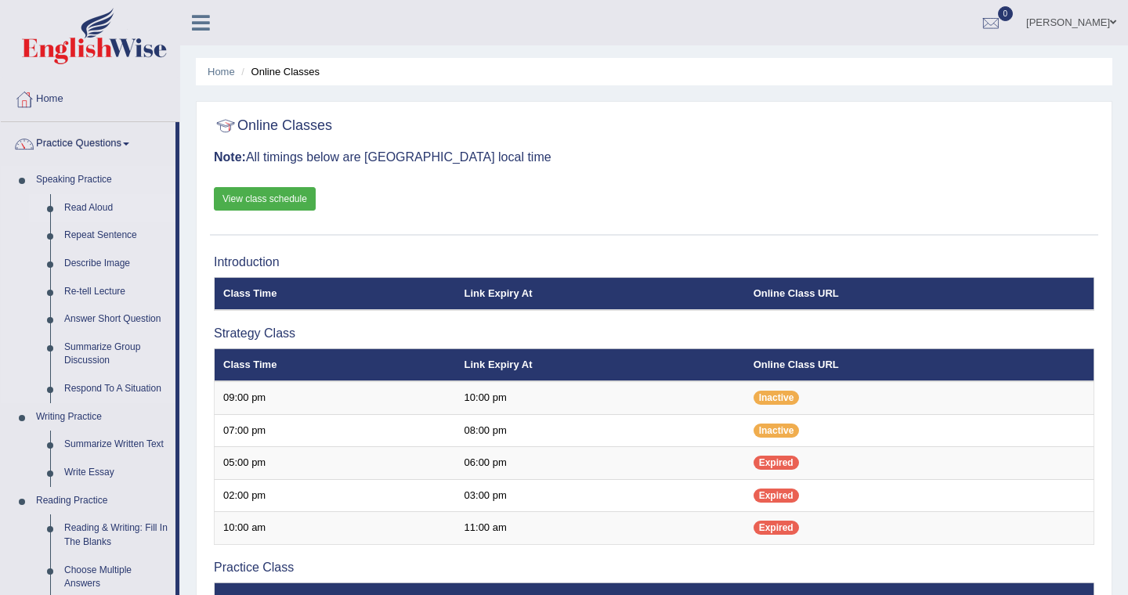
click at [102, 209] on link "Read Aloud" at bounding box center [116, 208] width 118 height 28
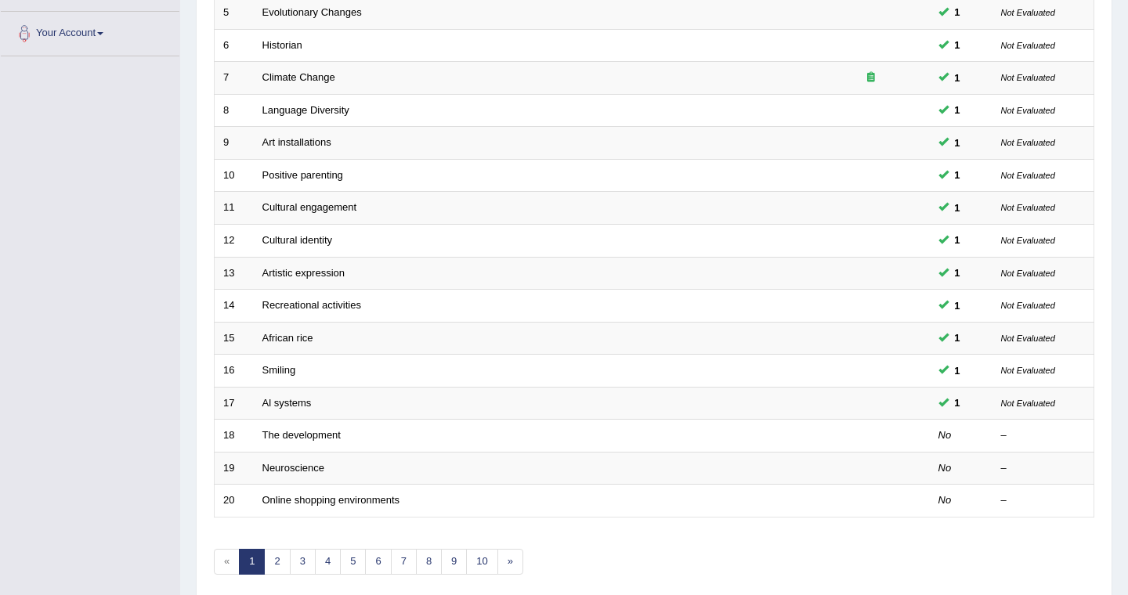
scroll to position [442, 0]
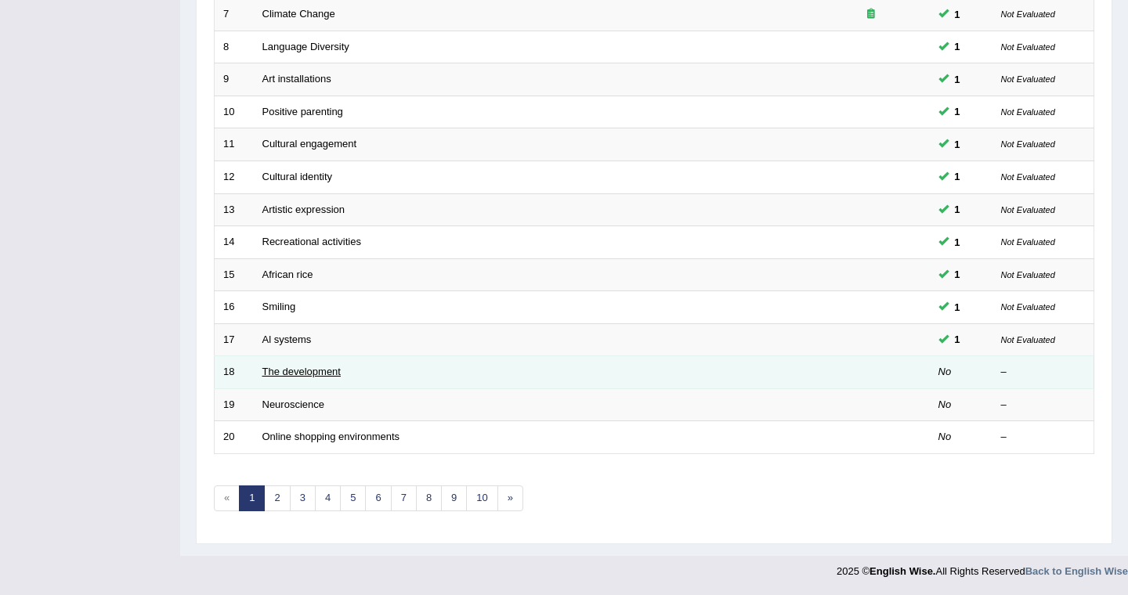
click at [317, 374] on link "The development" at bounding box center [301, 372] width 78 height 12
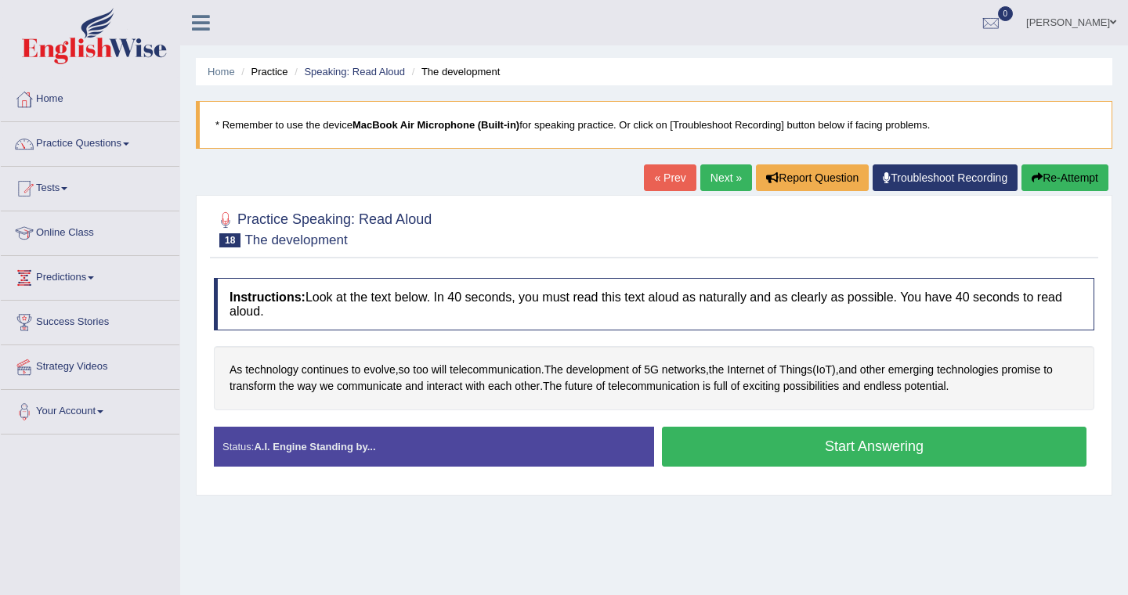
click at [868, 450] on button "Start Answering" at bounding box center [874, 447] width 425 height 40
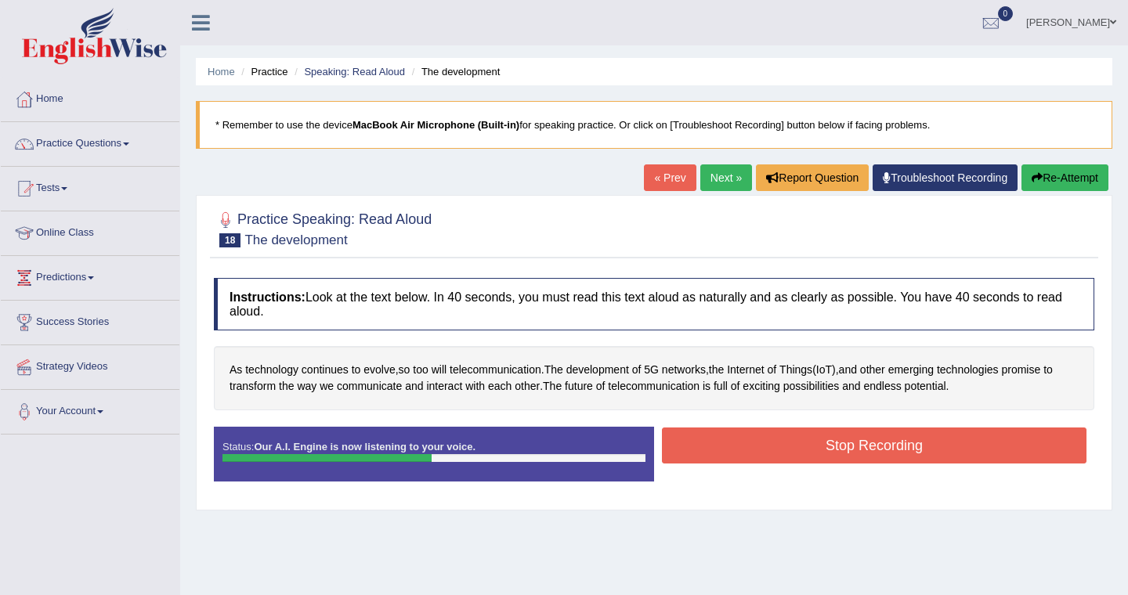
click at [909, 449] on button "Stop Recording" at bounding box center [874, 446] width 425 height 36
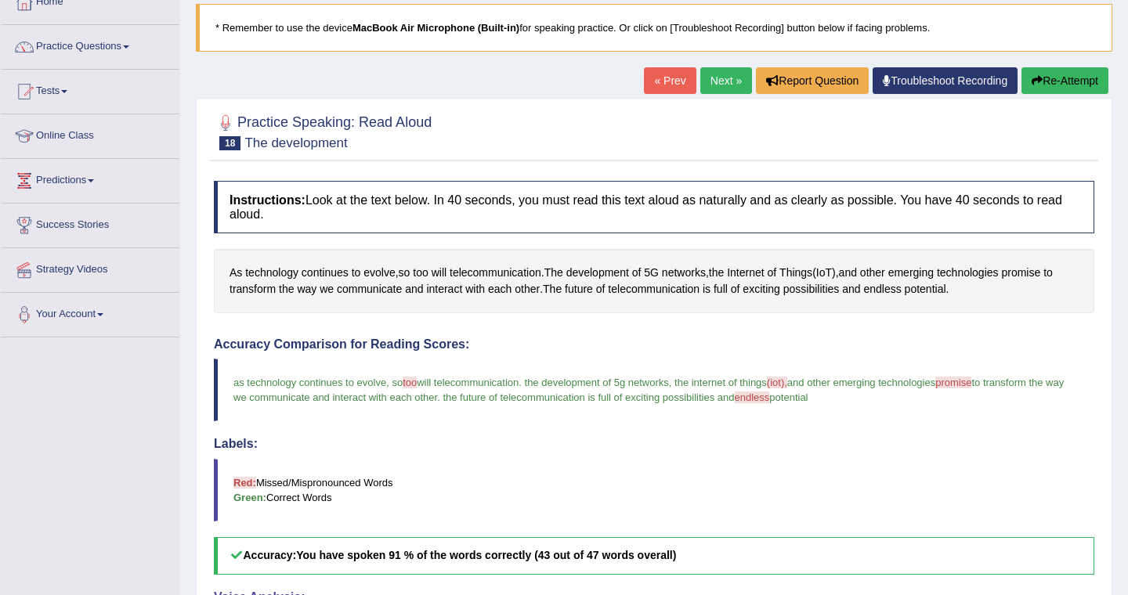
scroll to position [87, 0]
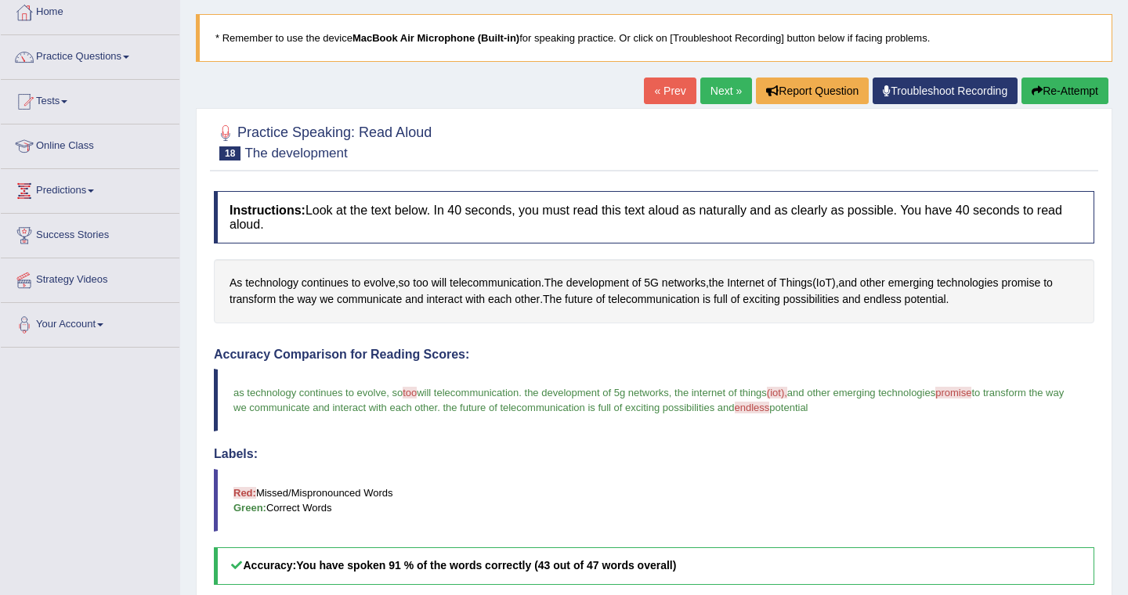
click at [718, 95] on link "Next »" at bounding box center [726, 91] width 52 height 27
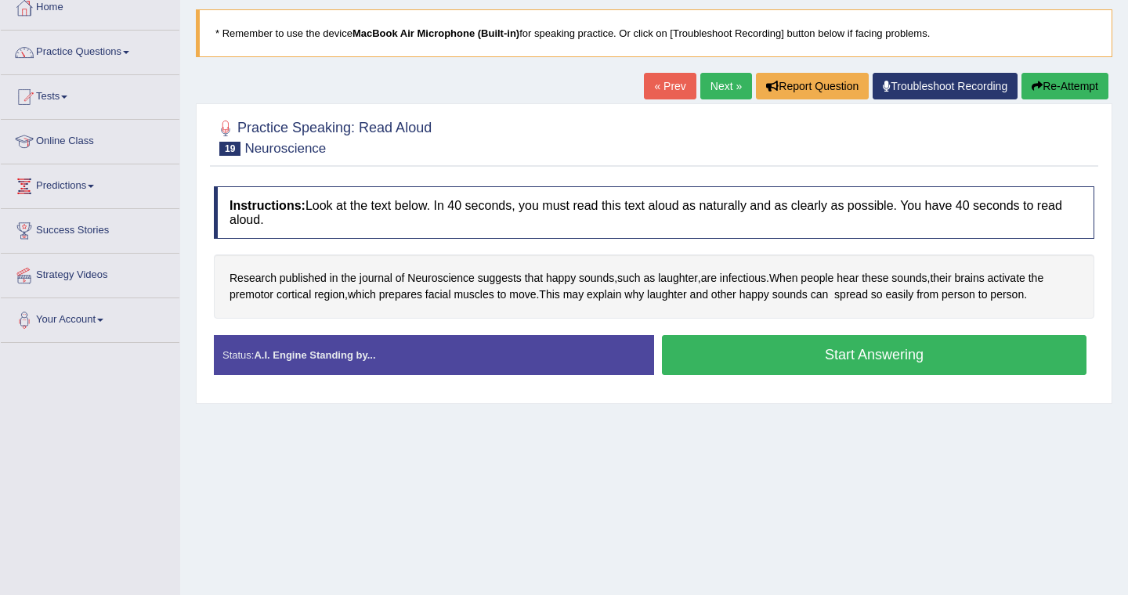
click at [884, 356] on button "Start Answering" at bounding box center [874, 355] width 425 height 40
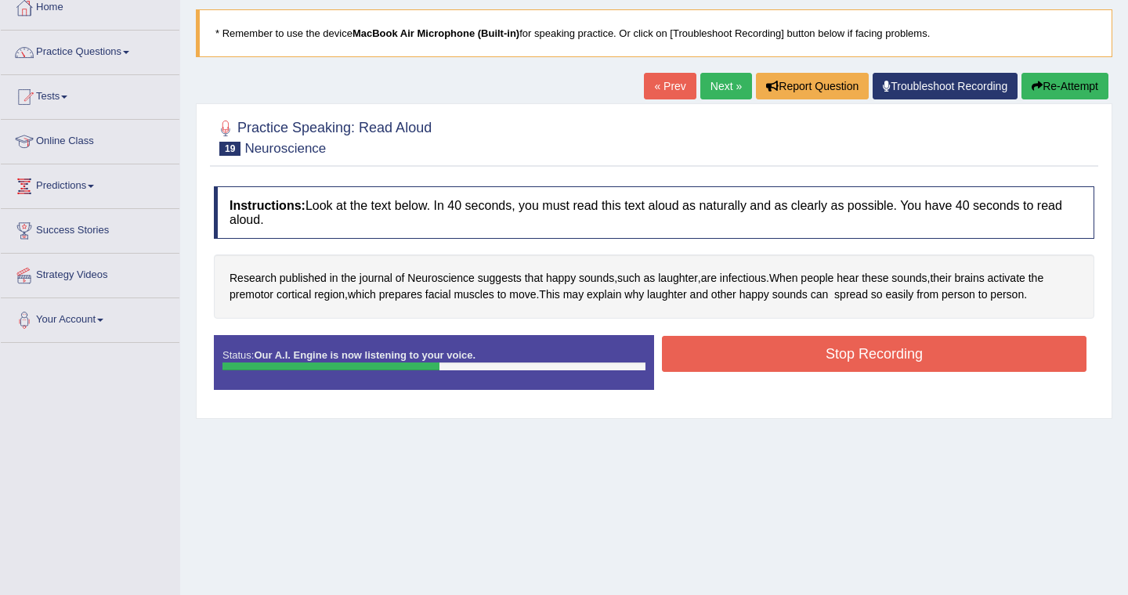
click at [891, 355] on button "Stop Recording" at bounding box center [874, 354] width 425 height 36
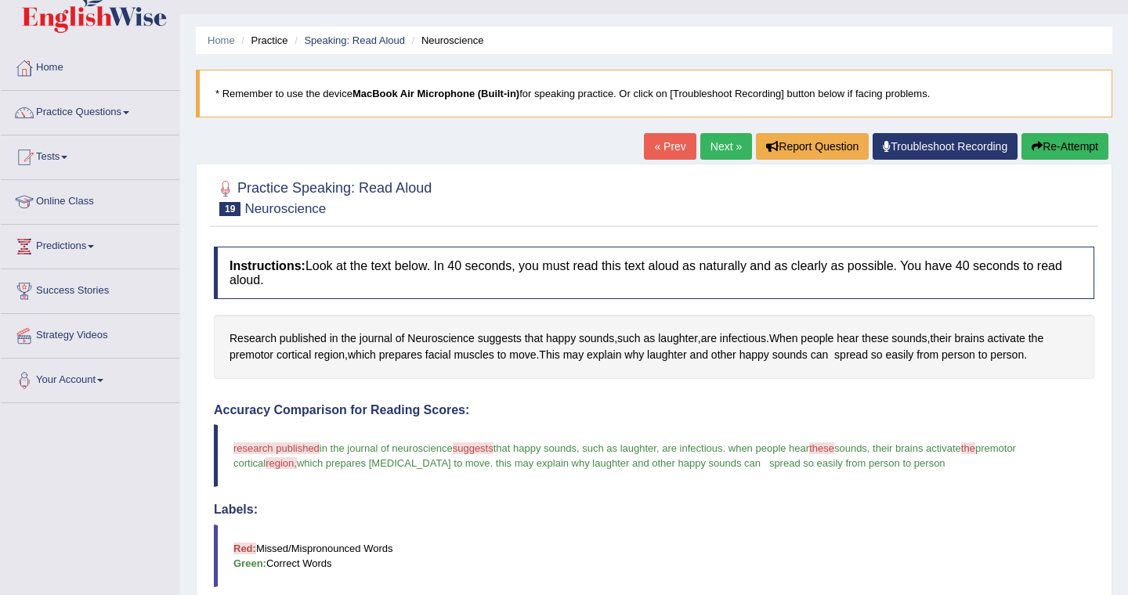
scroll to position [21, 0]
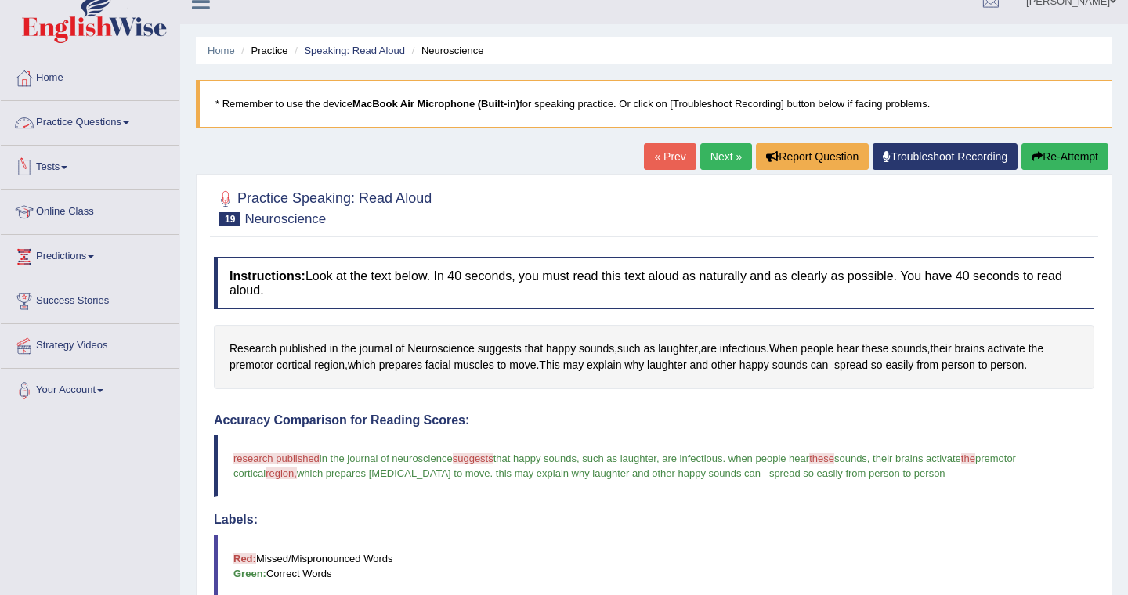
click at [78, 120] on link "Practice Questions" at bounding box center [90, 120] width 179 height 39
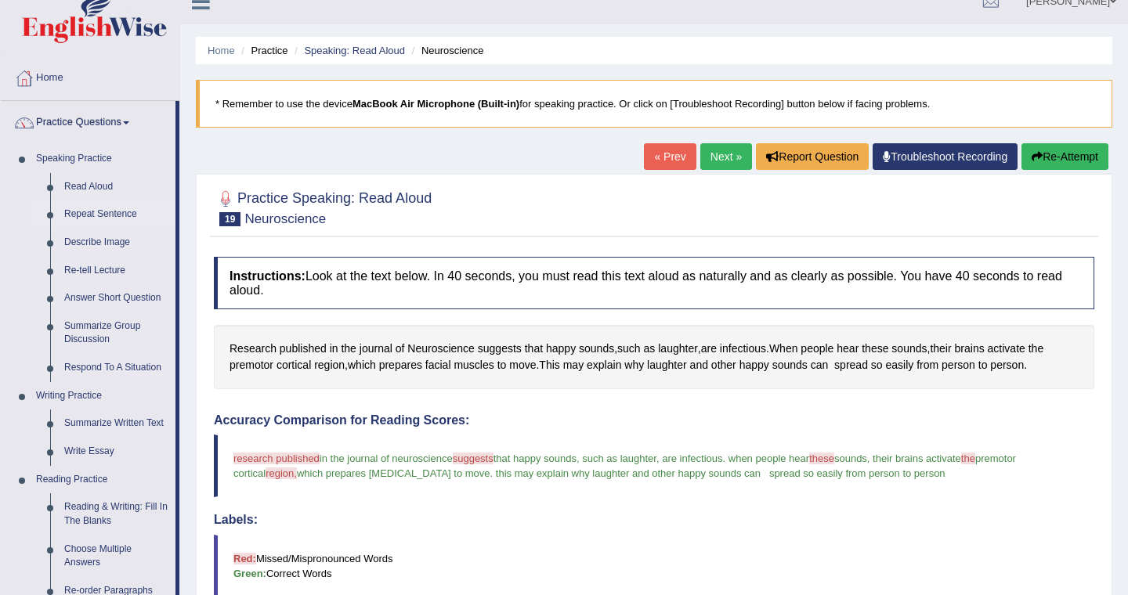
click at [91, 215] on link "Repeat Sentence" at bounding box center [116, 215] width 118 height 28
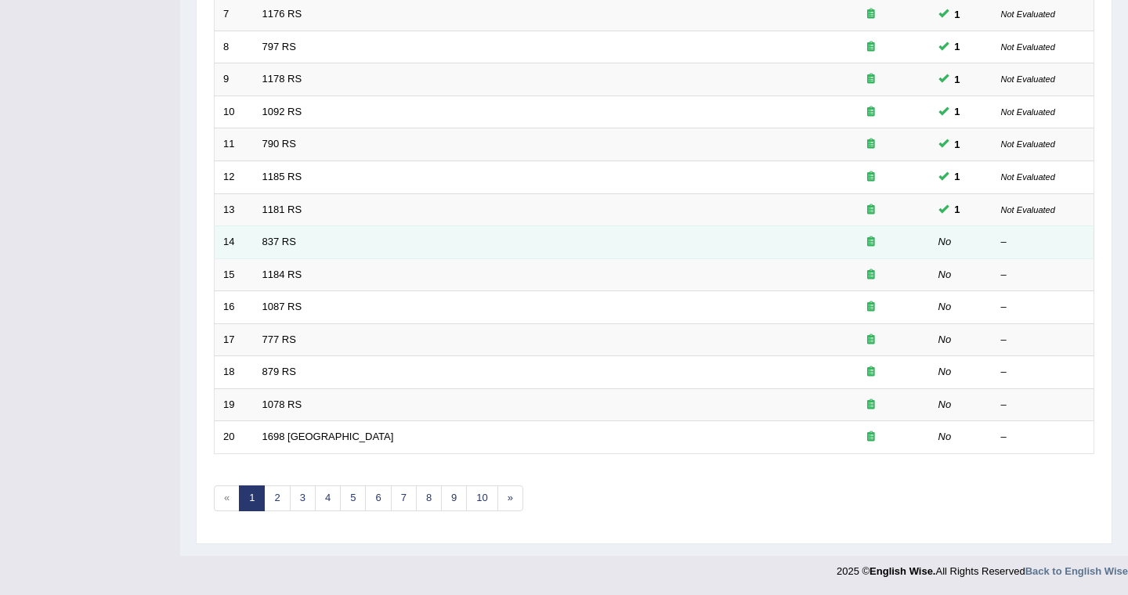
click at [284, 251] on td "837 RS" at bounding box center [533, 242] width 559 height 33
click at [287, 240] on link "837 RS" at bounding box center [279, 242] width 34 height 12
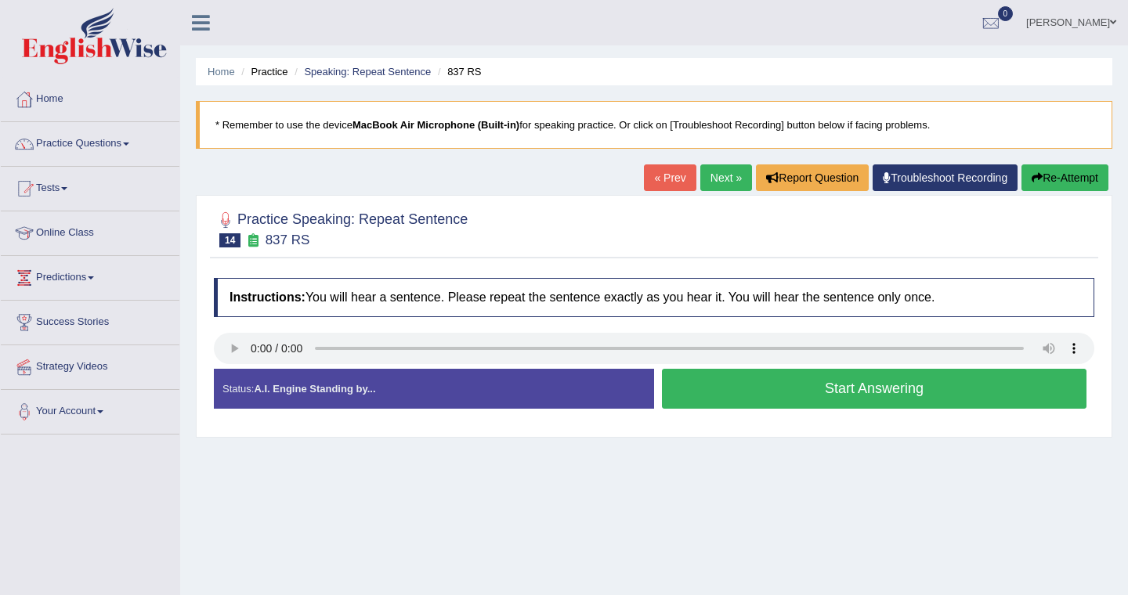
click at [824, 392] on button "Start Answering" at bounding box center [874, 389] width 425 height 40
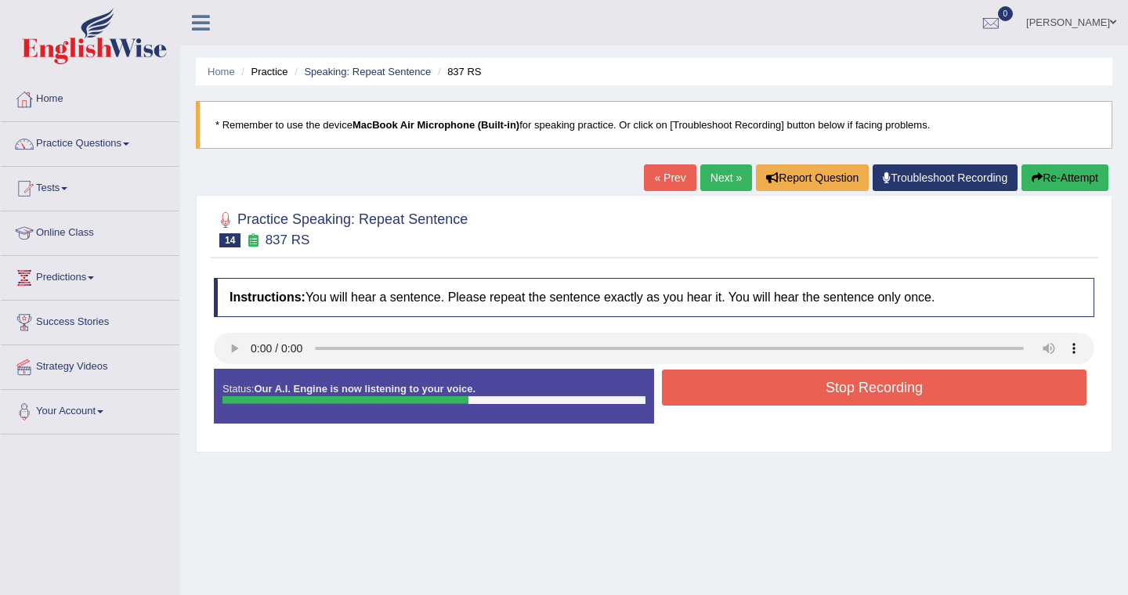
click at [851, 381] on button "Stop Recording" at bounding box center [874, 388] width 425 height 36
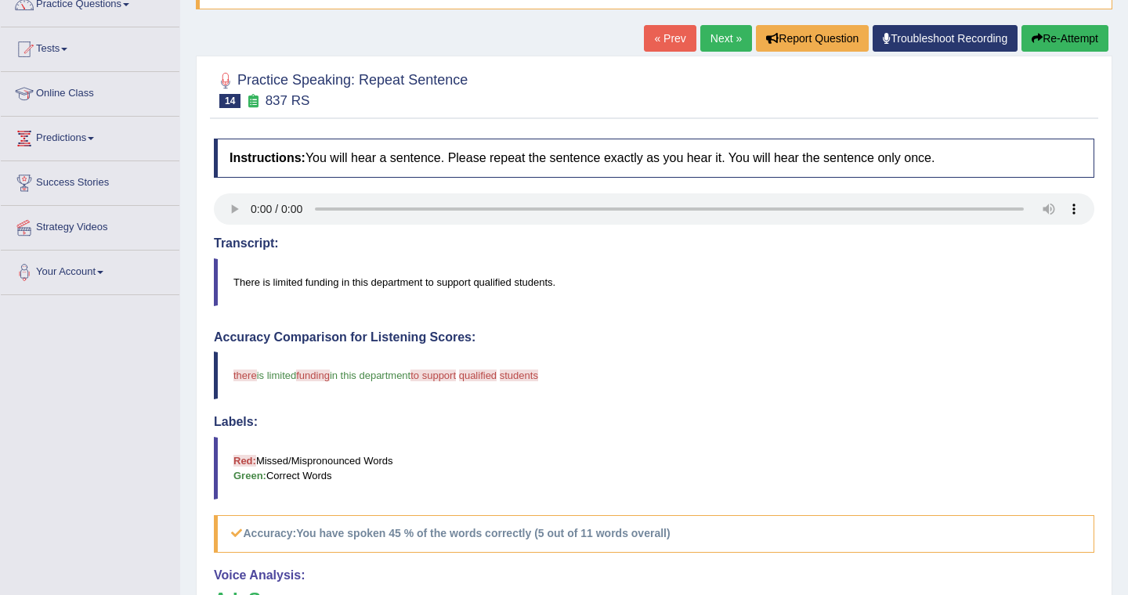
scroll to position [131, 0]
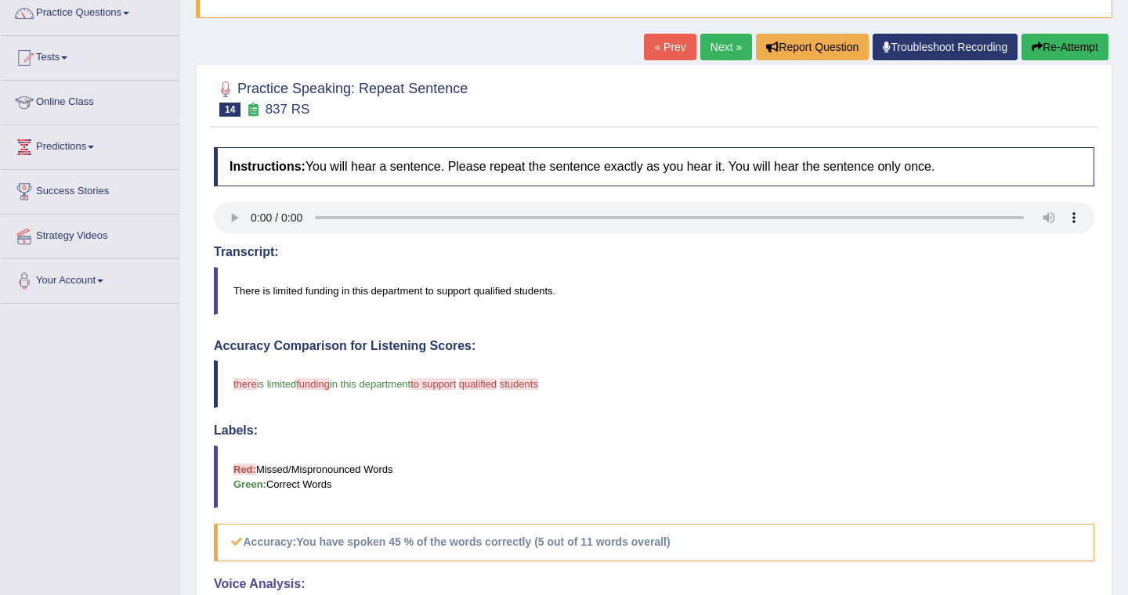
click at [707, 41] on link "Next »" at bounding box center [726, 47] width 52 height 27
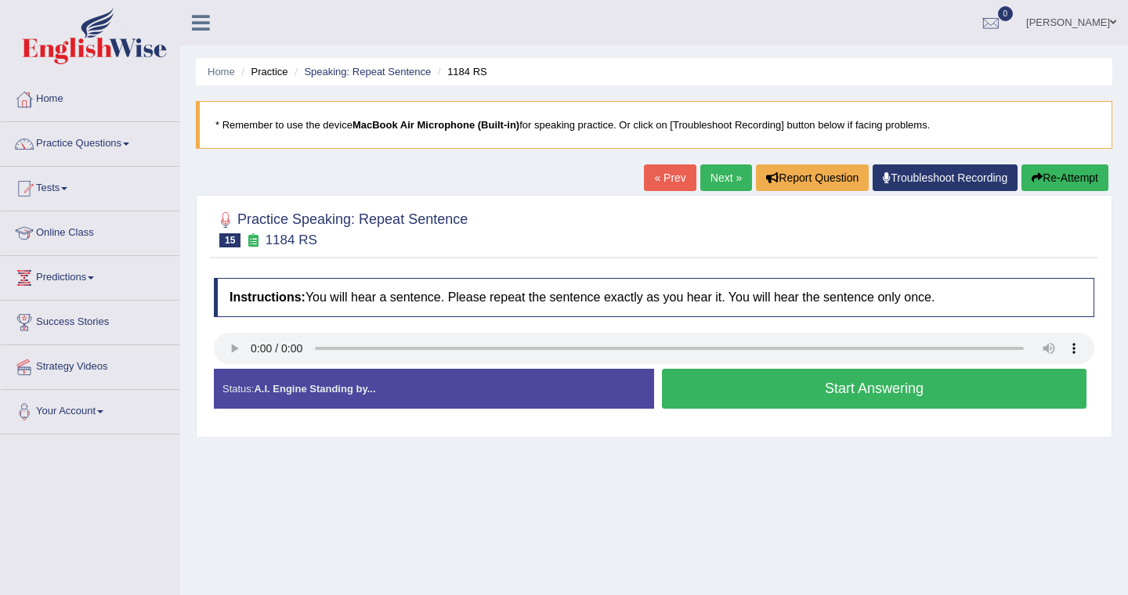
click at [818, 391] on button "Start Answering" at bounding box center [874, 389] width 425 height 40
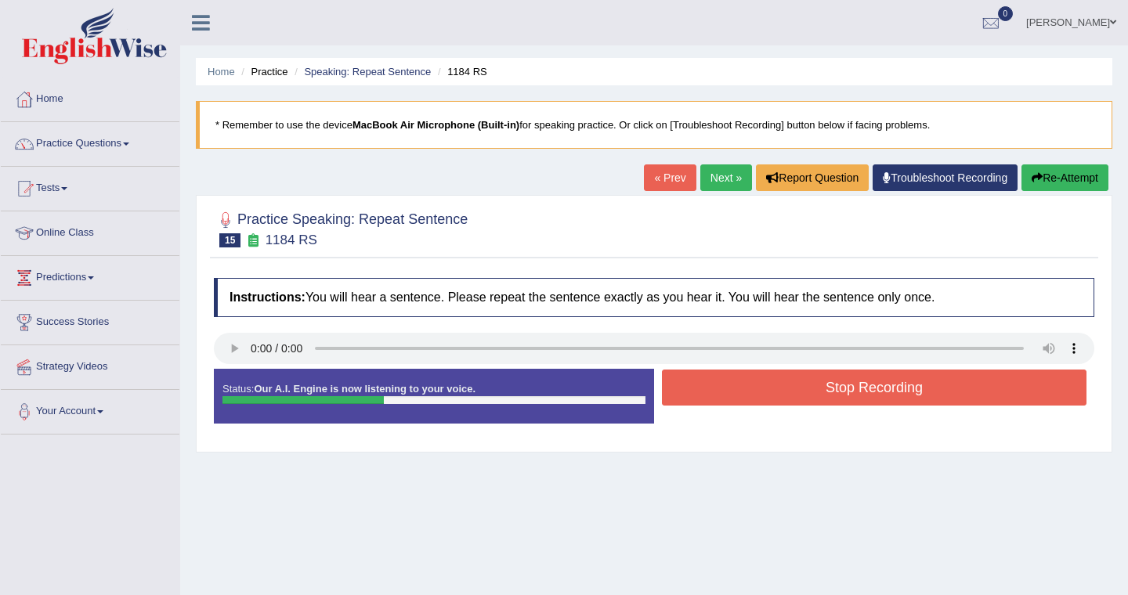
click at [866, 385] on button "Stop Recording" at bounding box center [874, 388] width 425 height 36
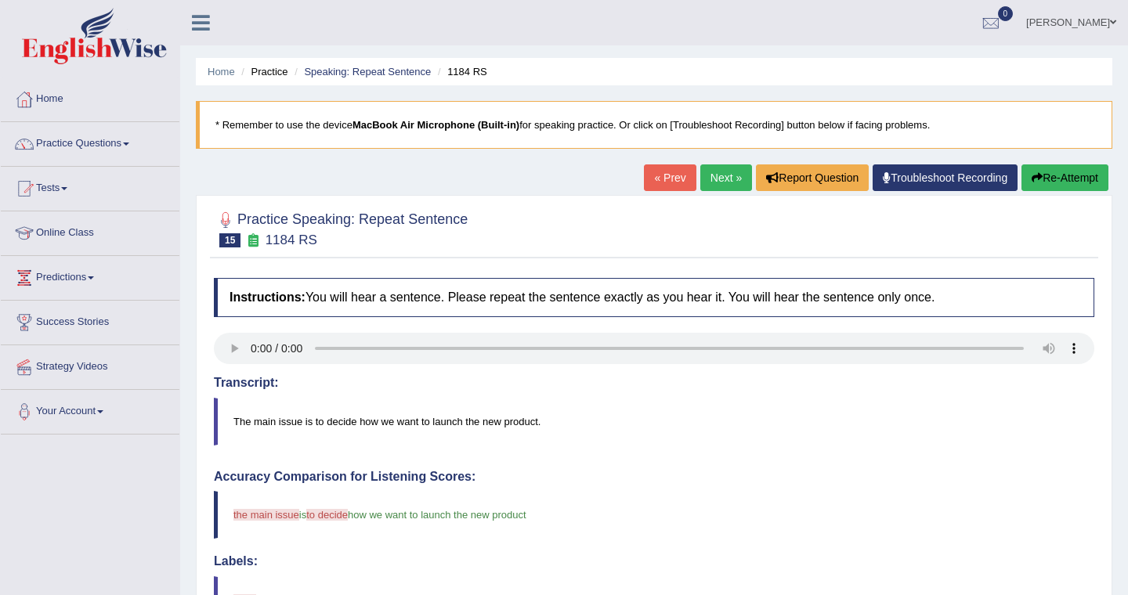
click at [705, 176] on link "Next »" at bounding box center [726, 178] width 52 height 27
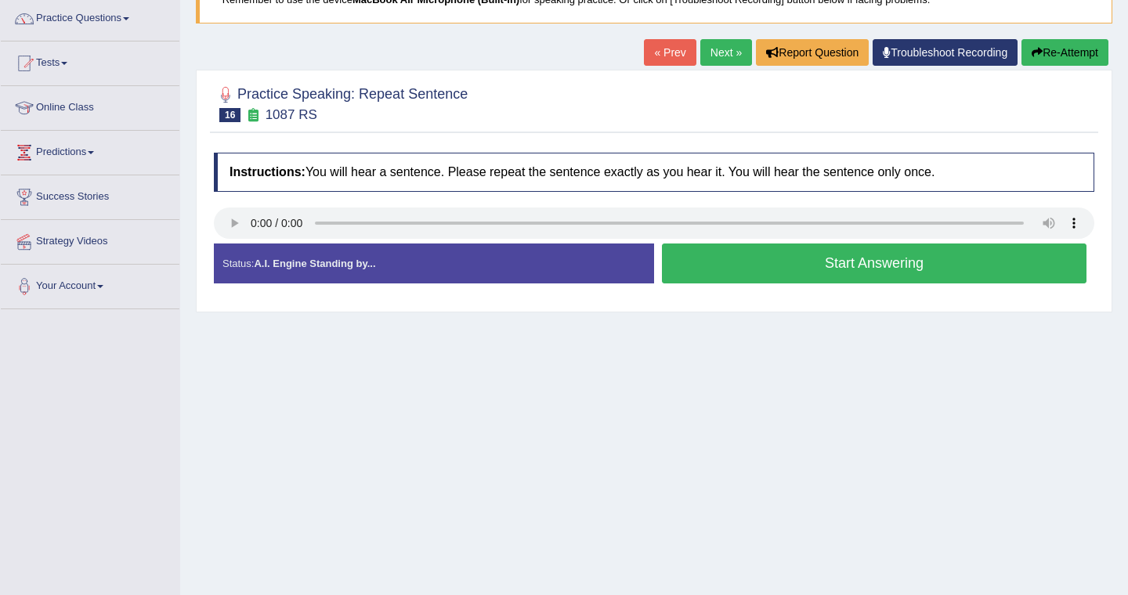
click at [802, 268] on button "Start Answering" at bounding box center [874, 264] width 425 height 40
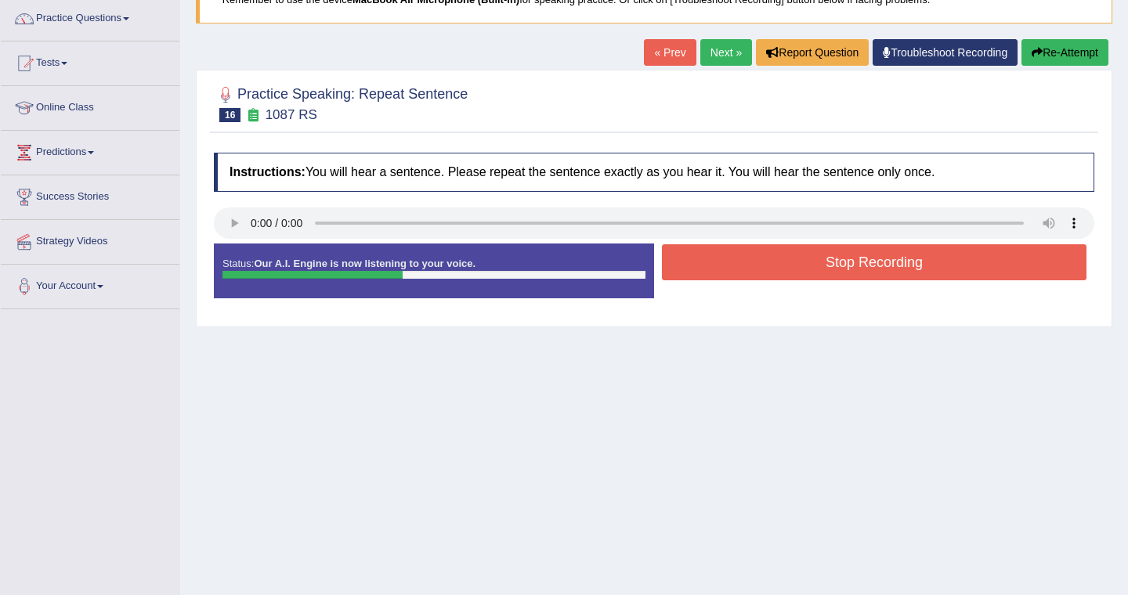
click at [802, 268] on button "Stop Recording" at bounding box center [874, 262] width 425 height 36
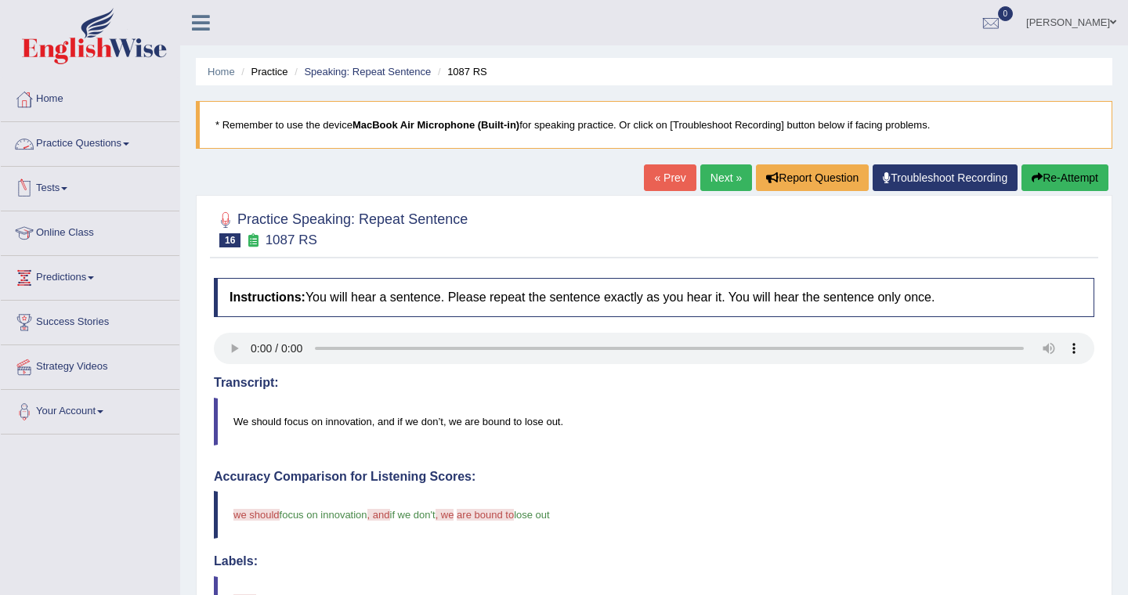
click at [97, 140] on link "Practice Questions" at bounding box center [90, 141] width 179 height 39
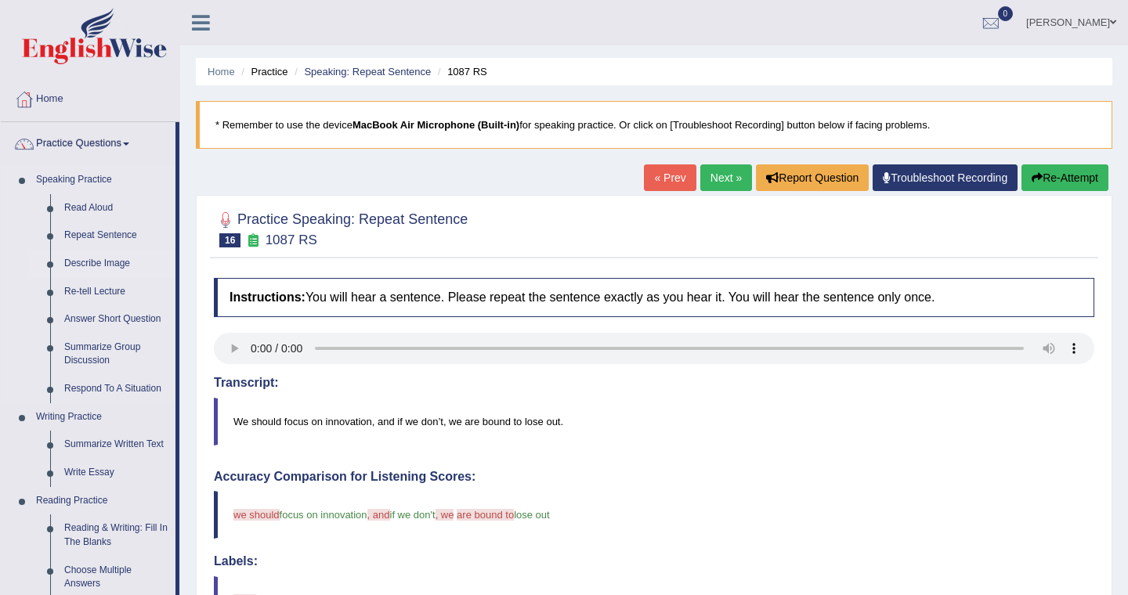
click at [92, 266] on link "Describe Image" at bounding box center [116, 264] width 118 height 28
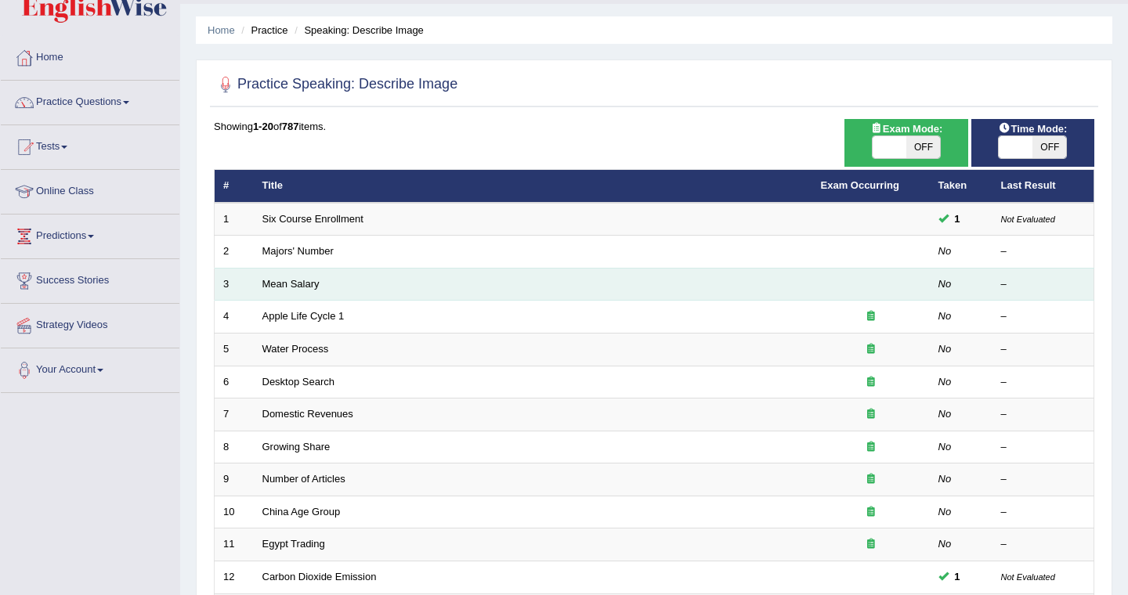
scroll to position [45, 0]
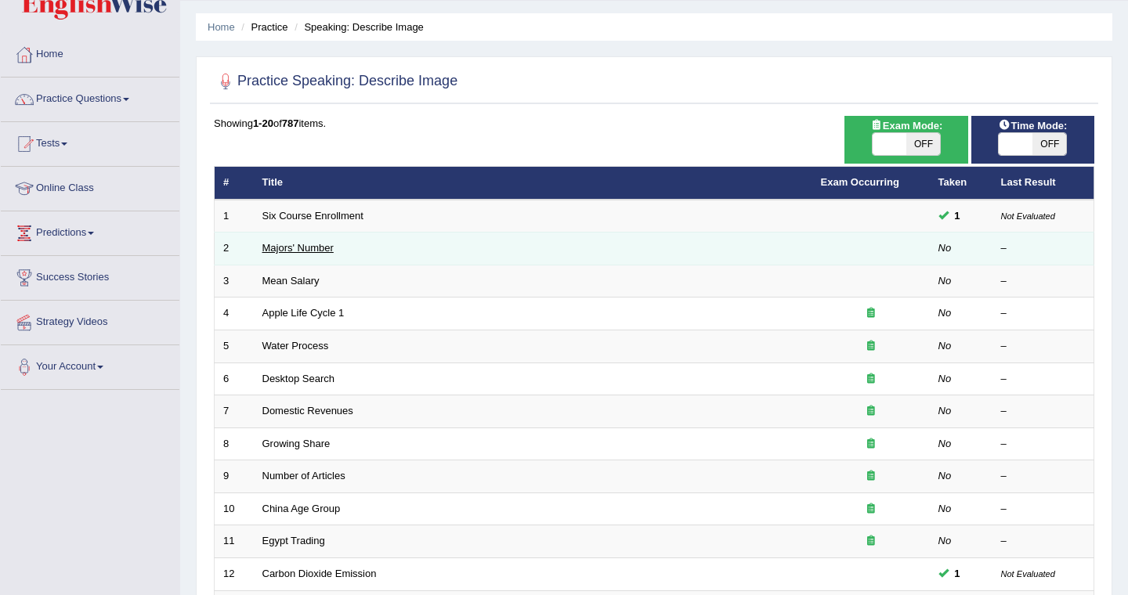
click at [313, 248] on link "Majors' Number" at bounding box center [297, 248] width 71 height 12
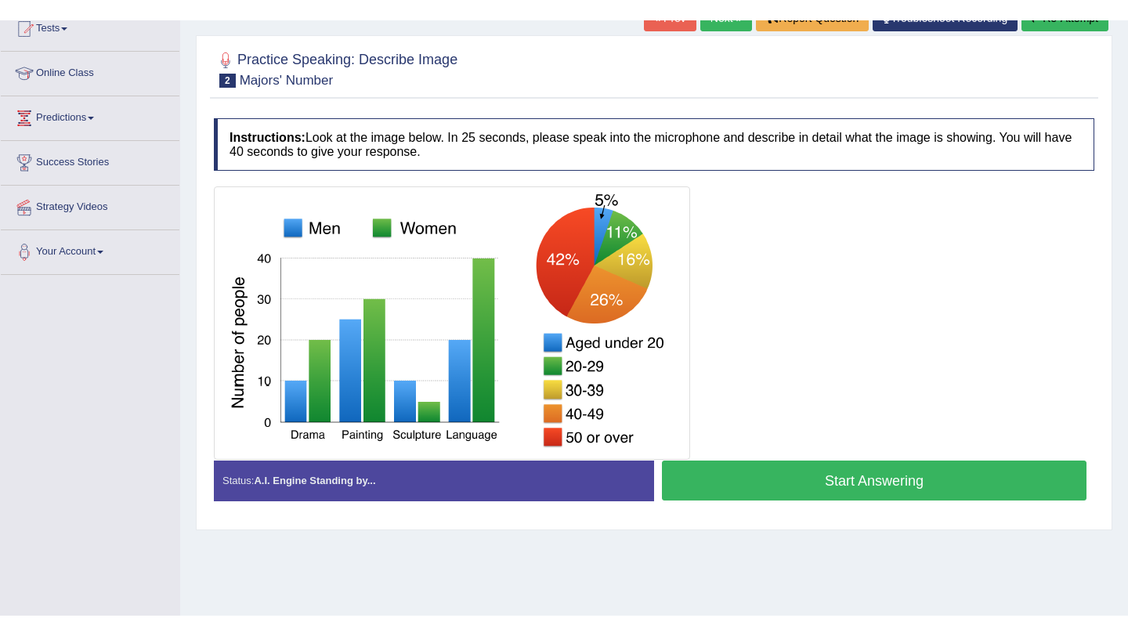
scroll to position [179, 0]
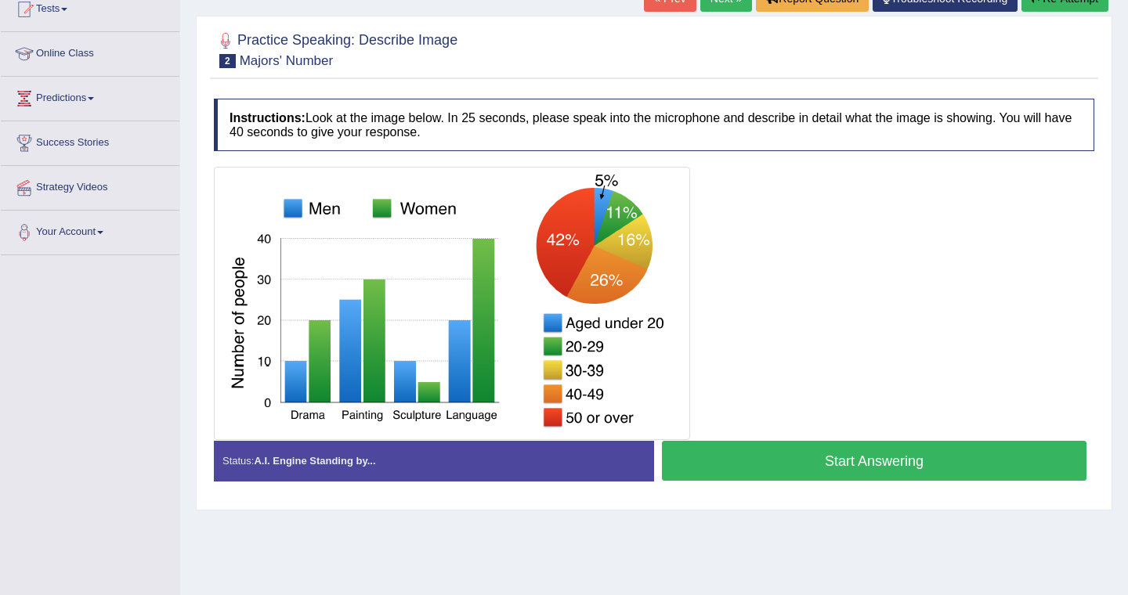
click at [861, 463] on button "Start Answering" at bounding box center [874, 461] width 425 height 40
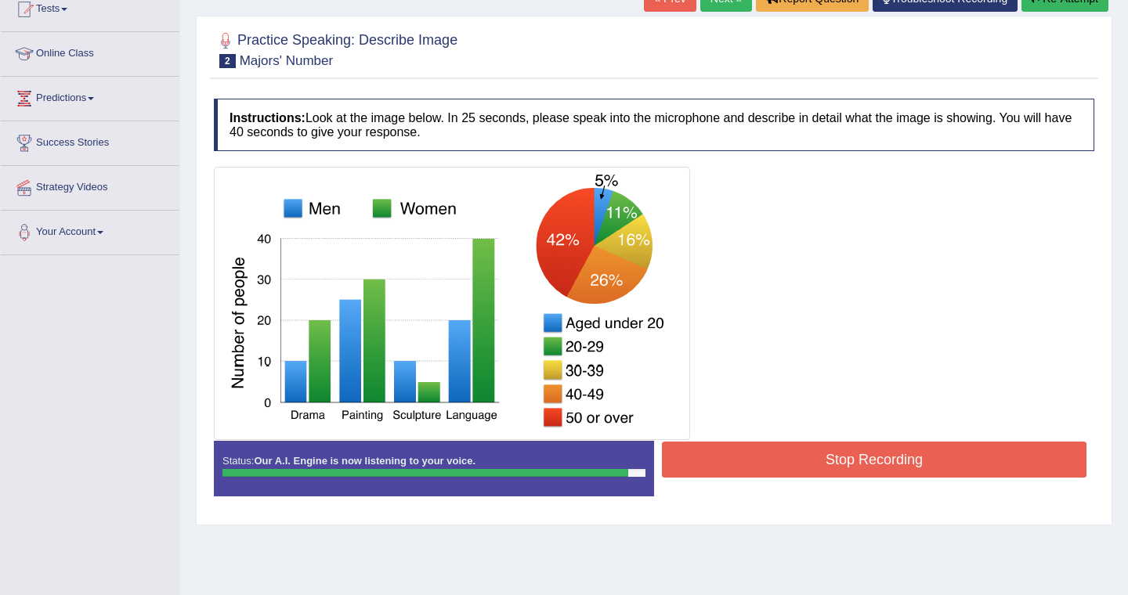
click at [861, 458] on button "Stop Recording" at bounding box center [874, 460] width 425 height 36
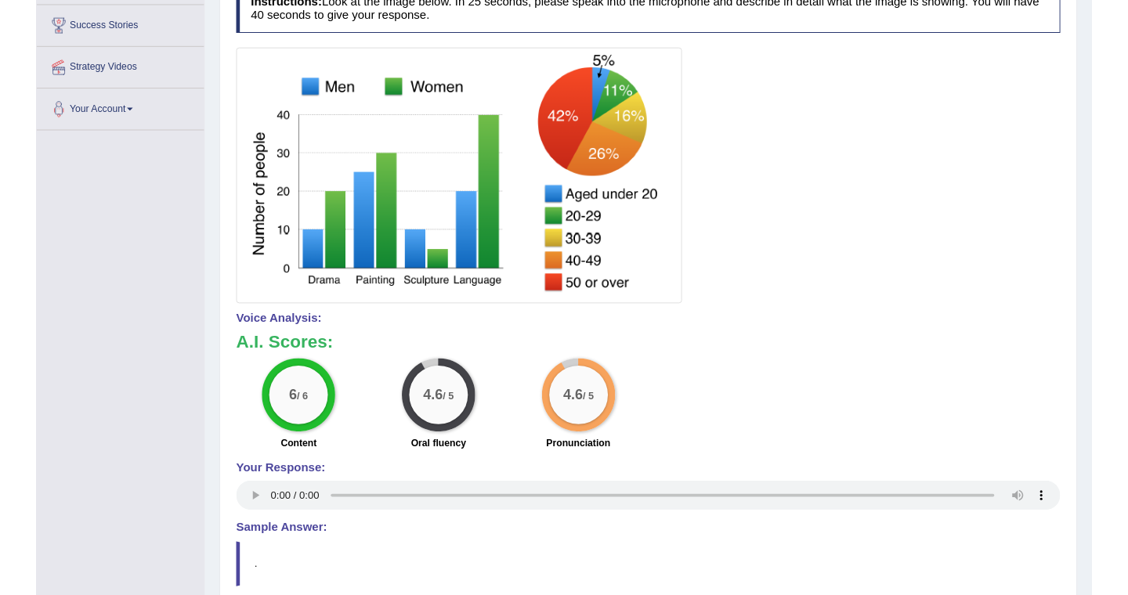
scroll to position [0, 0]
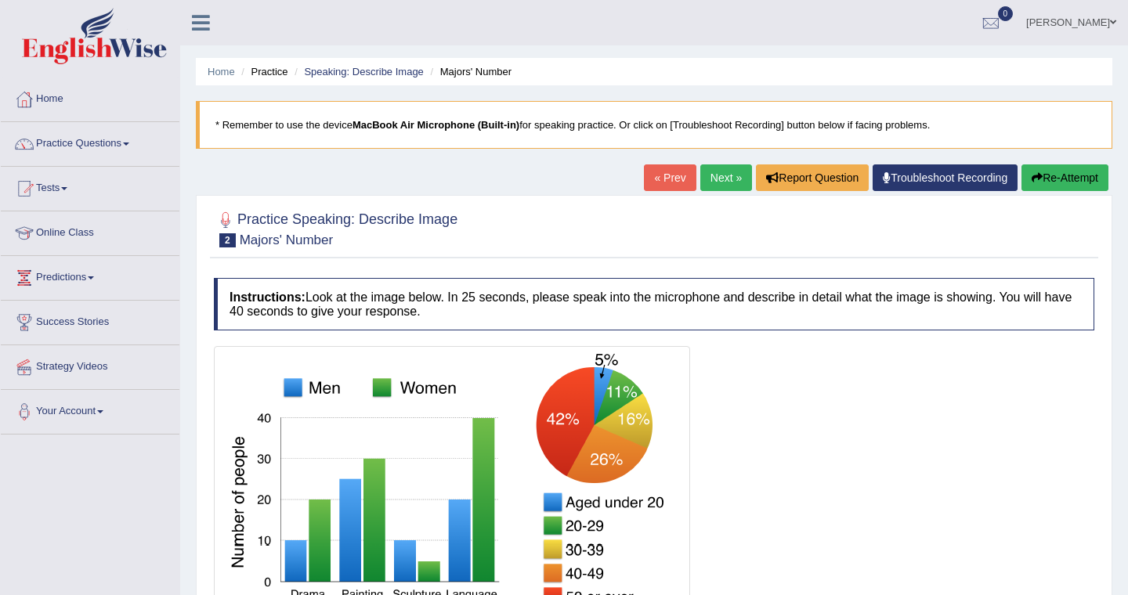
click at [713, 179] on link "Next »" at bounding box center [726, 178] width 52 height 27
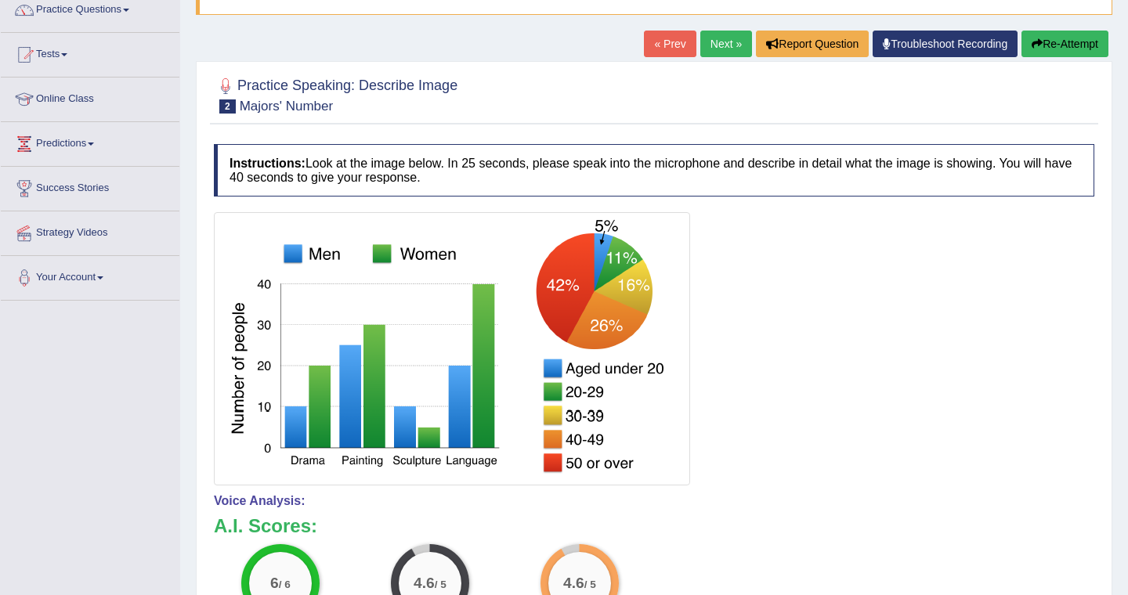
scroll to position [170, 0]
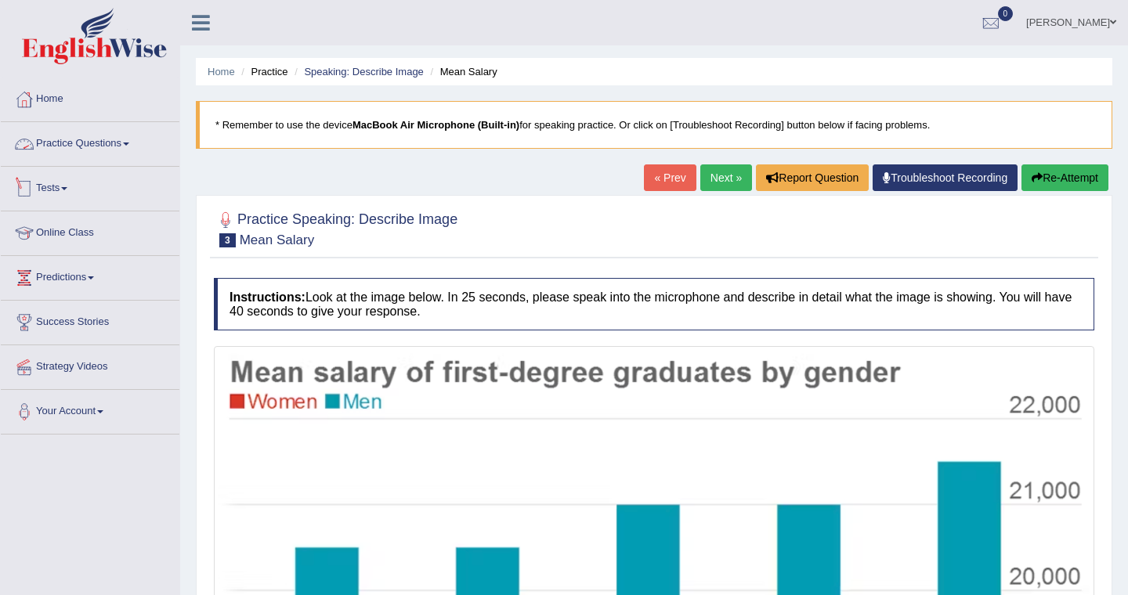
click at [72, 142] on link "Practice Questions" at bounding box center [90, 141] width 179 height 39
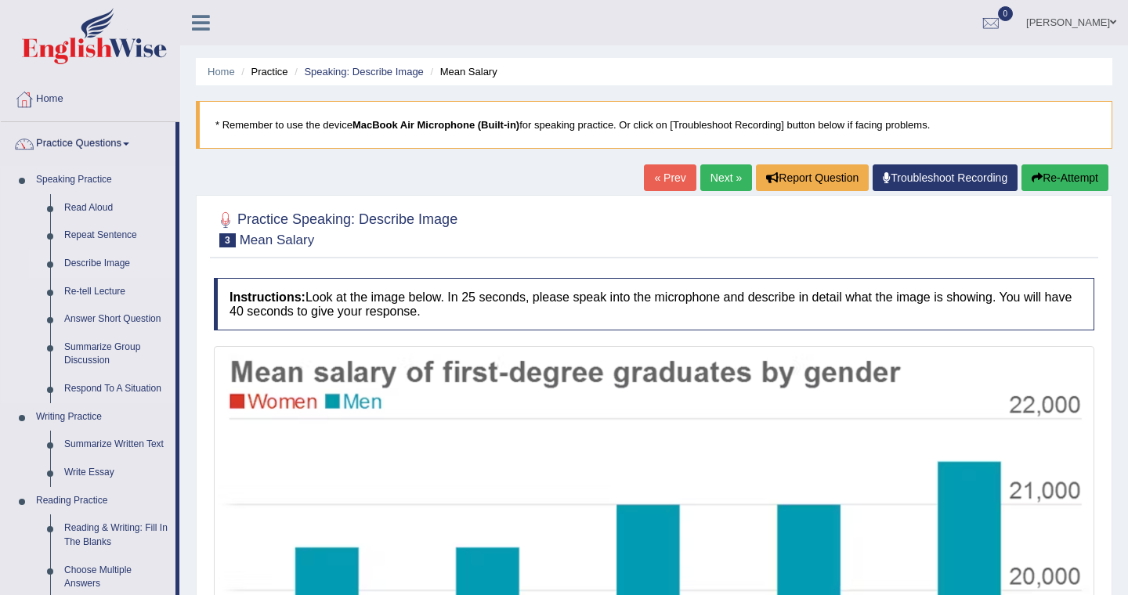
click at [97, 266] on link "Describe Image" at bounding box center [116, 264] width 118 height 28
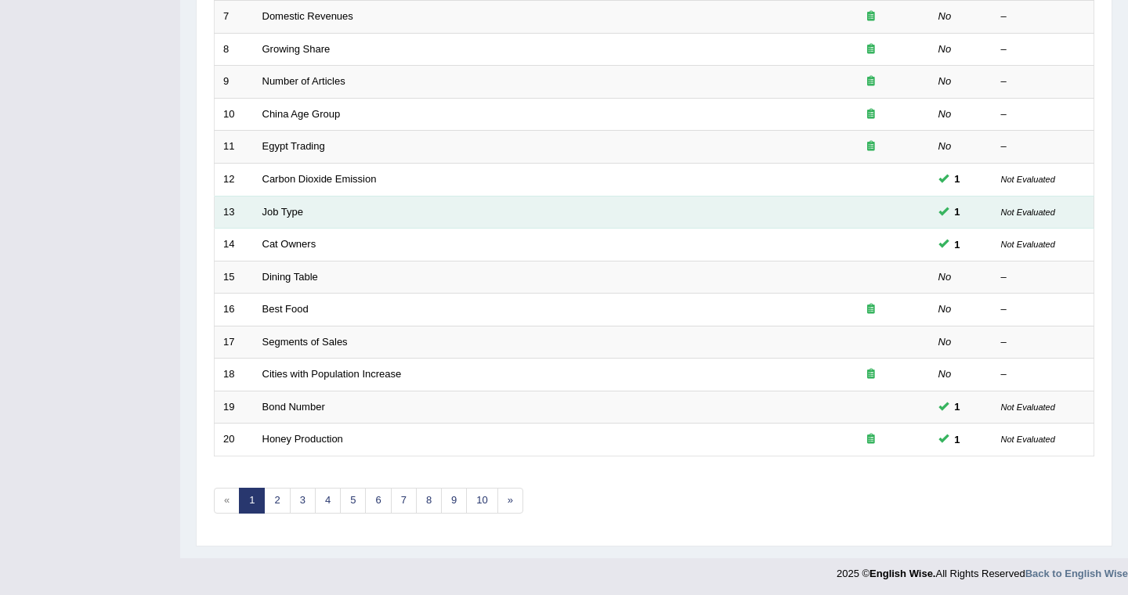
scroll to position [442, 0]
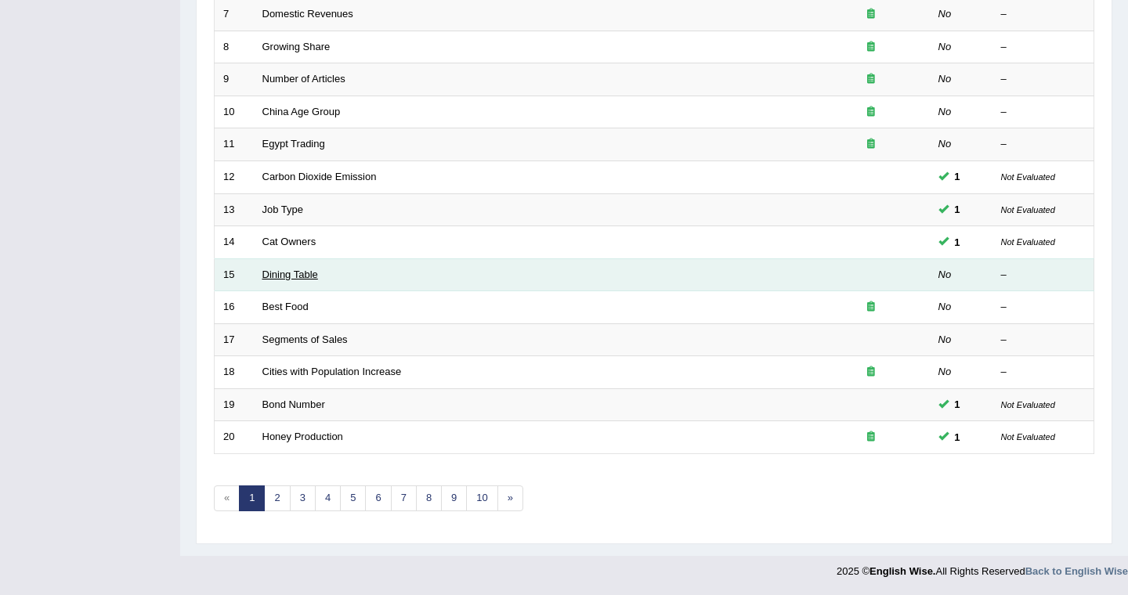
click at [304, 275] on link "Dining Table" at bounding box center [290, 275] width 56 height 12
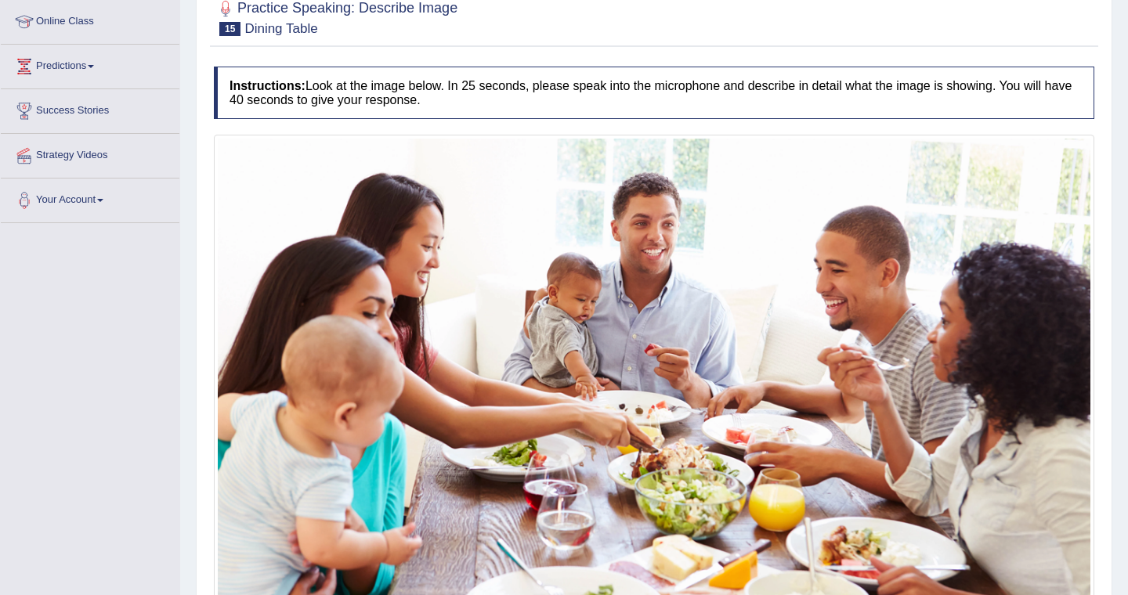
scroll to position [245, 0]
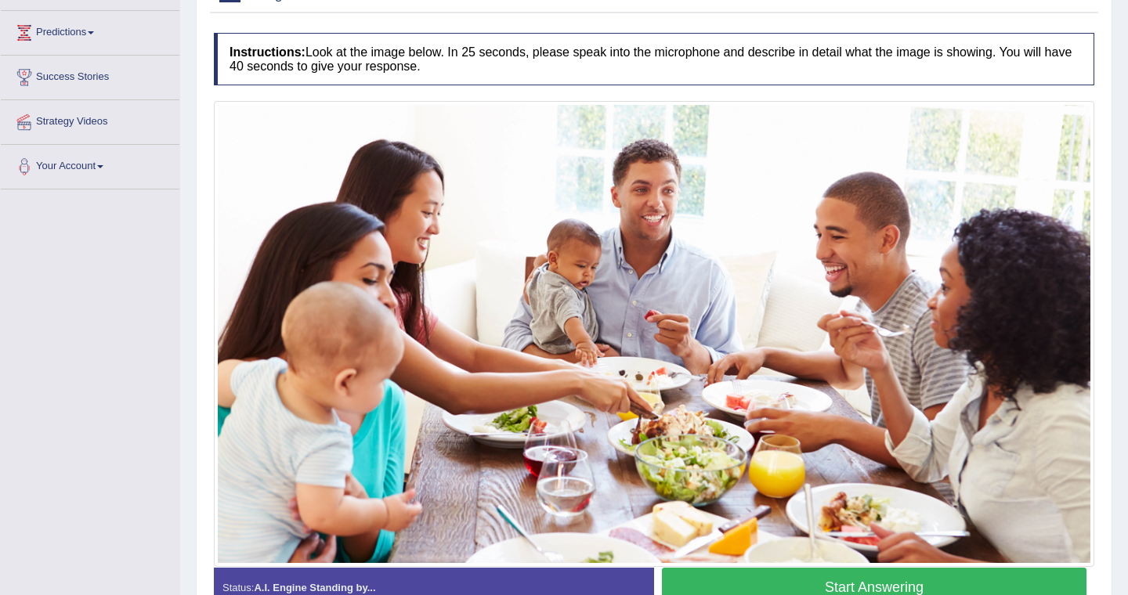
click at [844, 579] on button "Start Answering" at bounding box center [874, 588] width 425 height 40
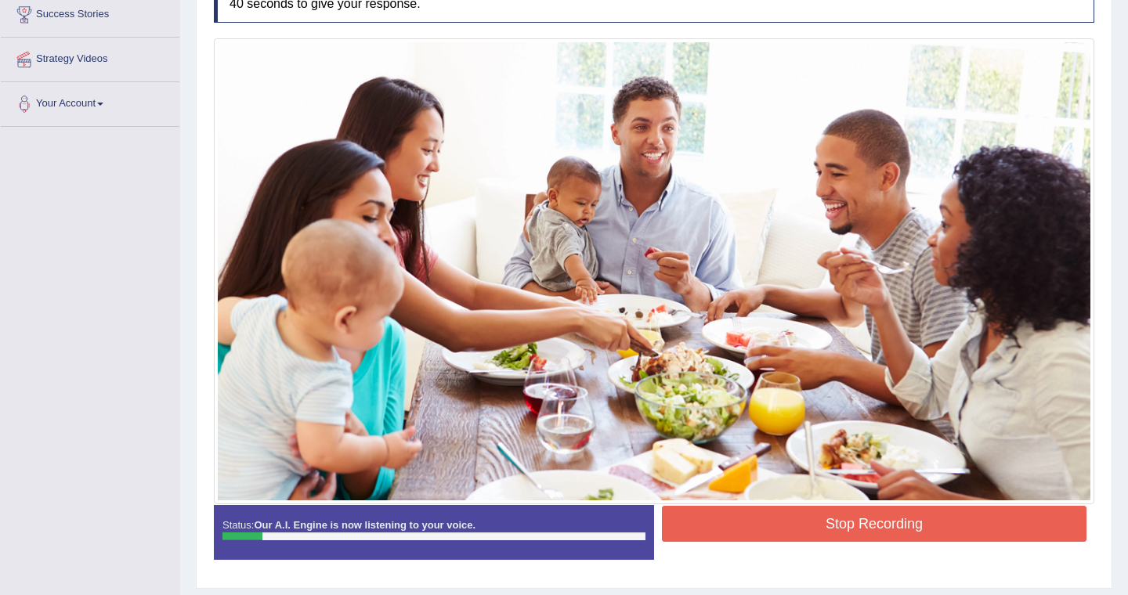
scroll to position [316, 0]
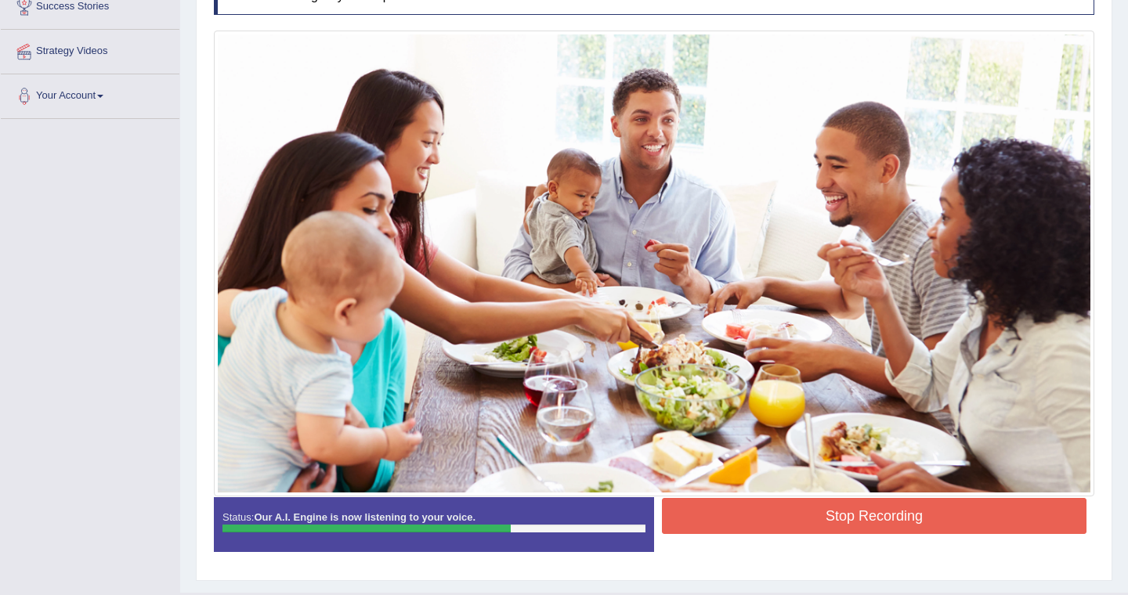
click at [856, 514] on button "Stop Recording" at bounding box center [874, 516] width 425 height 36
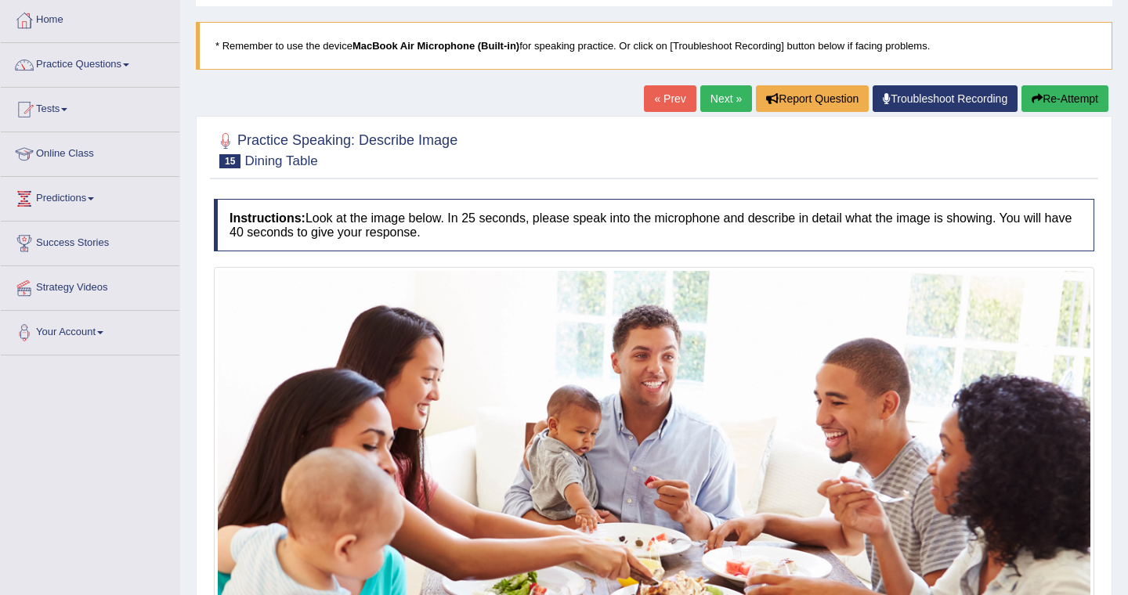
scroll to position [52, 0]
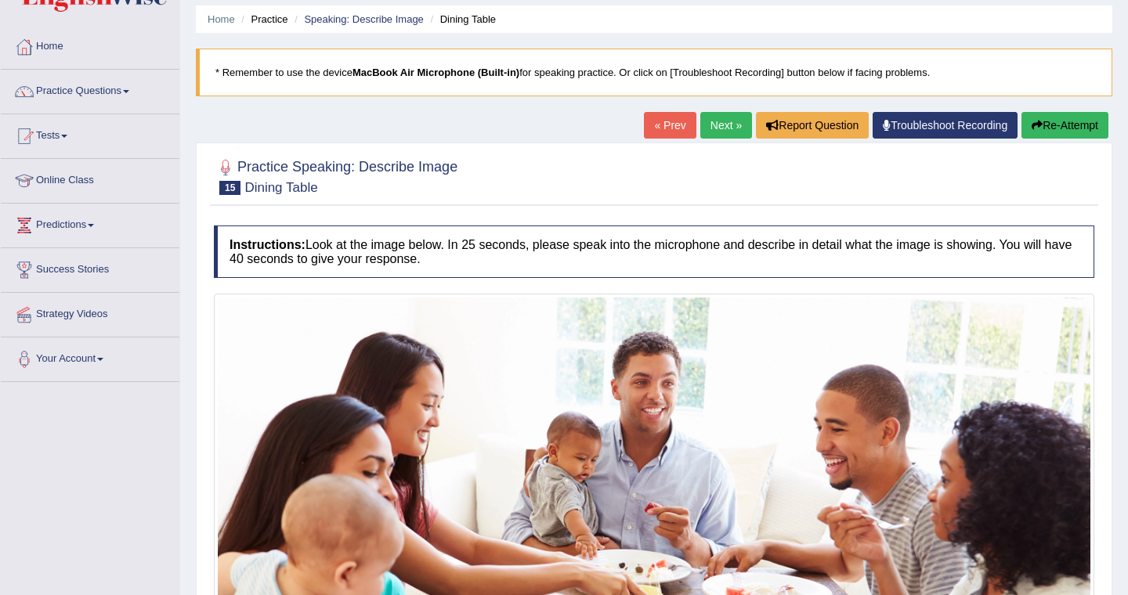
click at [709, 126] on link "Next »" at bounding box center [726, 125] width 52 height 27
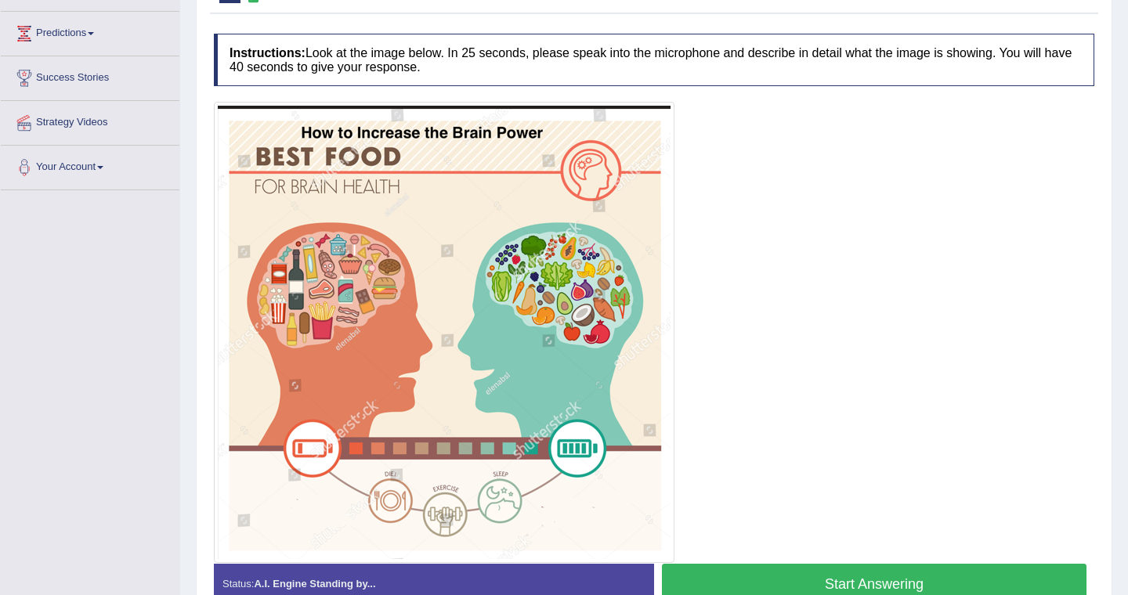
scroll to position [274, 0]
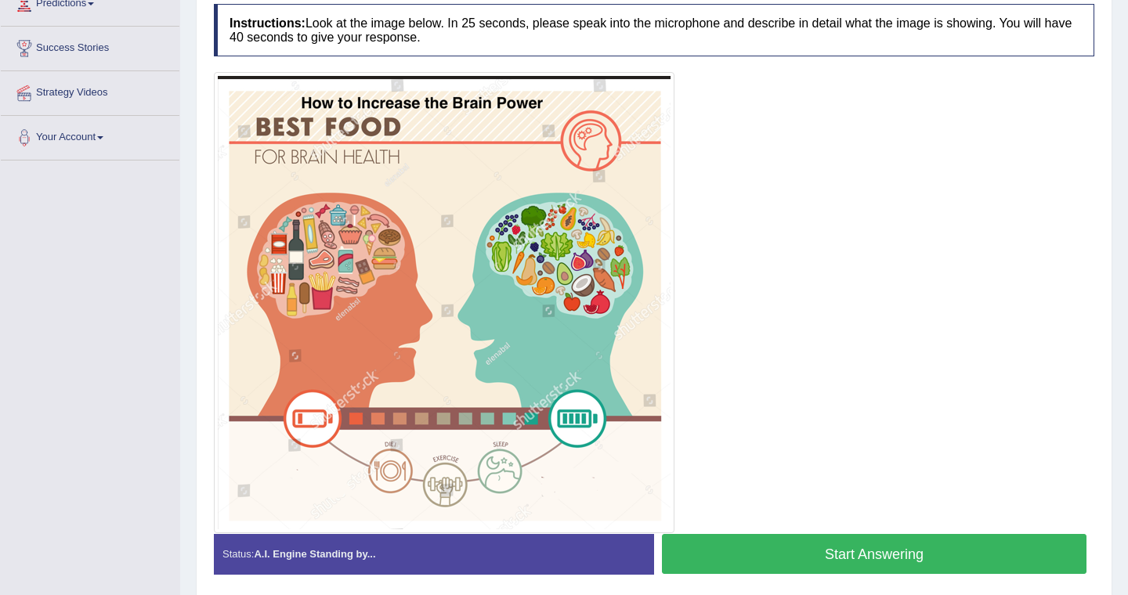
click at [862, 557] on button "Start Answering" at bounding box center [874, 554] width 425 height 40
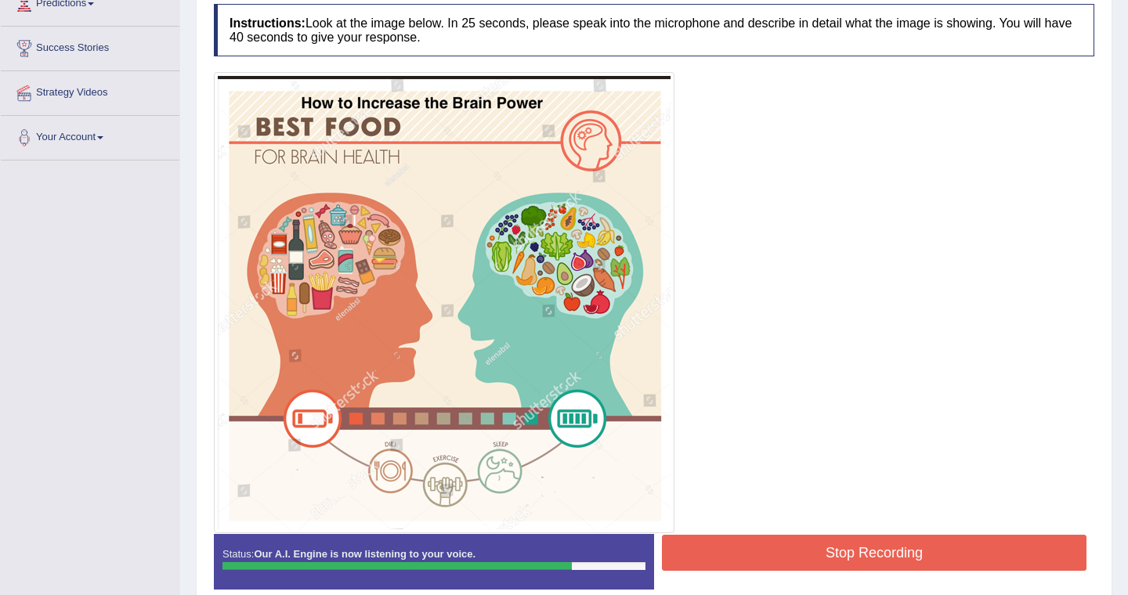
click at [871, 566] on button "Stop Recording" at bounding box center [874, 553] width 425 height 36
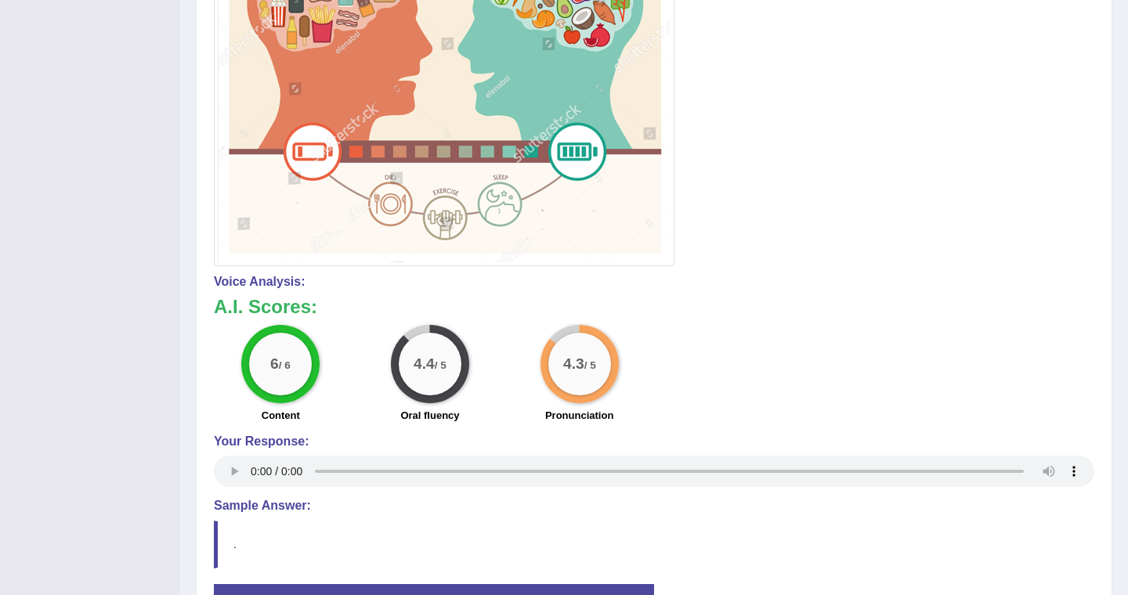
scroll to position [0, 0]
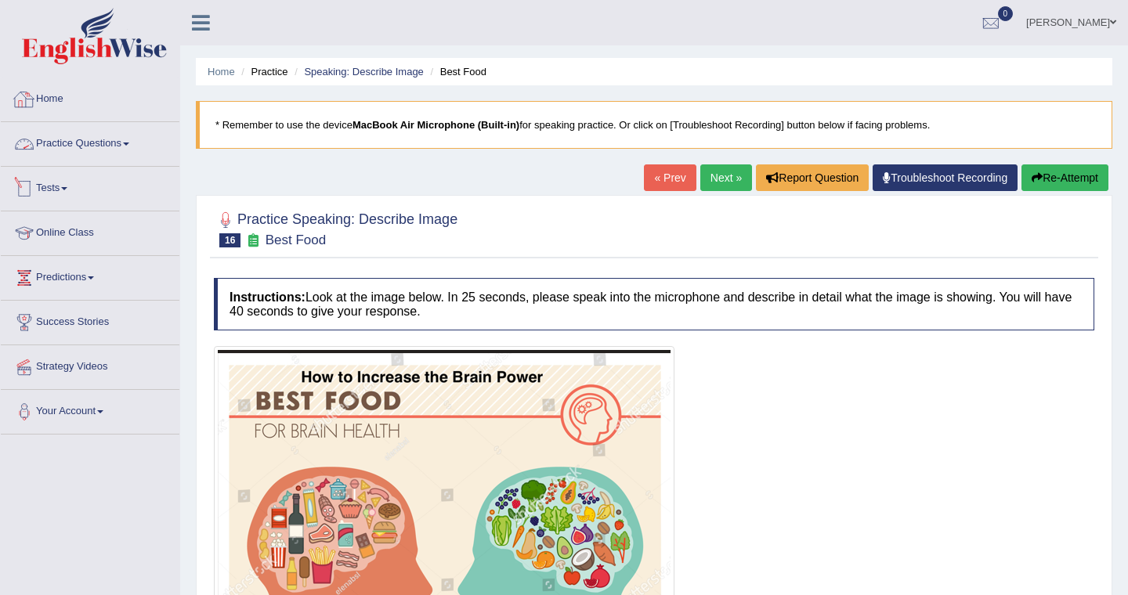
click at [78, 146] on link "Practice Questions" at bounding box center [90, 141] width 179 height 39
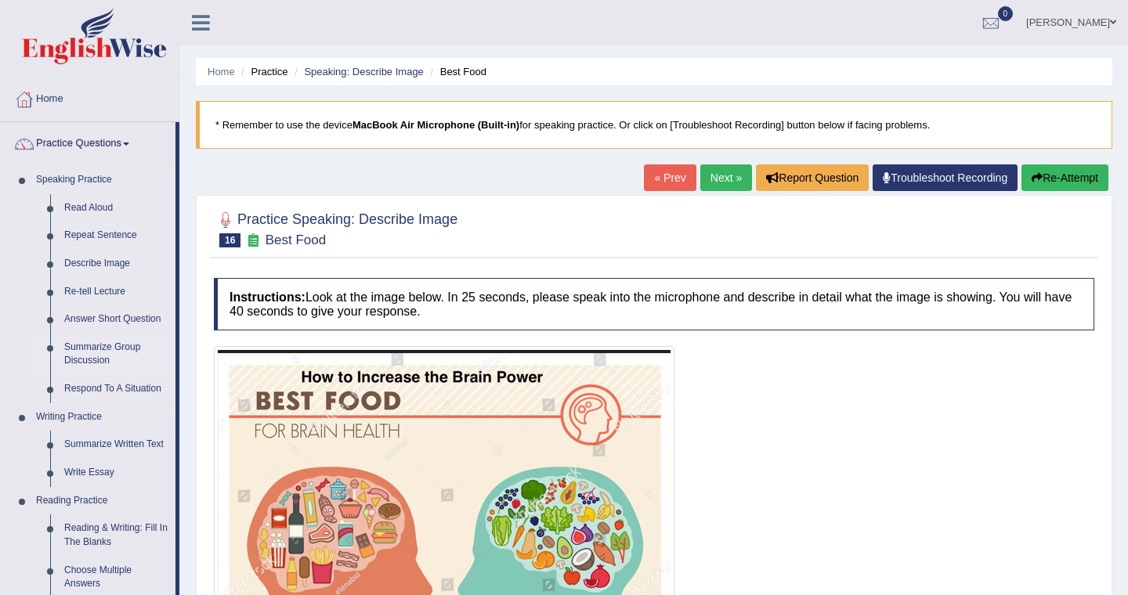
click at [94, 351] on link "Summarize Group Discussion" at bounding box center [116, 355] width 118 height 42
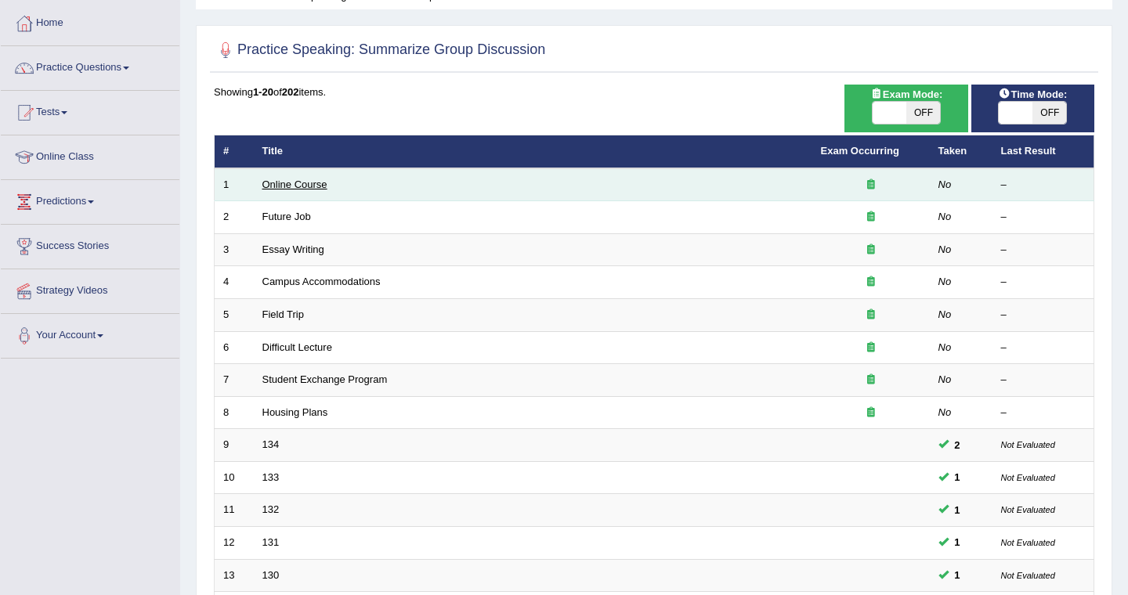
click at [309, 187] on link "Online Course" at bounding box center [294, 185] width 65 height 12
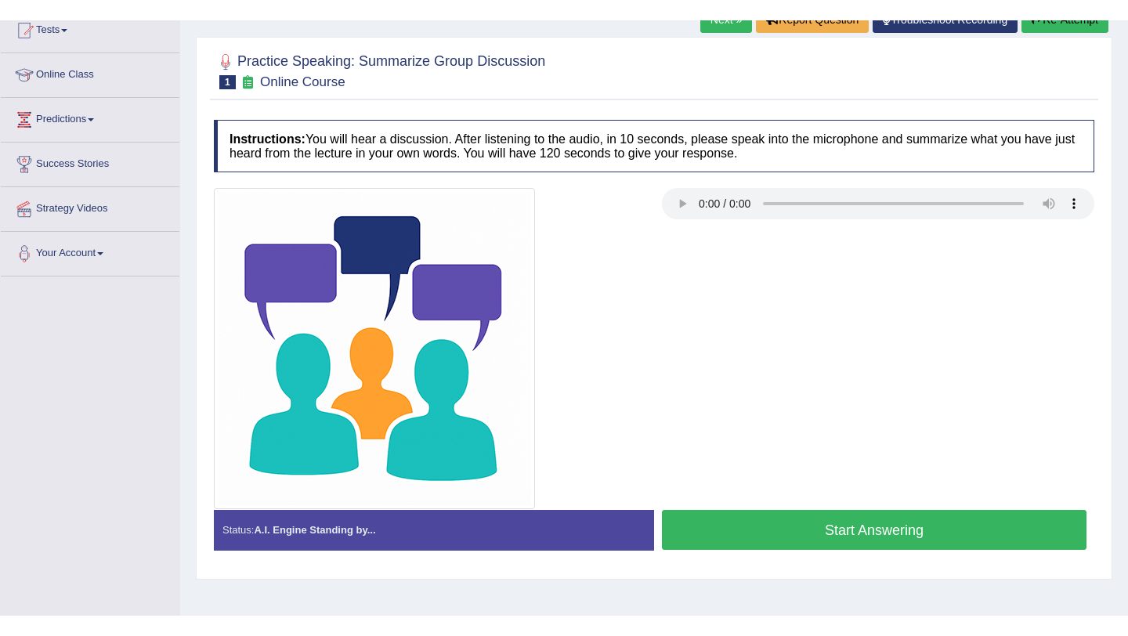
scroll to position [186, 0]
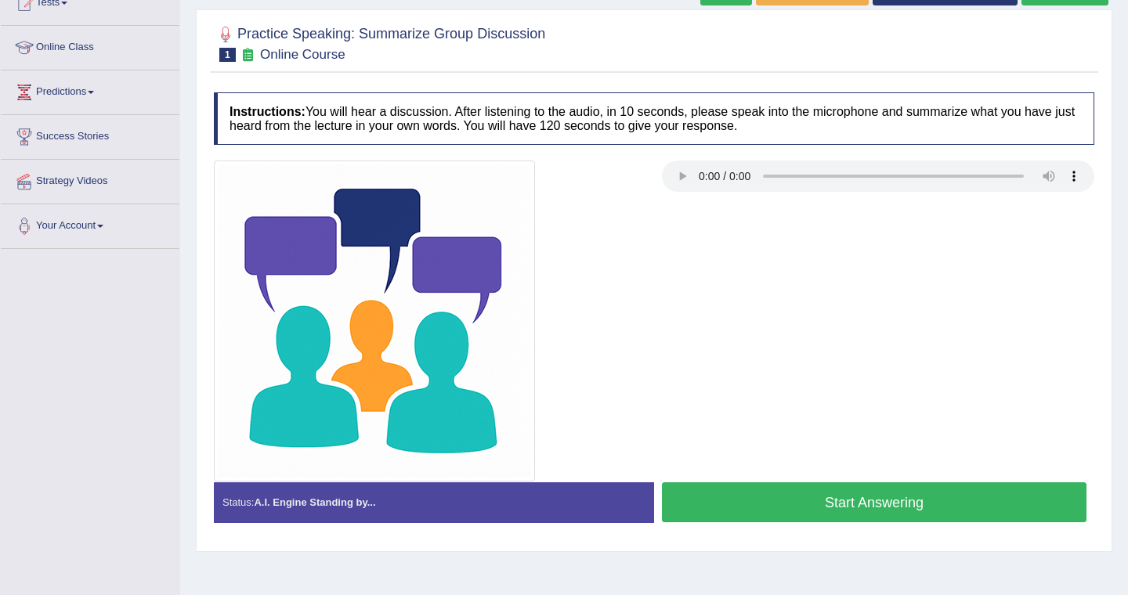
click at [870, 501] on button "Start Answering" at bounding box center [874, 503] width 425 height 40
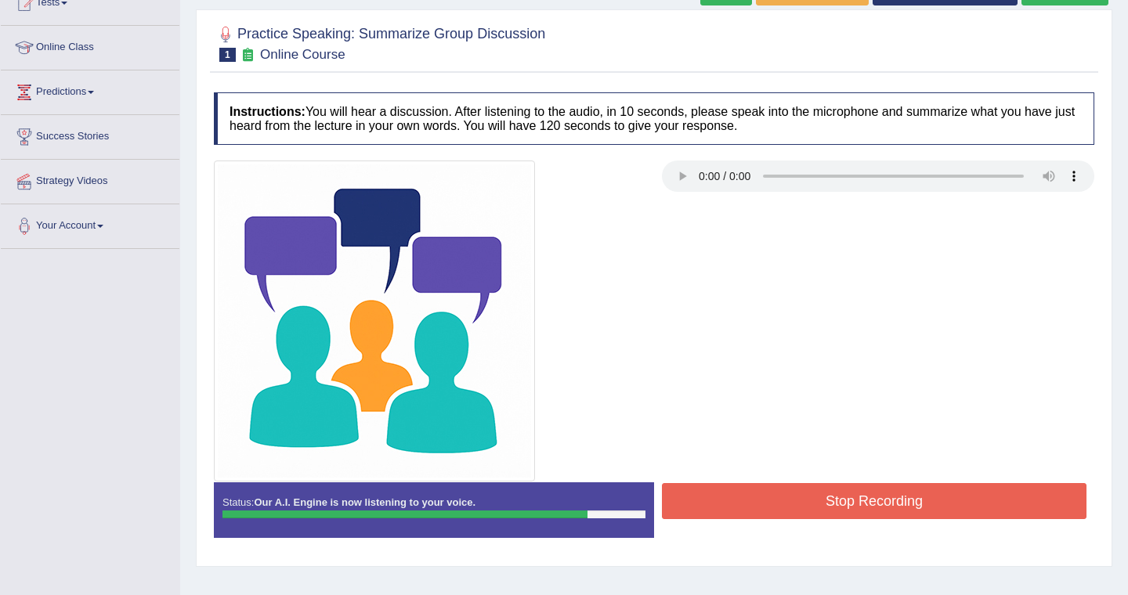
click at [866, 507] on button "Stop Recording" at bounding box center [874, 501] width 425 height 36
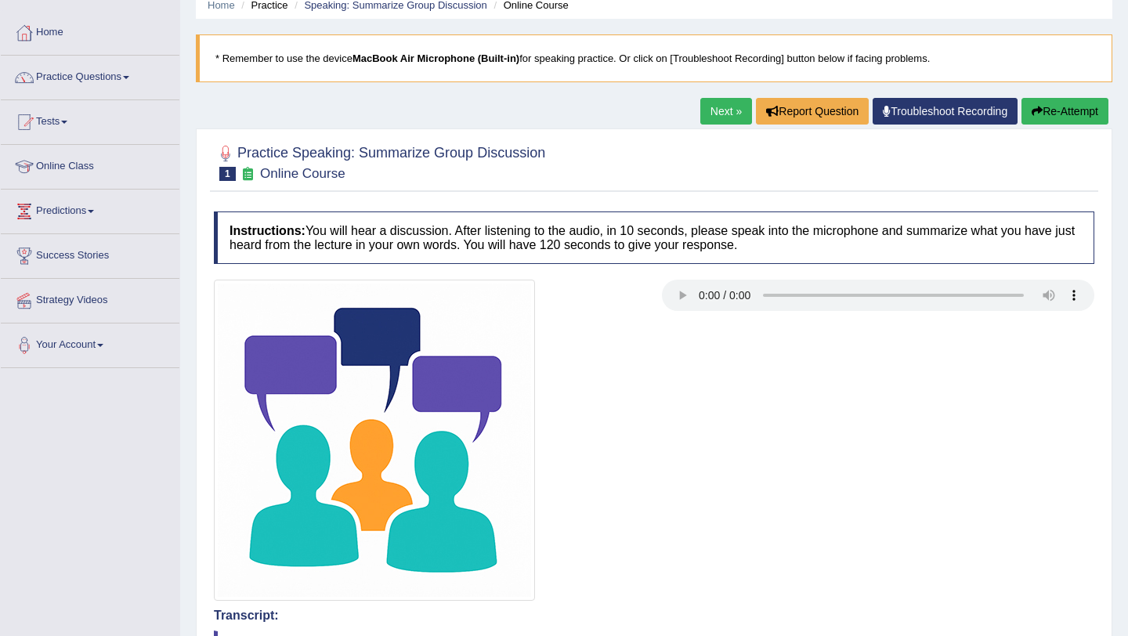
scroll to position [0, 0]
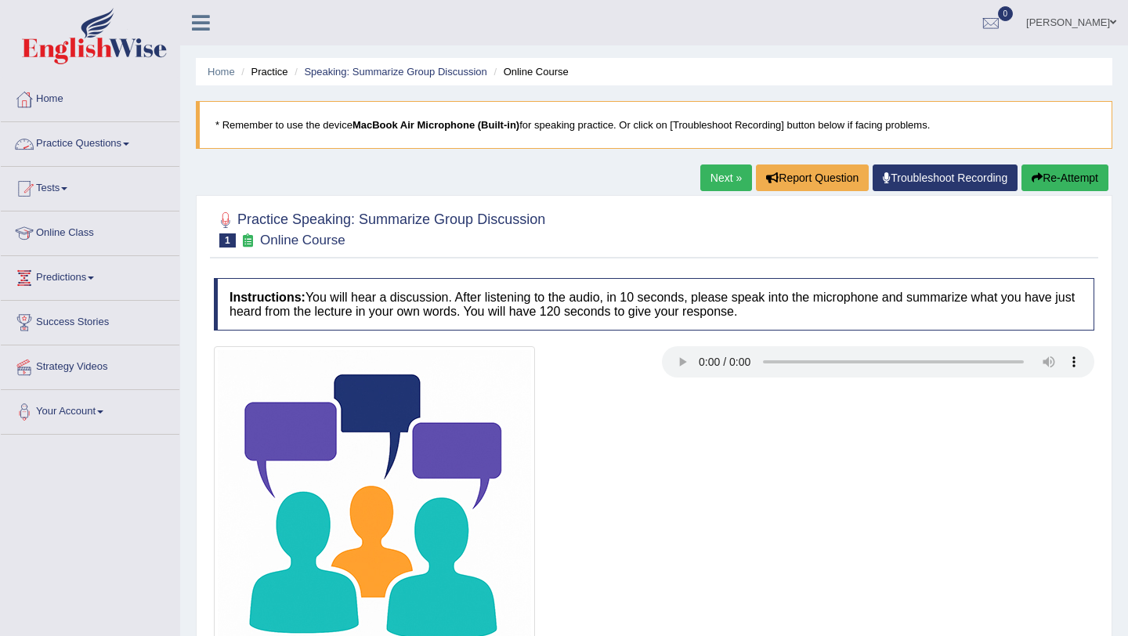
click at [66, 141] on link "Practice Questions" at bounding box center [90, 141] width 179 height 39
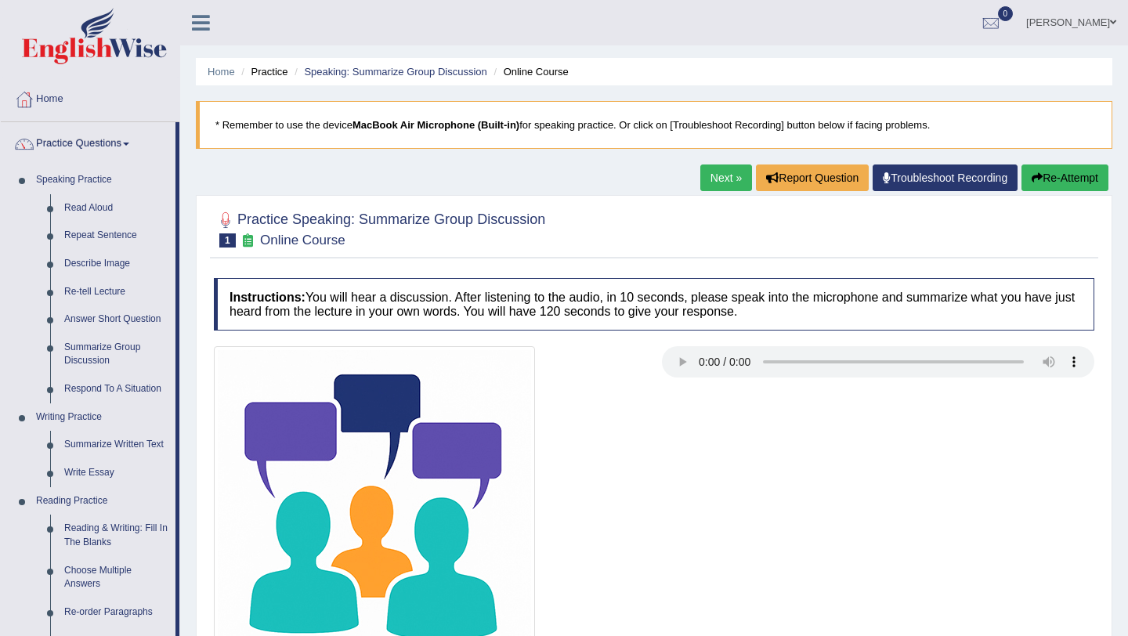
click at [711, 183] on link "Next »" at bounding box center [726, 178] width 52 height 27
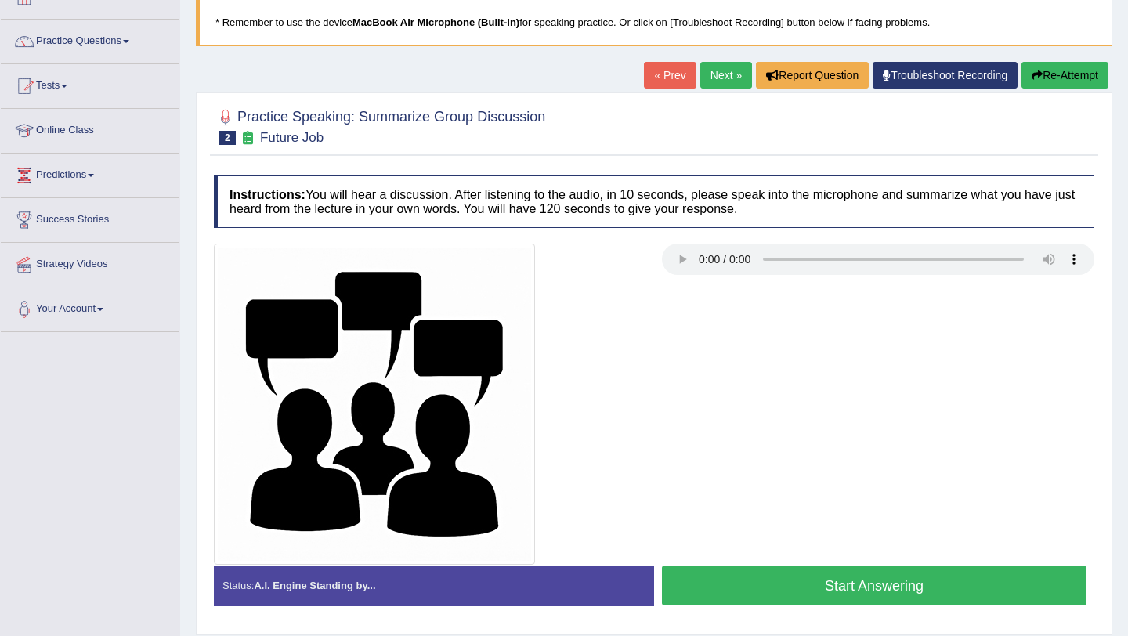
scroll to position [166, 0]
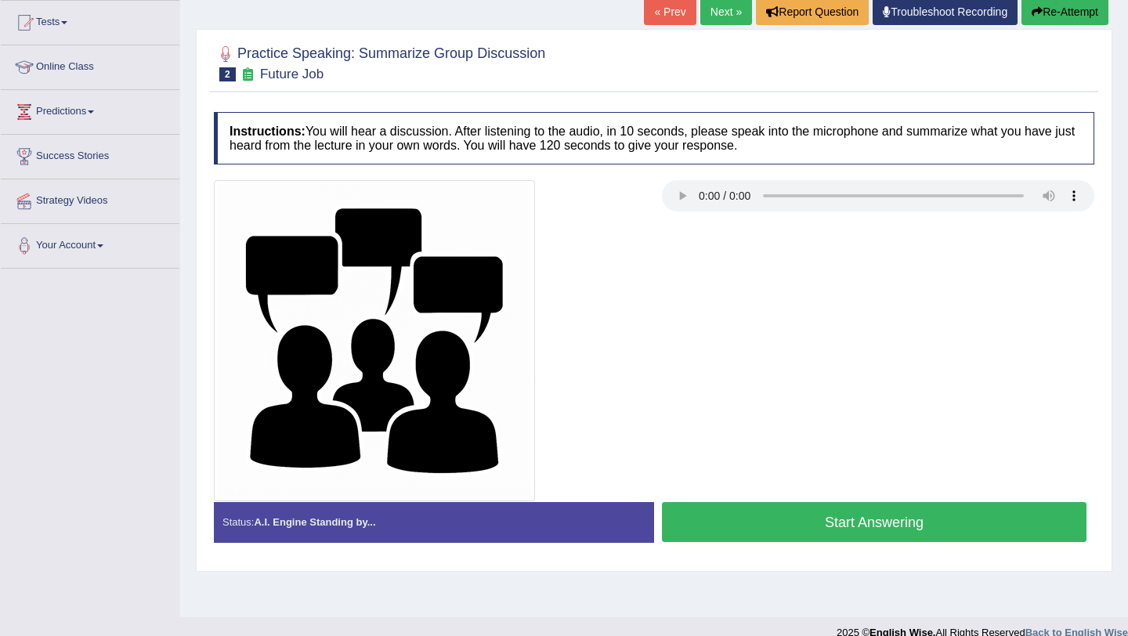
click at [800, 531] on button "Start Answering" at bounding box center [874, 522] width 425 height 40
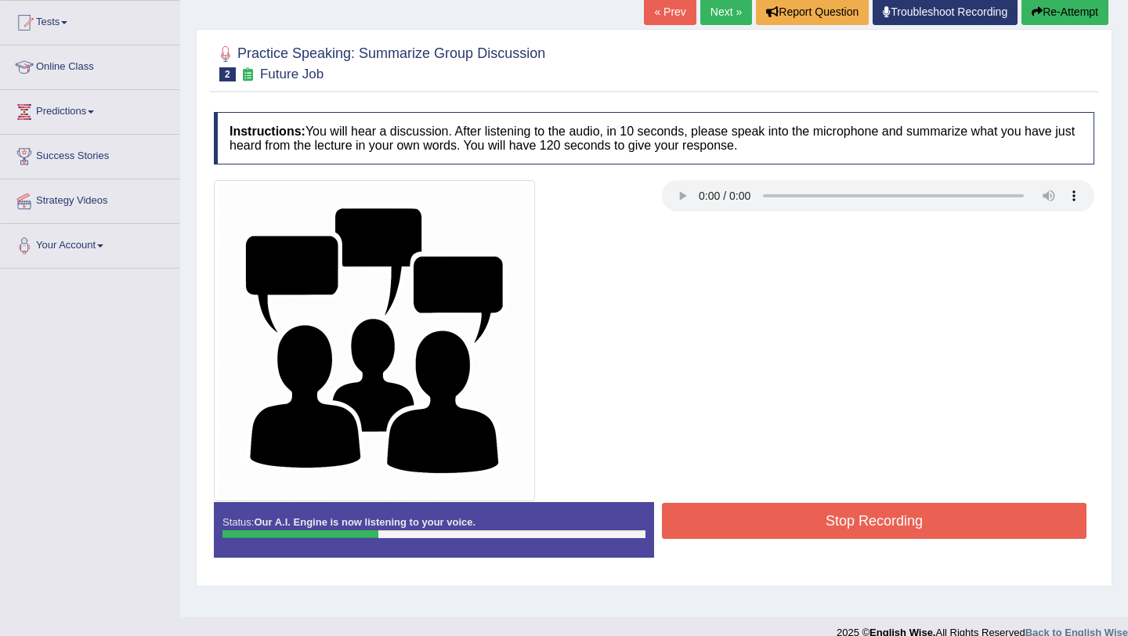
click at [800, 531] on button "Stop Recording" at bounding box center [874, 521] width 425 height 36
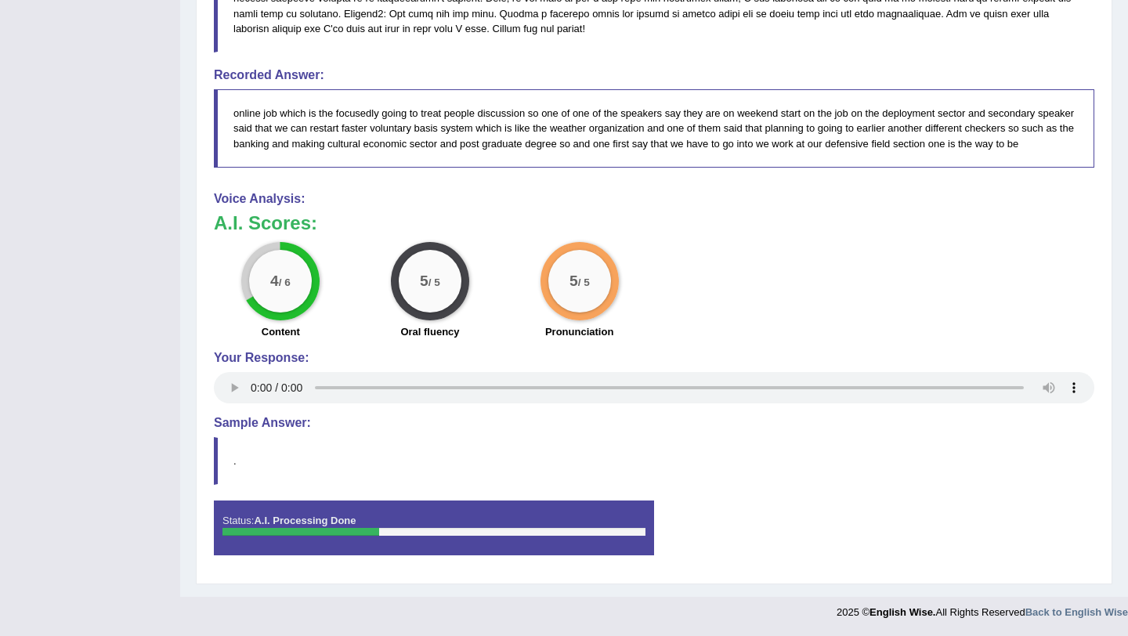
scroll to position [0, 0]
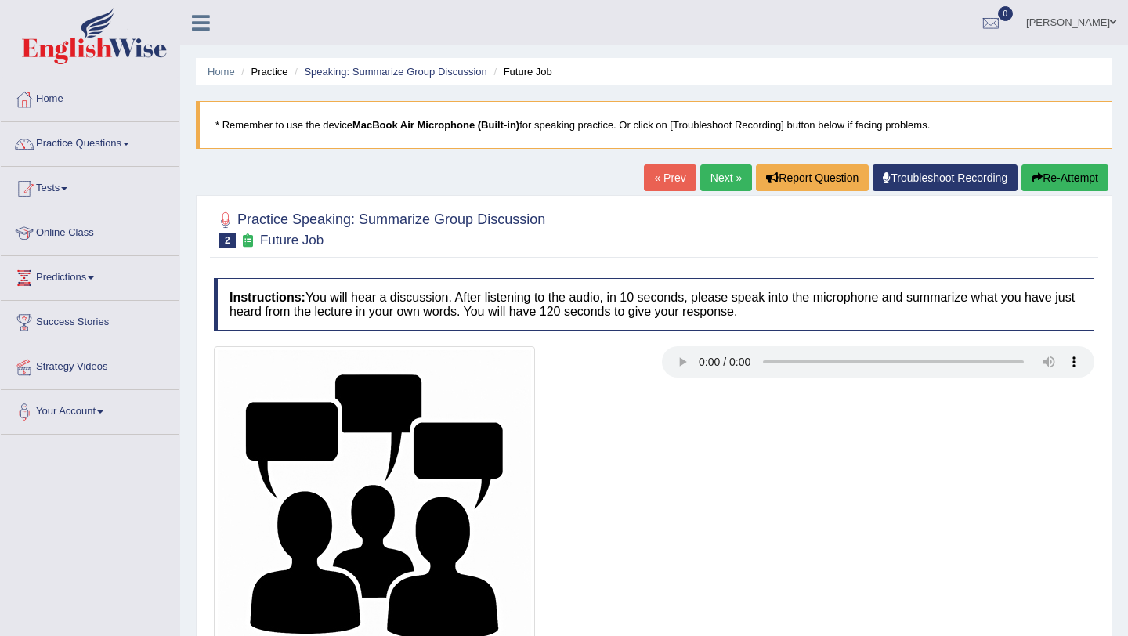
click at [1079, 180] on button "Re-Attempt" at bounding box center [1065, 178] width 87 height 27
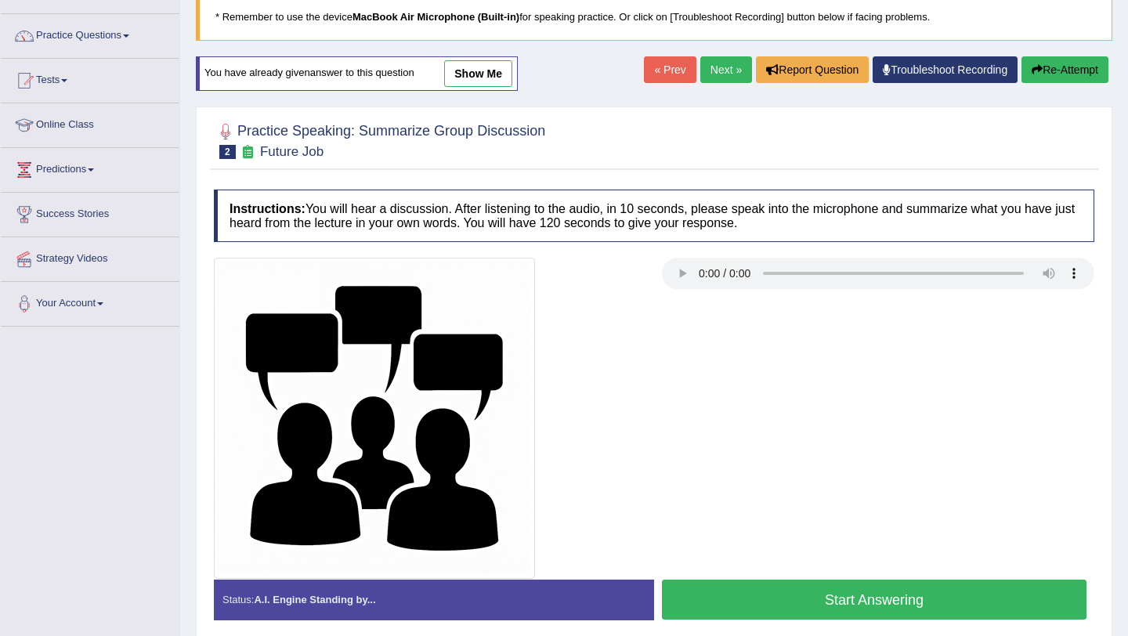
scroll to position [186, 0]
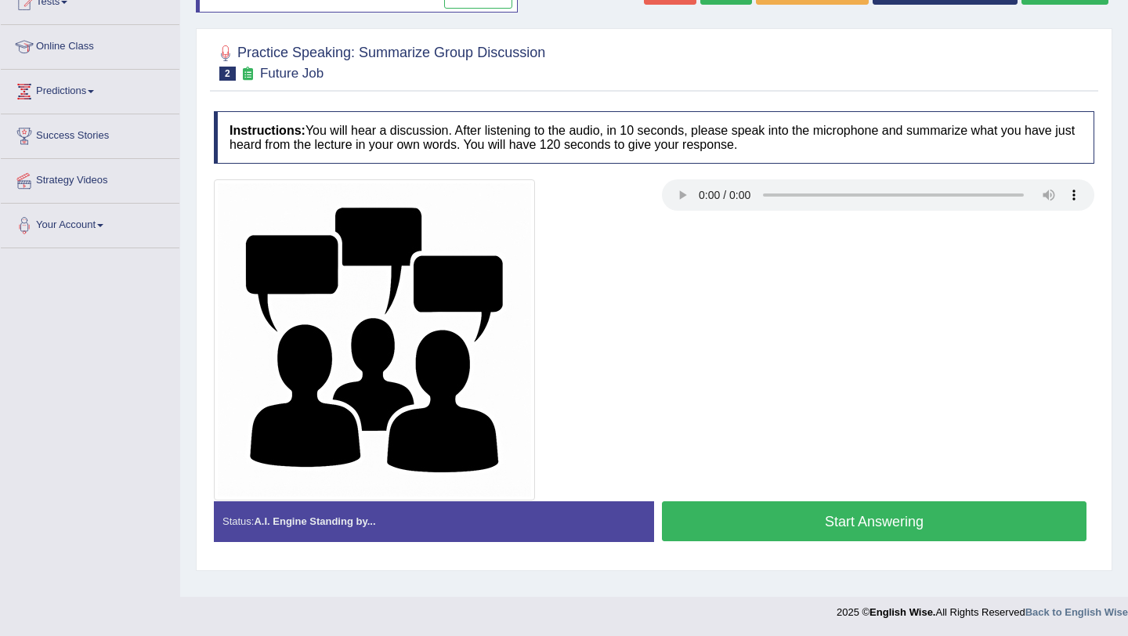
click at [848, 521] on button "Start Answering" at bounding box center [874, 521] width 425 height 40
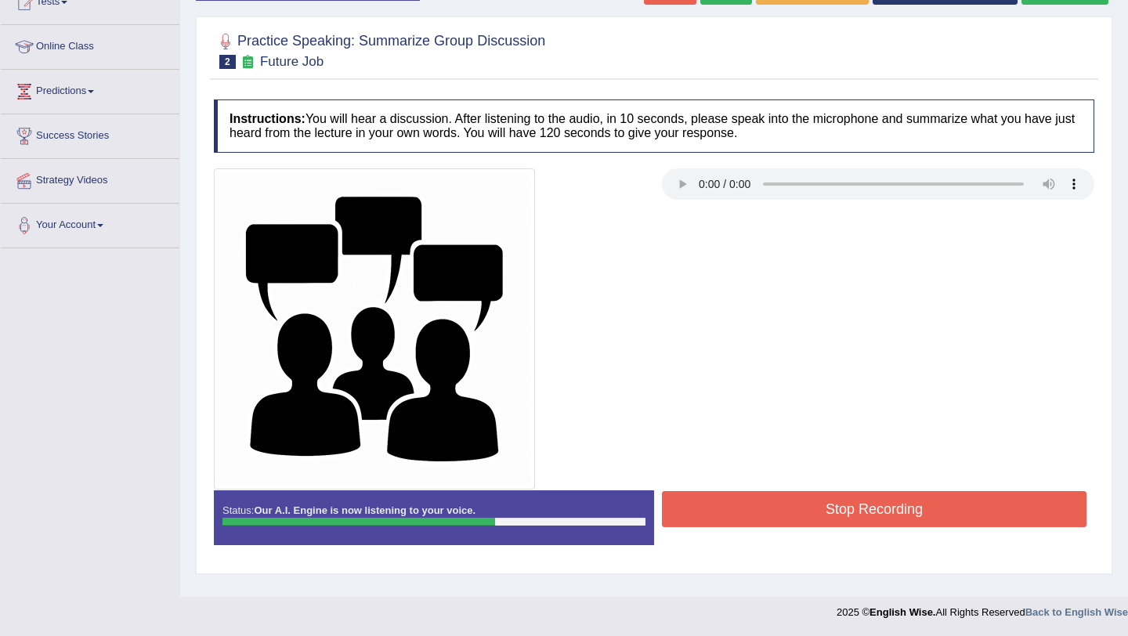
click at [868, 508] on button "Stop Recording" at bounding box center [874, 509] width 425 height 36
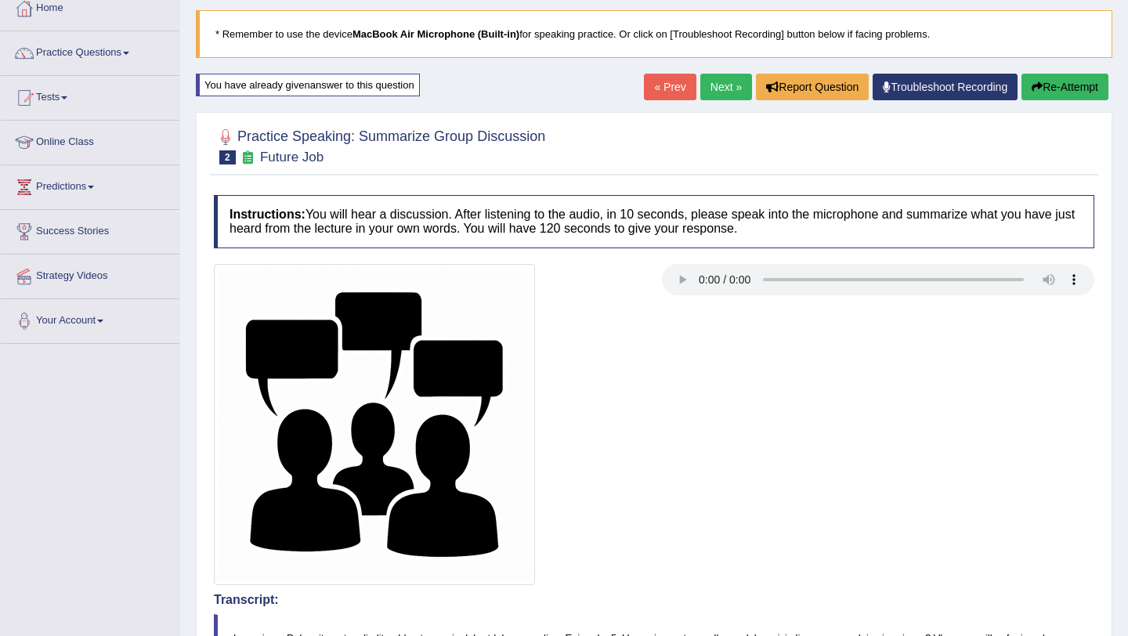
scroll to position [0, 0]
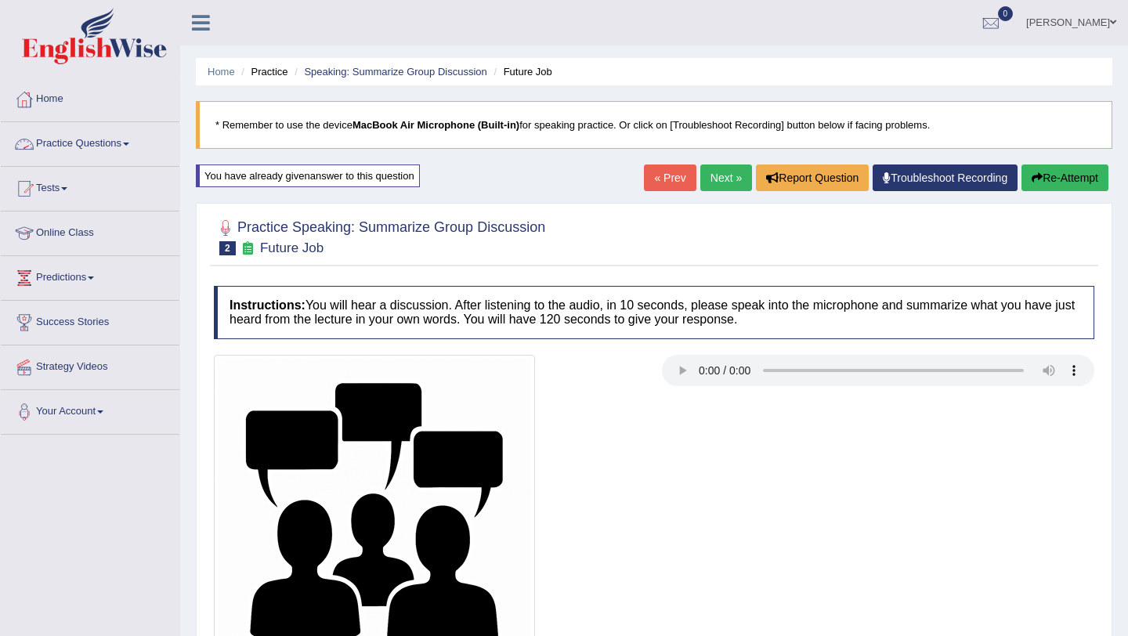
click at [91, 145] on link "Practice Questions" at bounding box center [90, 141] width 179 height 39
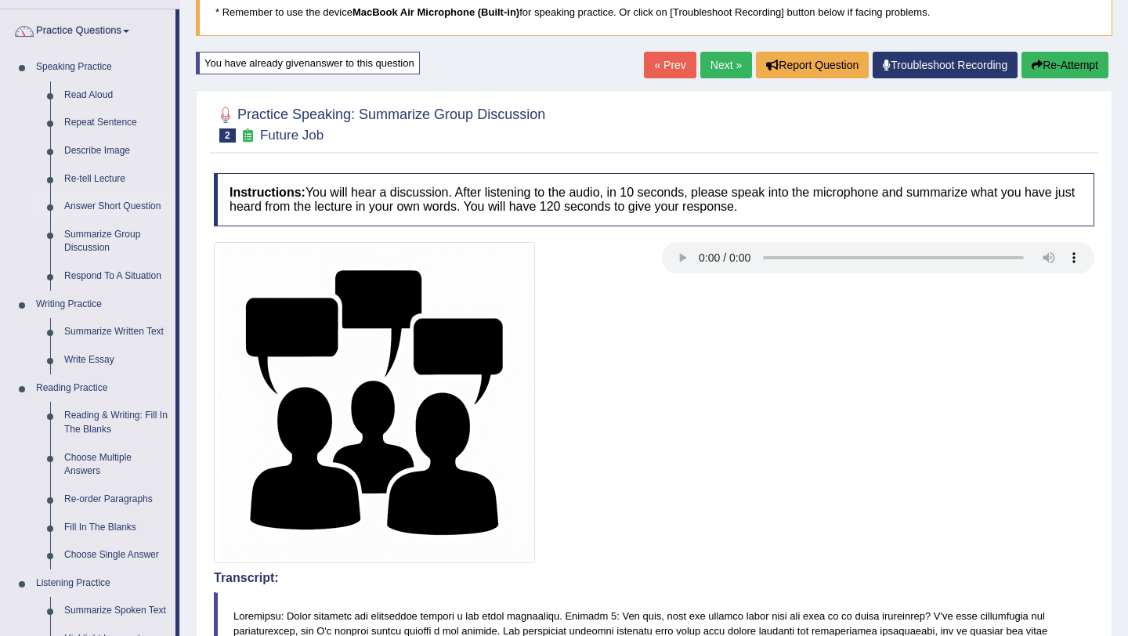
scroll to position [120, 0]
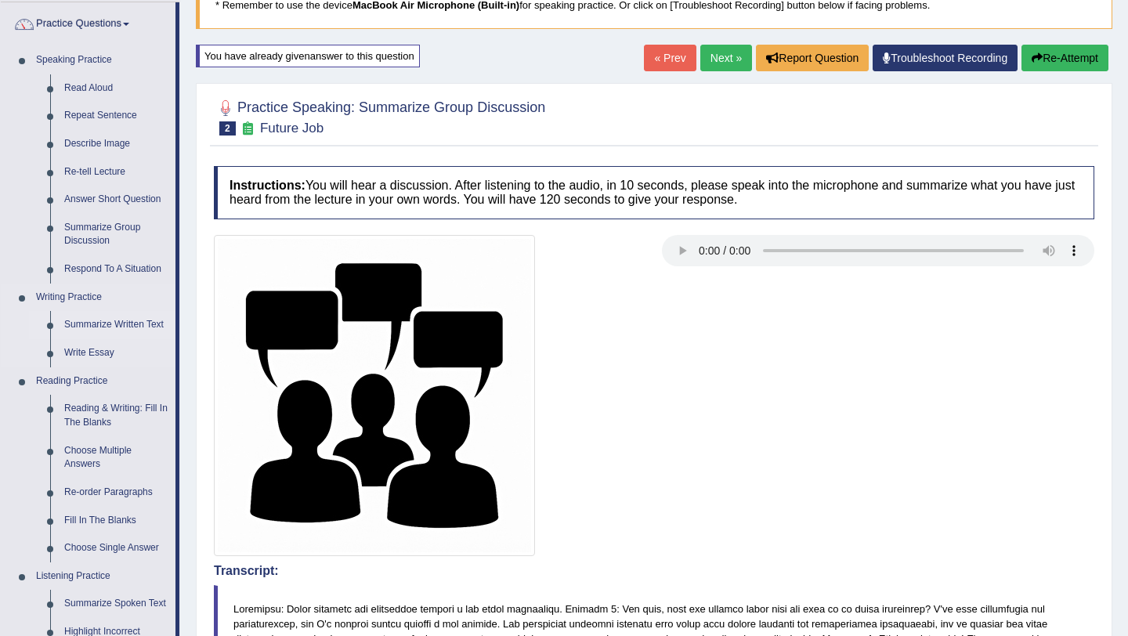
click at [101, 323] on link "Summarize Written Text" at bounding box center [116, 325] width 118 height 28
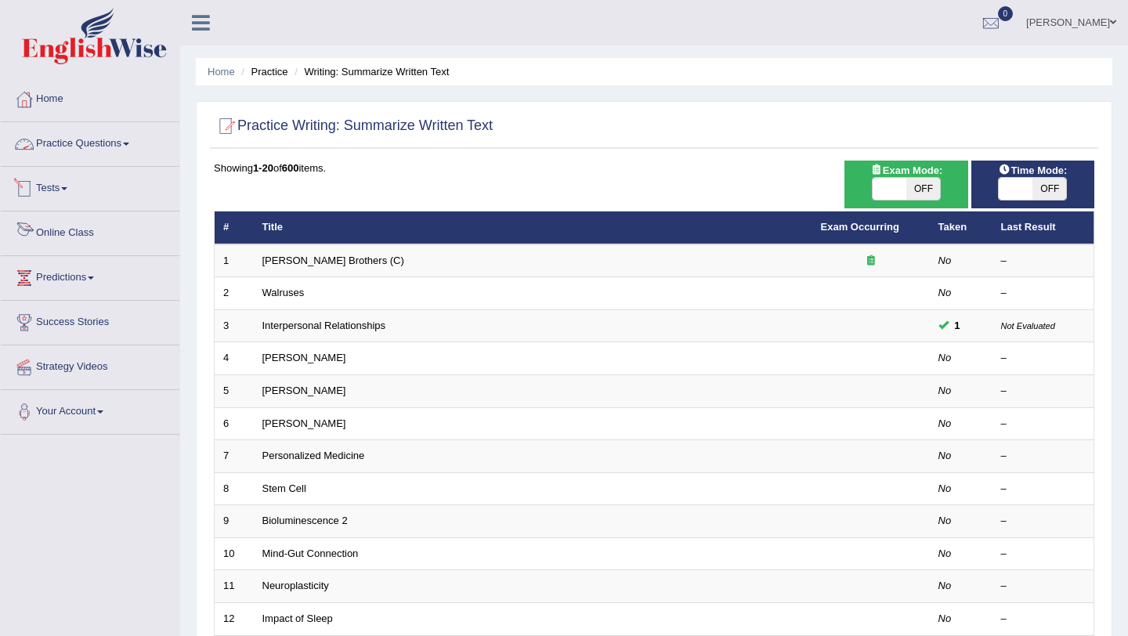
click at [71, 231] on link "Online Class" at bounding box center [90, 231] width 179 height 39
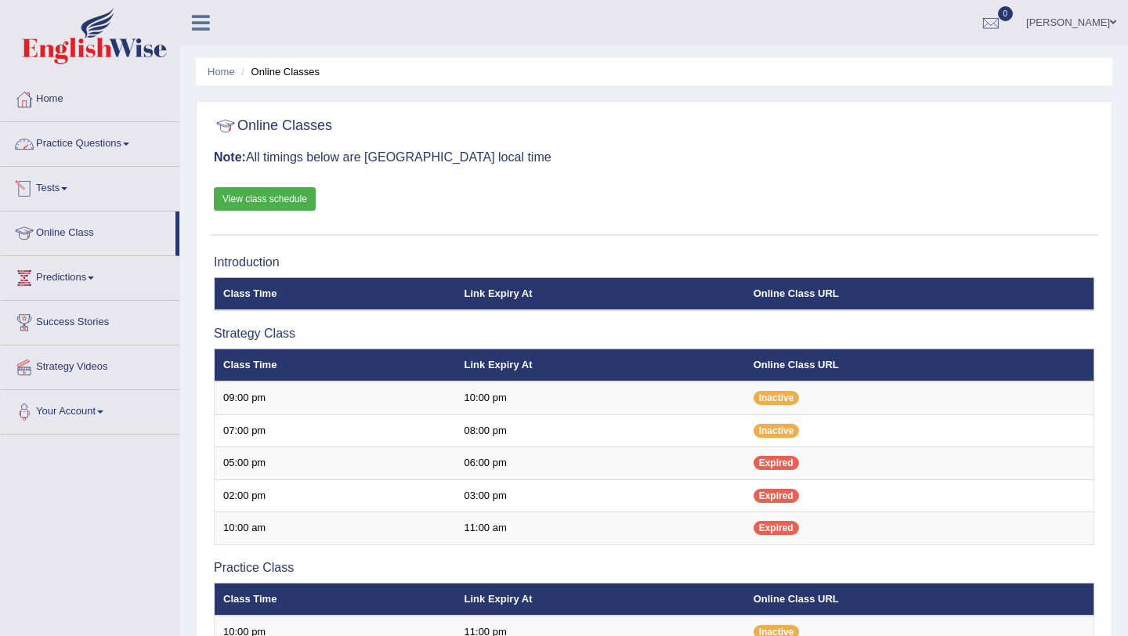
click at [96, 149] on link "Practice Questions" at bounding box center [90, 141] width 179 height 39
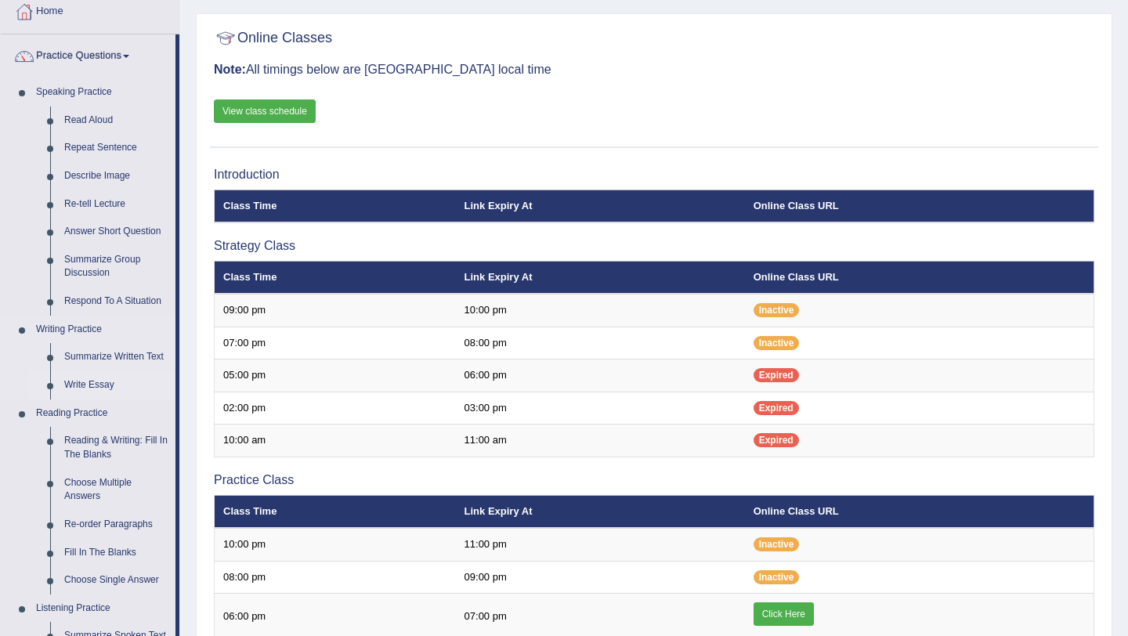
scroll to position [95, 0]
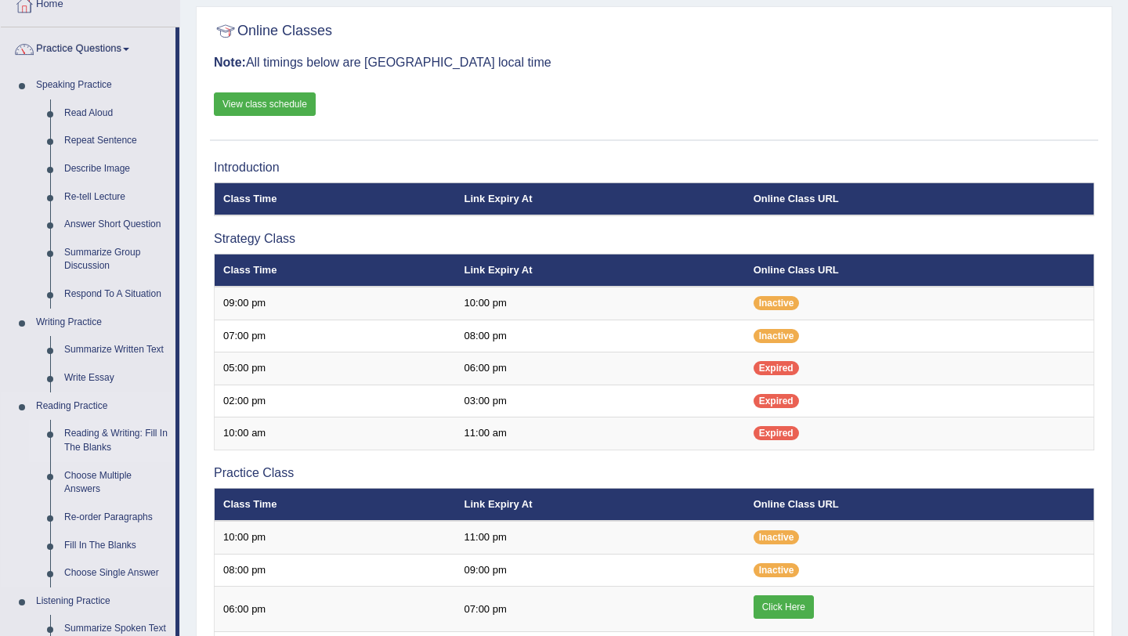
click at [93, 445] on link "Reading & Writing: Fill In The Blanks" at bounding box center [116, 441] width 118 height 42
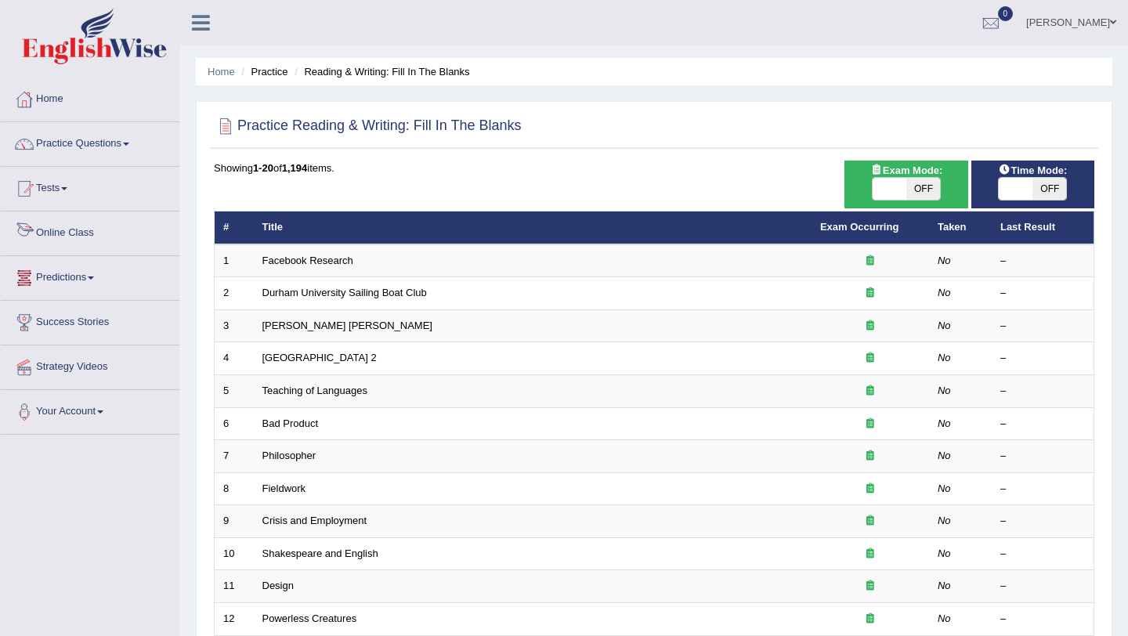
click at [79, 236] on link "Online Class" at bounding box center [90, 231] width 179 height 39
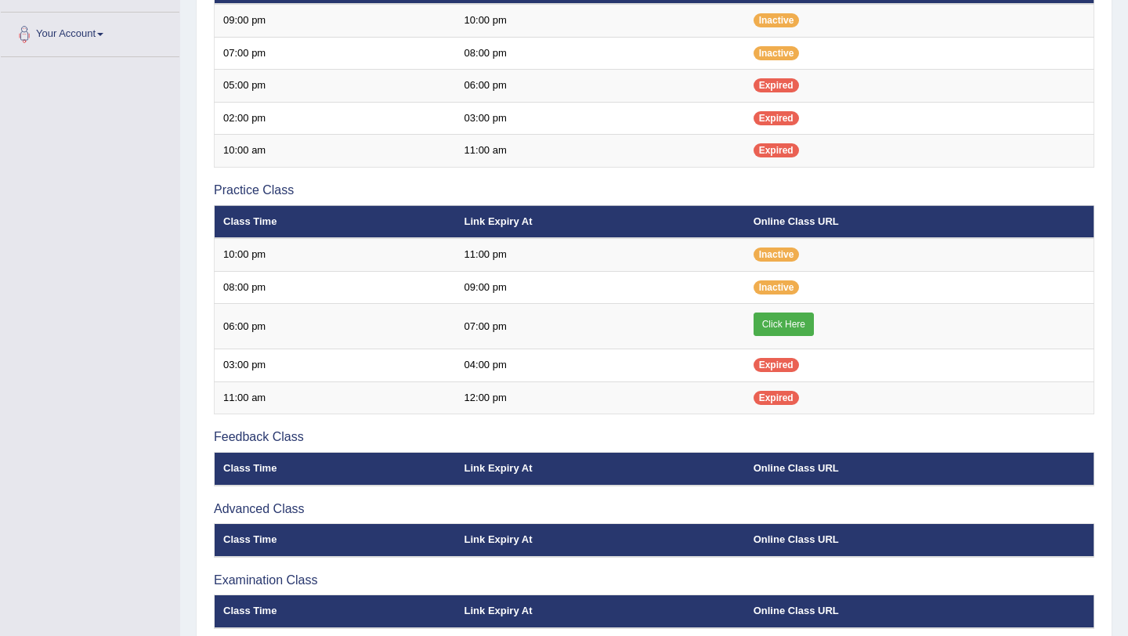
scroll to position [450, 0]
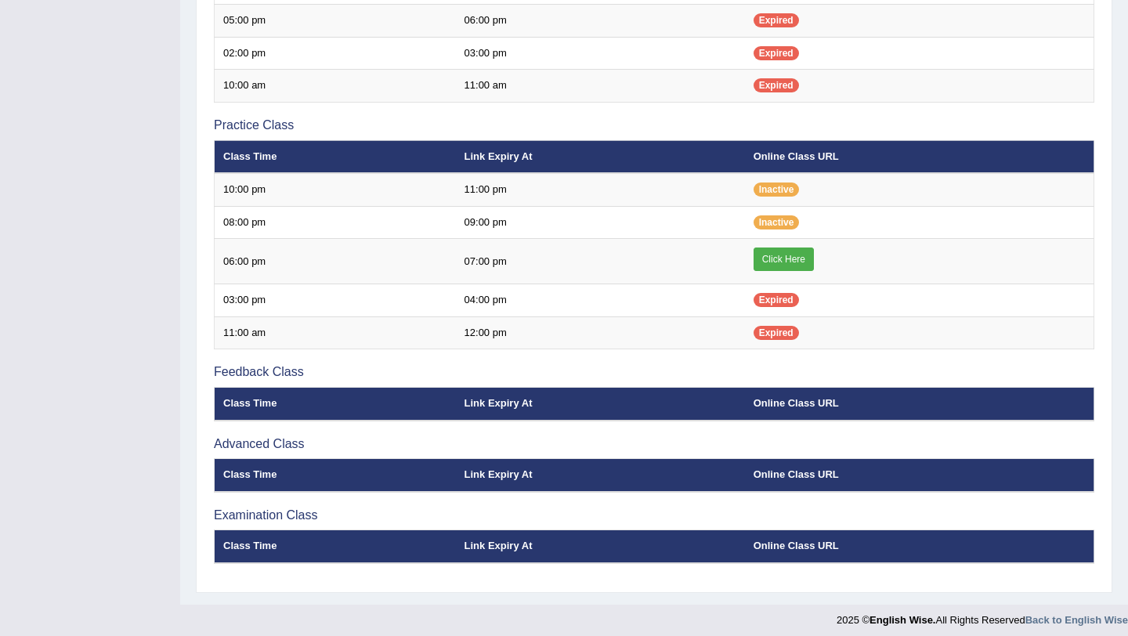
scroll to position [450, 0]
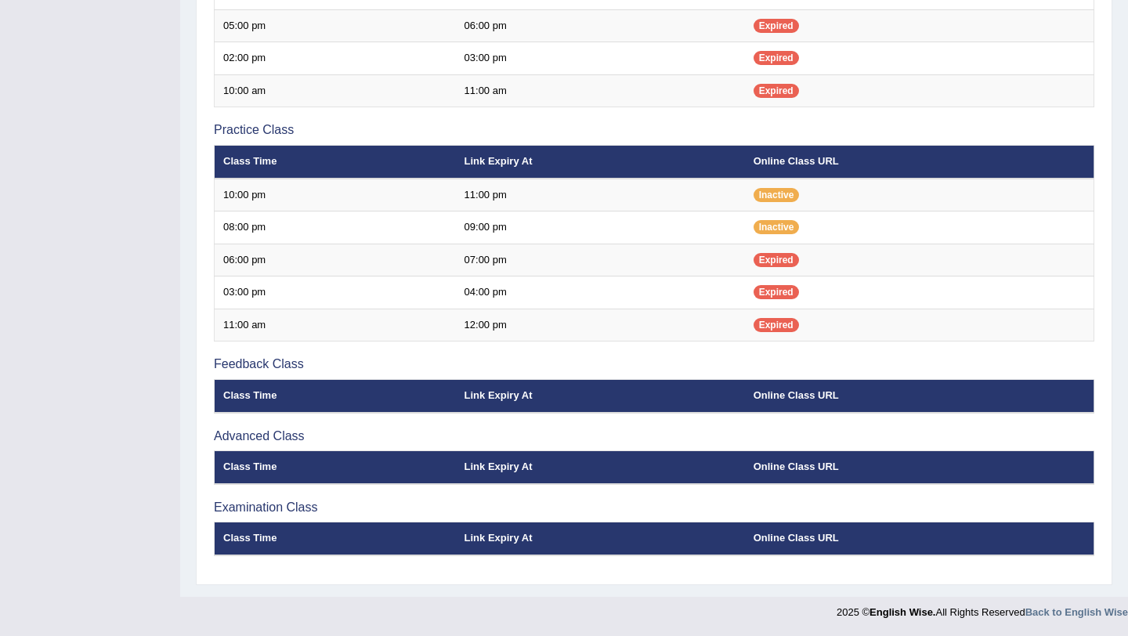
scroll to position [450, 0]
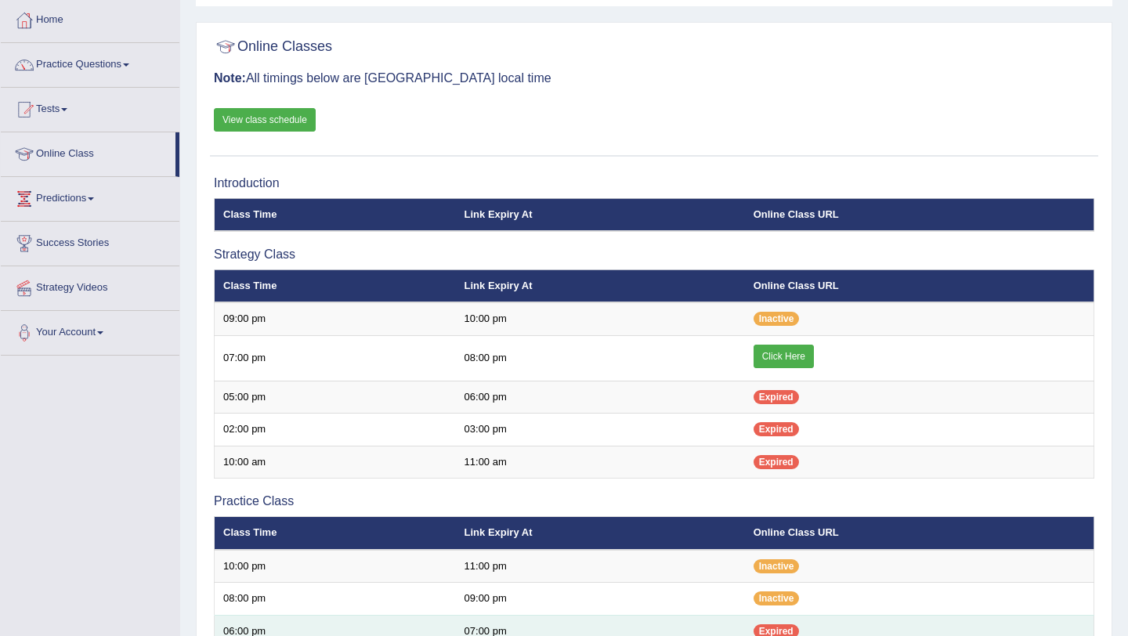
scroll to position [81, 0]
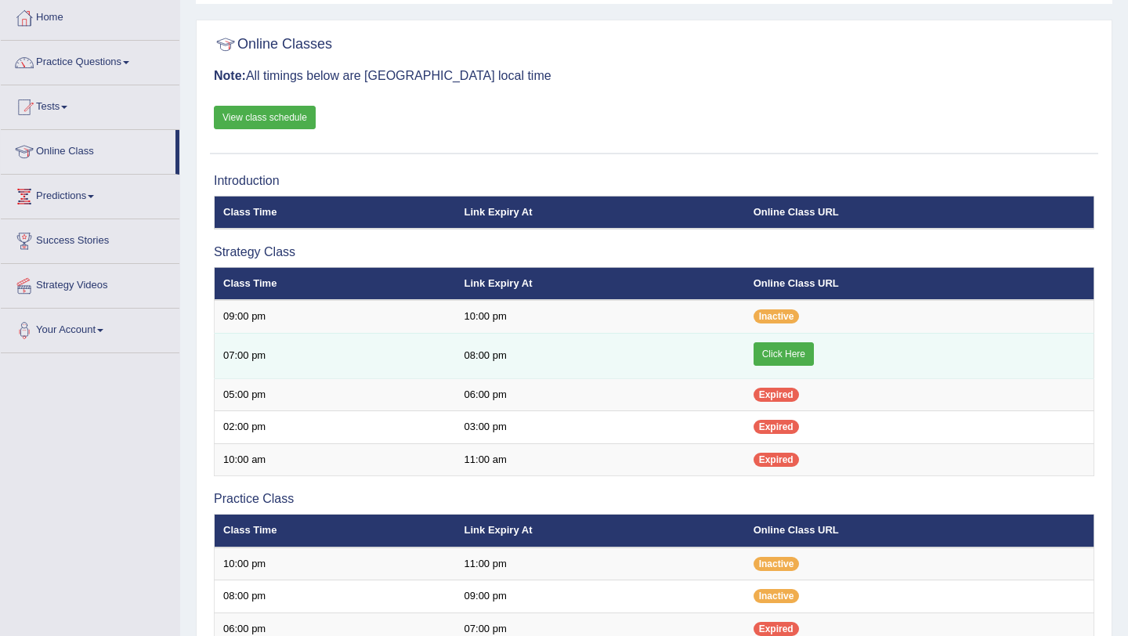
click at [782, 350] on link "Click Here" at bounding box center [784, 354] width 60 height 24
